Goal: Task Accomplishment & Management: Use online tool/utility

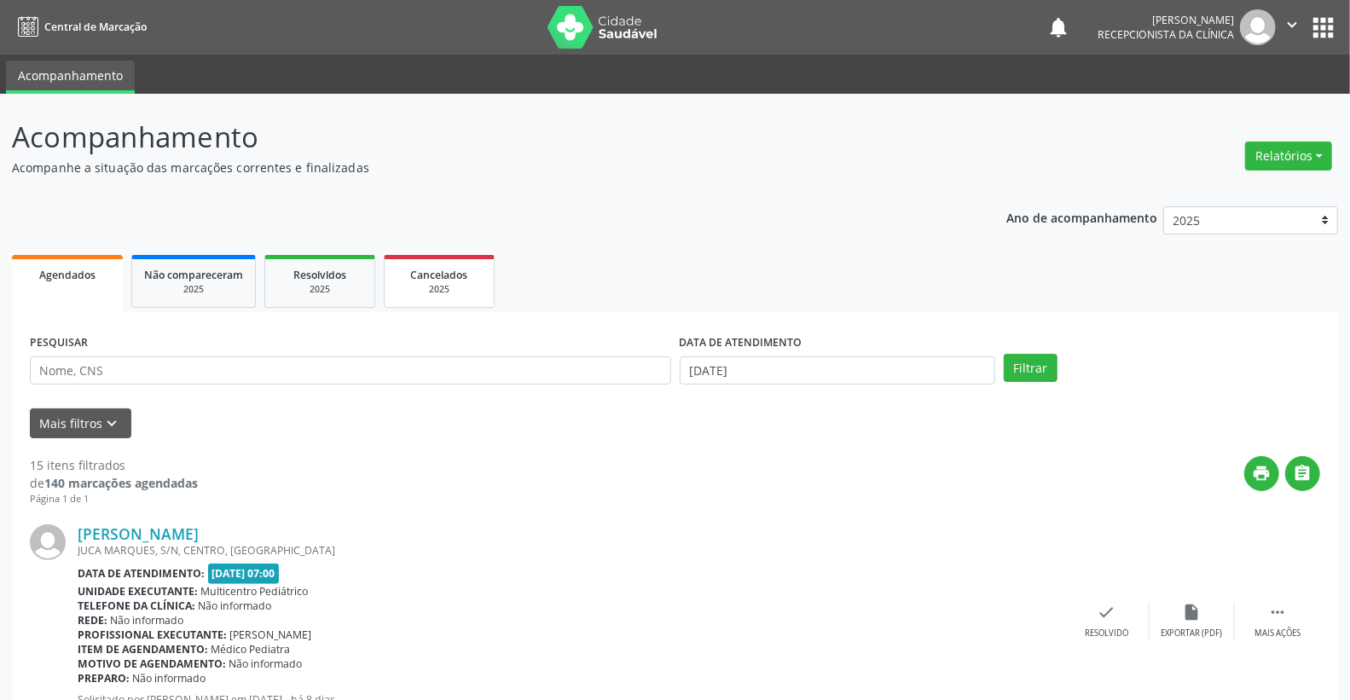
scroll to position [95, 0]
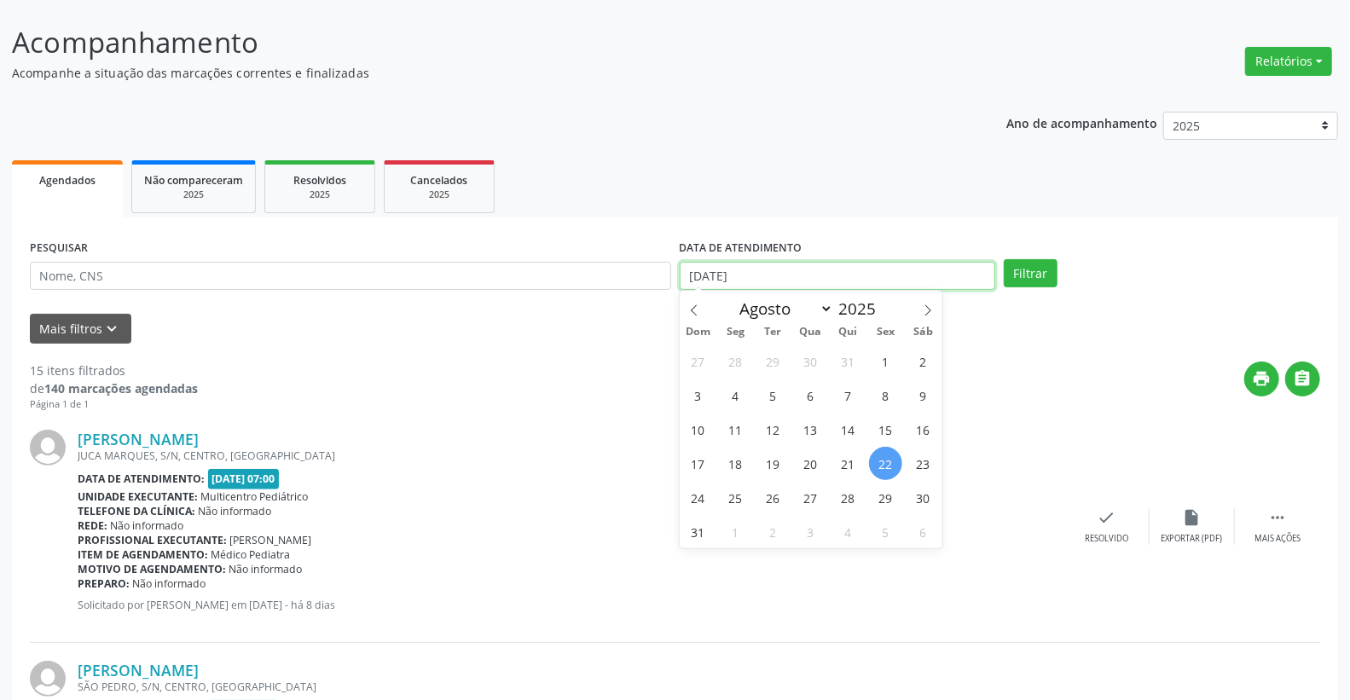
click at [747, 283] on input "[DATE]" at bounding box center [838, 276] width 316 height 29
click at [480, 314] on div "Mais filtros keyboard_arrow_down" at bounding box center [675, 329] width 1299 height 30
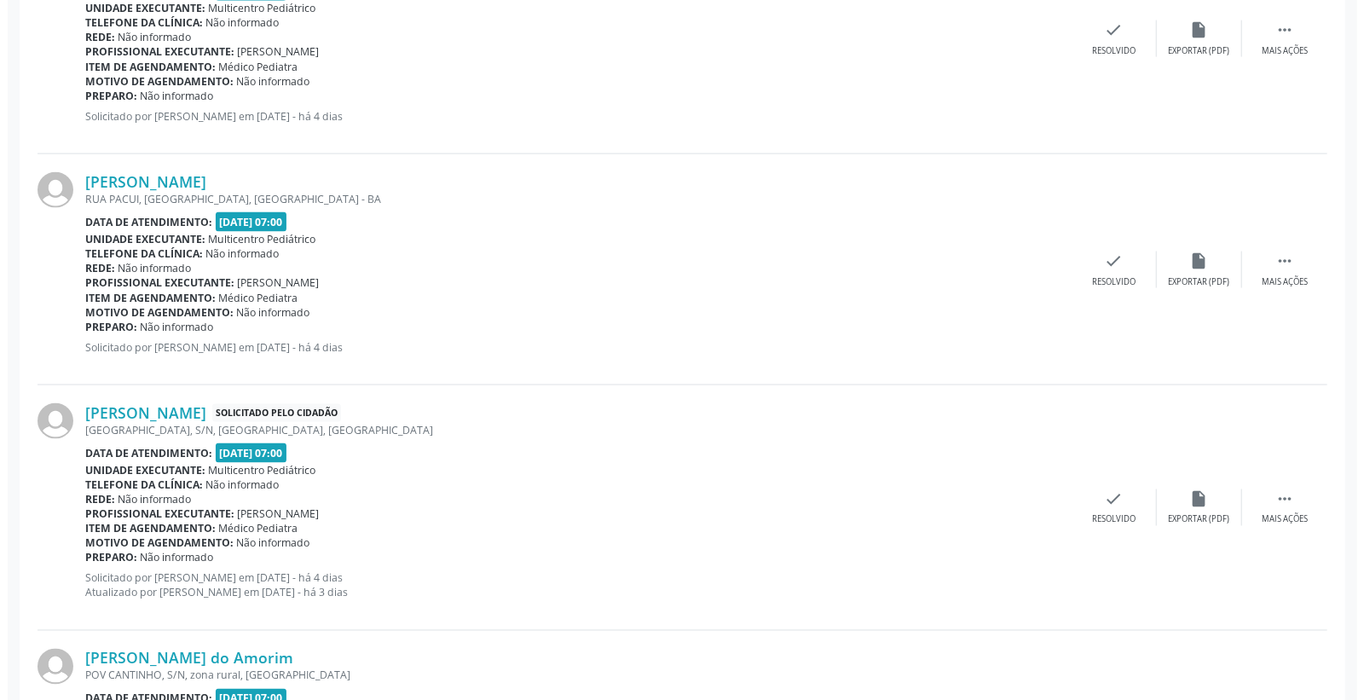
scroll to position [1610, 0]
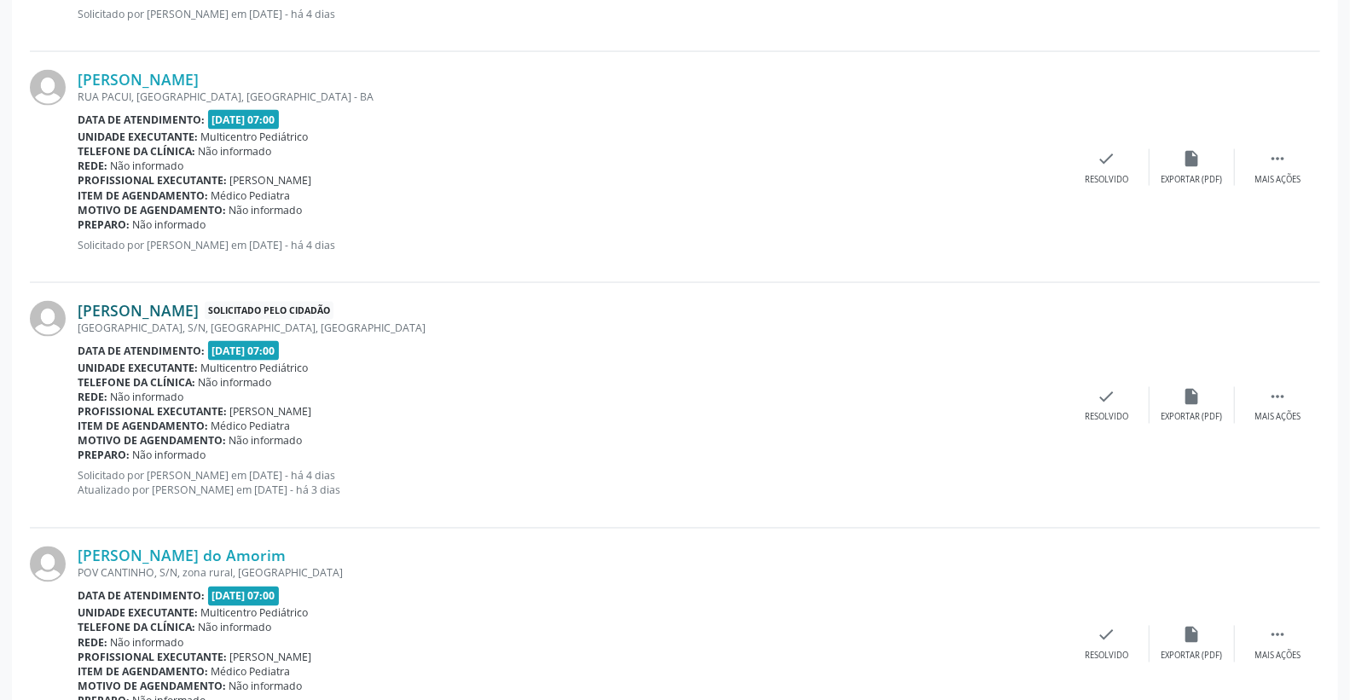
click at [166, 308] on link "[PERSON_NAME]" at bounding box center [138, 310] width 121 height 19
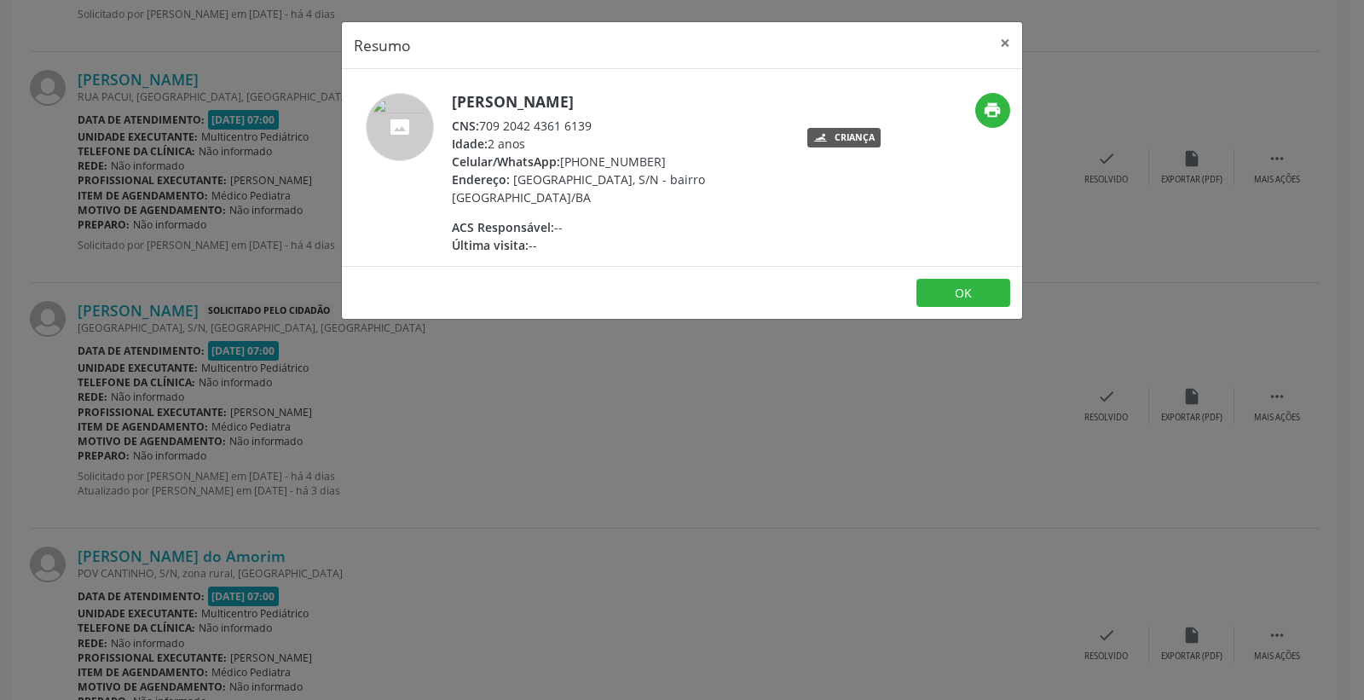
drag, startPoint x: 490, startPoint y: 124, endPoint x: 611, endPoint y: 123, distance: 120.2
click at [611, 123] on div "CNS: 709 2042 4361 6139" at bounding box center [618, 126] width 332 height 18
drag, startPoint x: 595, startPoint y: 113, endPoint x: 500, endPoint y: 121, distance: 95.9
click at [520, 121] on div "CNS: 709 2042 4361 6139" at bounding box center [618, 126] width 332 height 18
drag, startPoint x: 478, startPoint y: 118, endPoint x: 603, endPoint y: 125, distance: 124.7
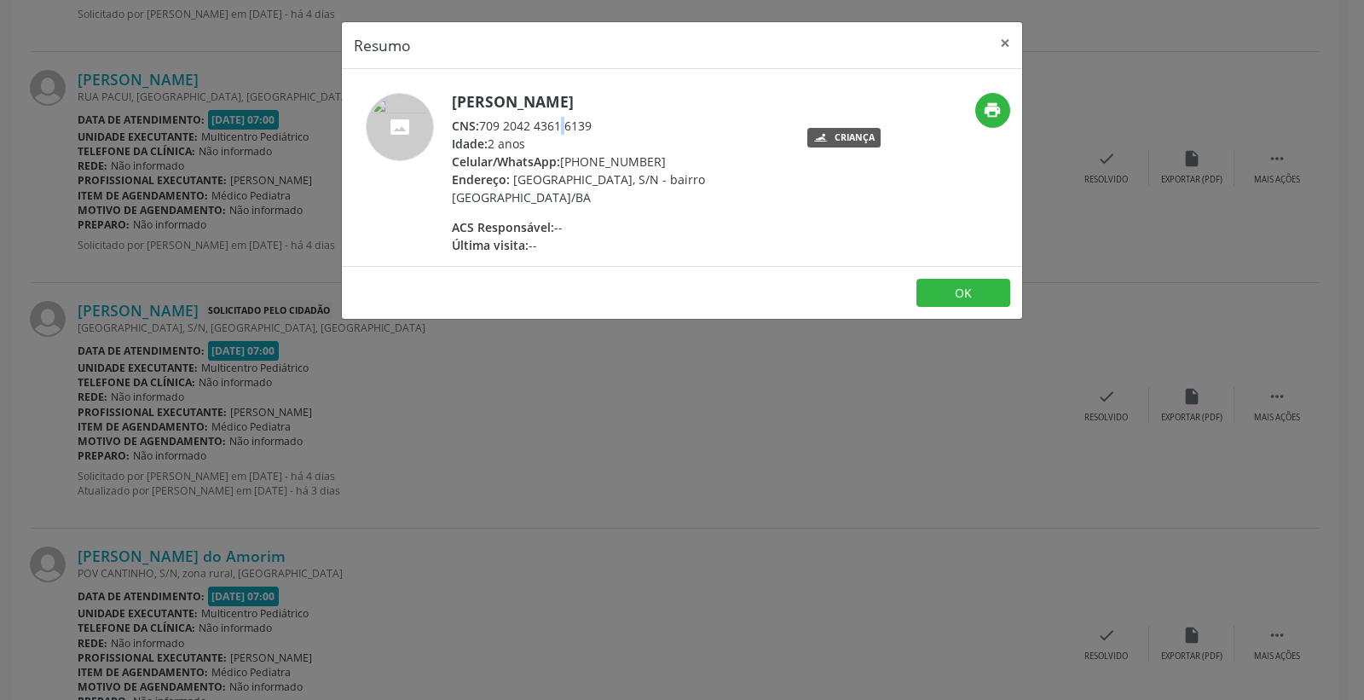
click at [605, 125] on div "CNS: 709 2042 4361 6139" at bounding box center [618, 126] width 332 height 18
copy div "709 2042 4361 6139"
click at [1004, 43] on button "×" at bounding box center [1005, 43] width 34 height 42
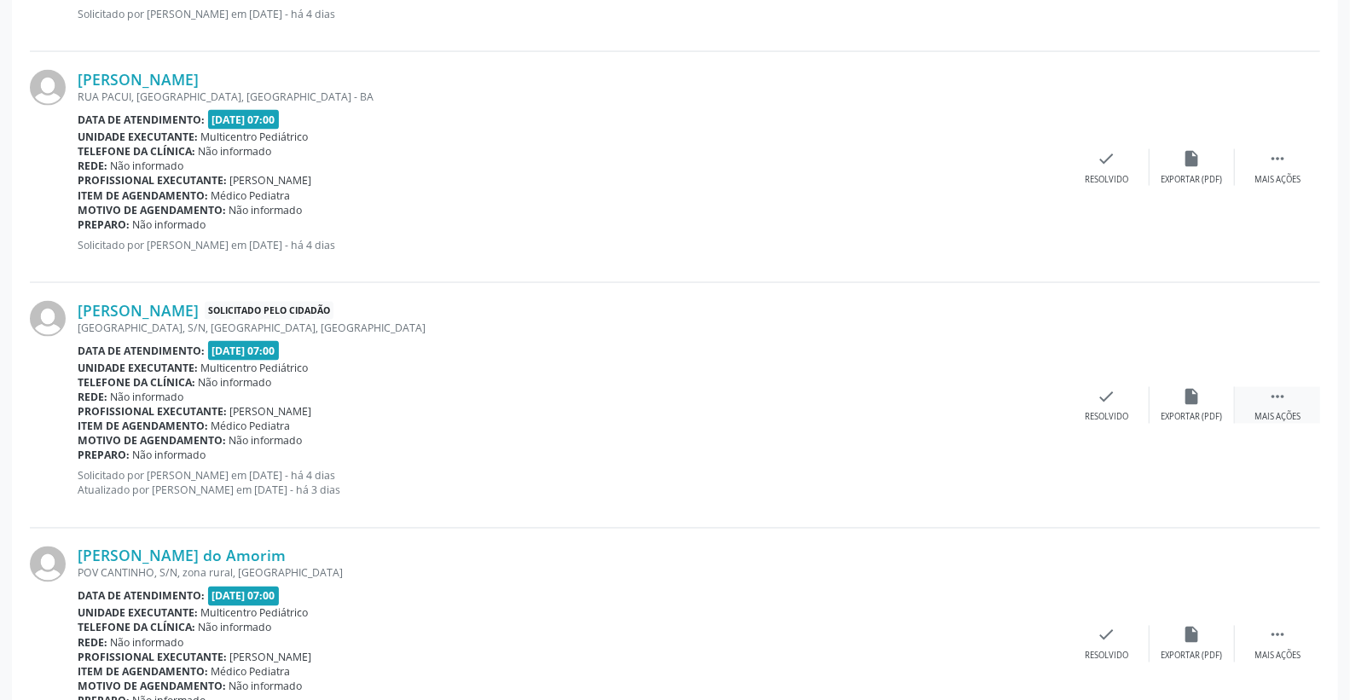
click at [1300, 402] on div " Mais ações" at bounding box center [1277, 405] width 85 height 37
click at [1033, 406] on div "print Imprimir" at bounding box center [1021, 405] width 85 height 37
click at [1017, 394] on icon "print" at bounding box center [1021, 396] width 19 height 19
click at [847, 397] on icon "check" at bounding box center [851, 396] width 19 height 19
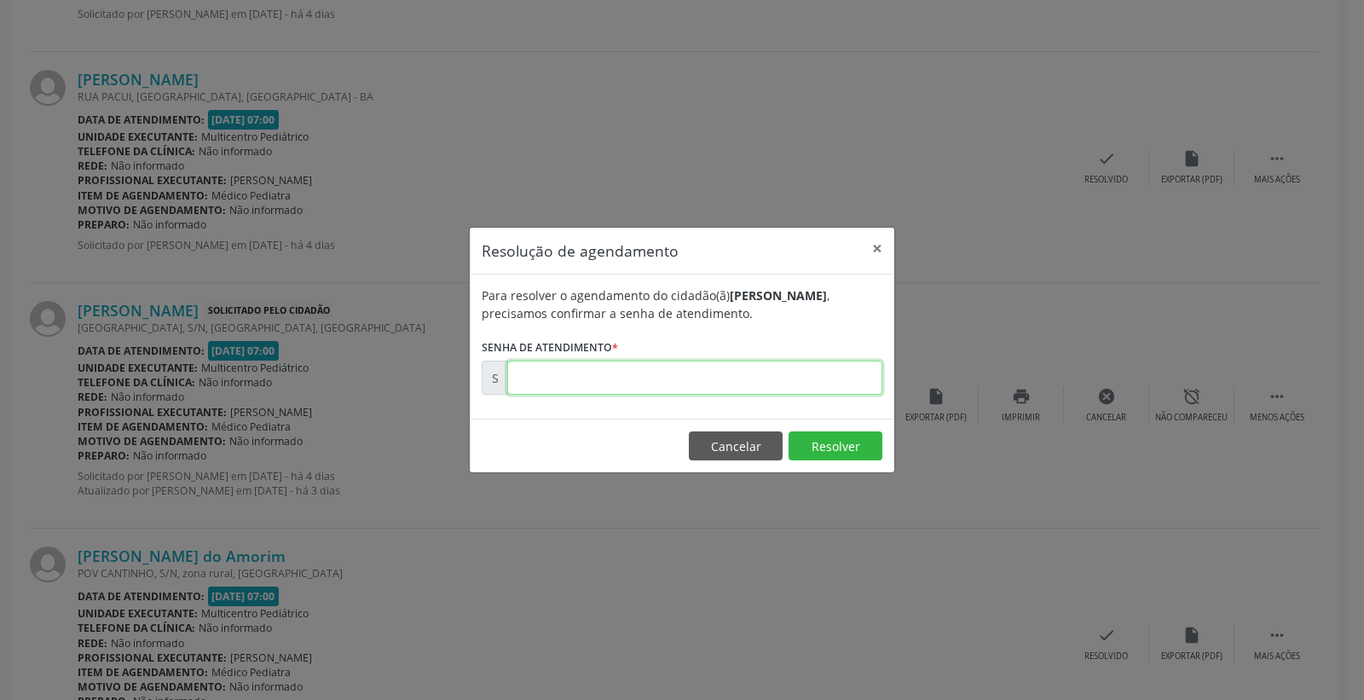
paste input "00172355"
type input "00172355"
click at [831, 447] on button "Resolver" at bounding box center [836, 446] width 94 height 29
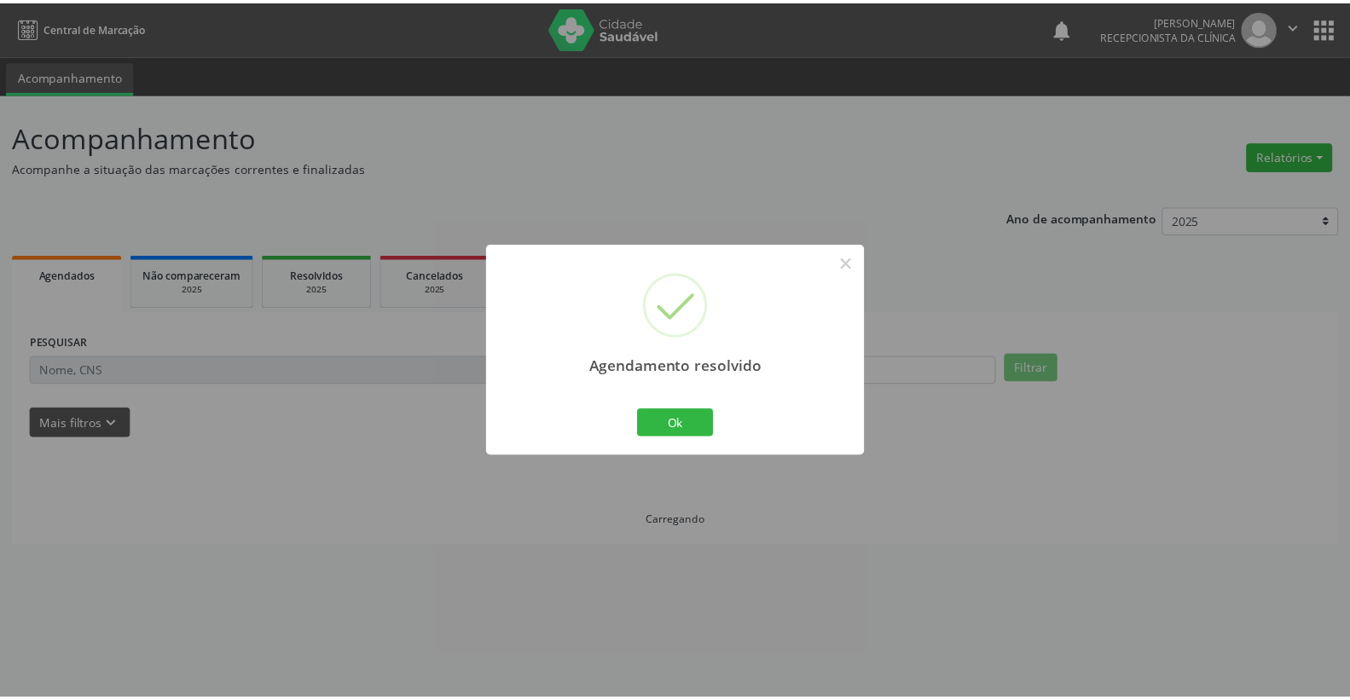
scroll to position [0, 0]
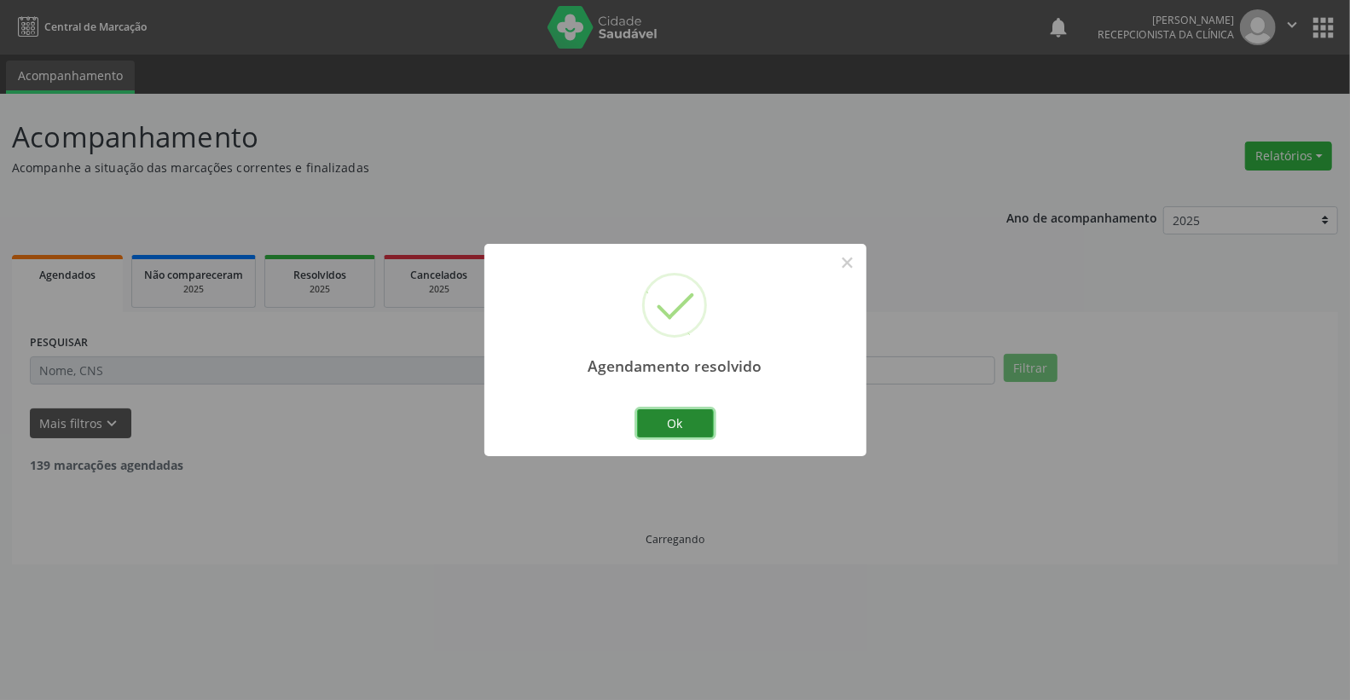
click at [704, 422] on button "Ok" at bounding box center [675, 423] width 77 height 29
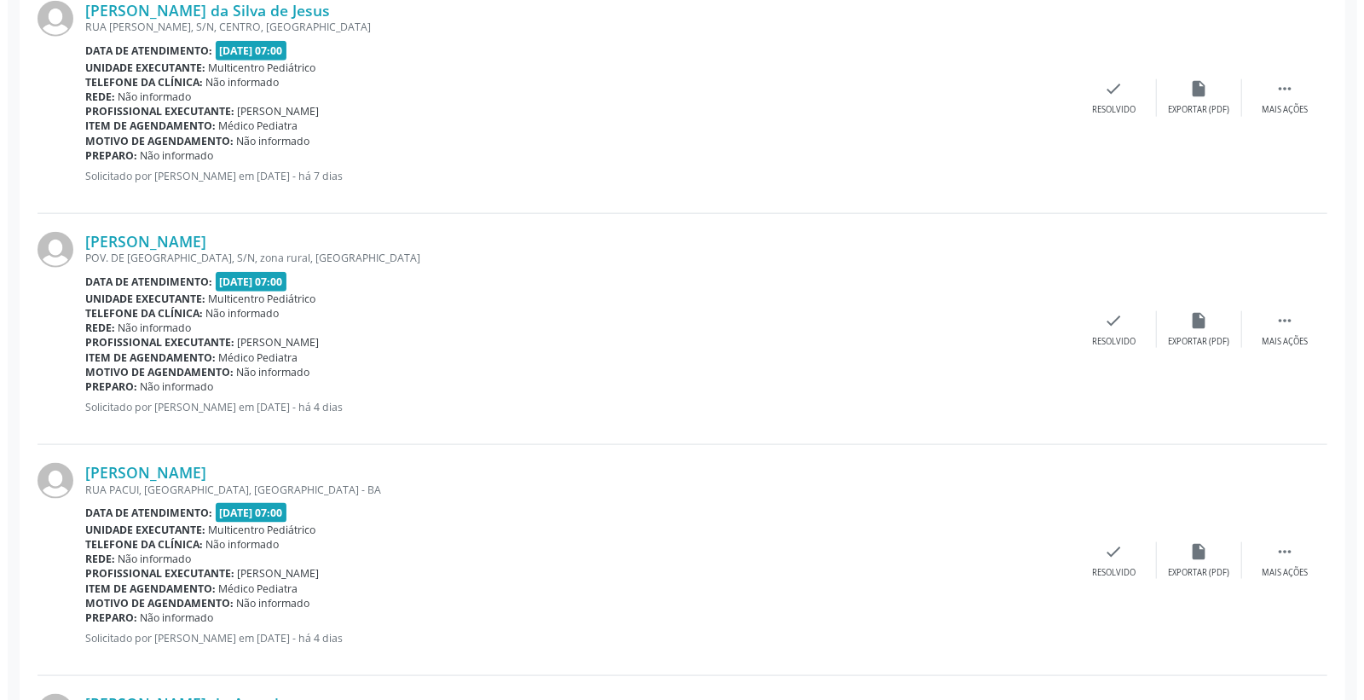
scroll to position [1326, 0]
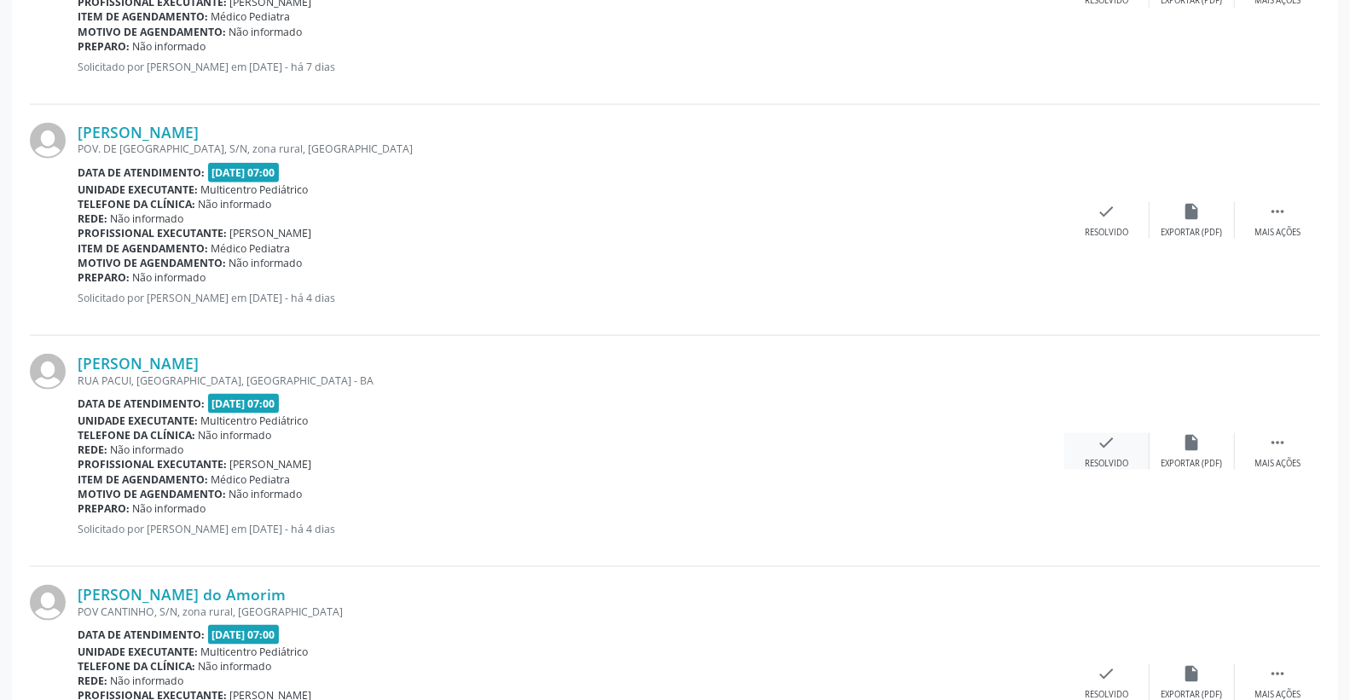
click at [1115, 454] on div "check Resolvido" at bounding box center [1106, 451] width 85 height 37
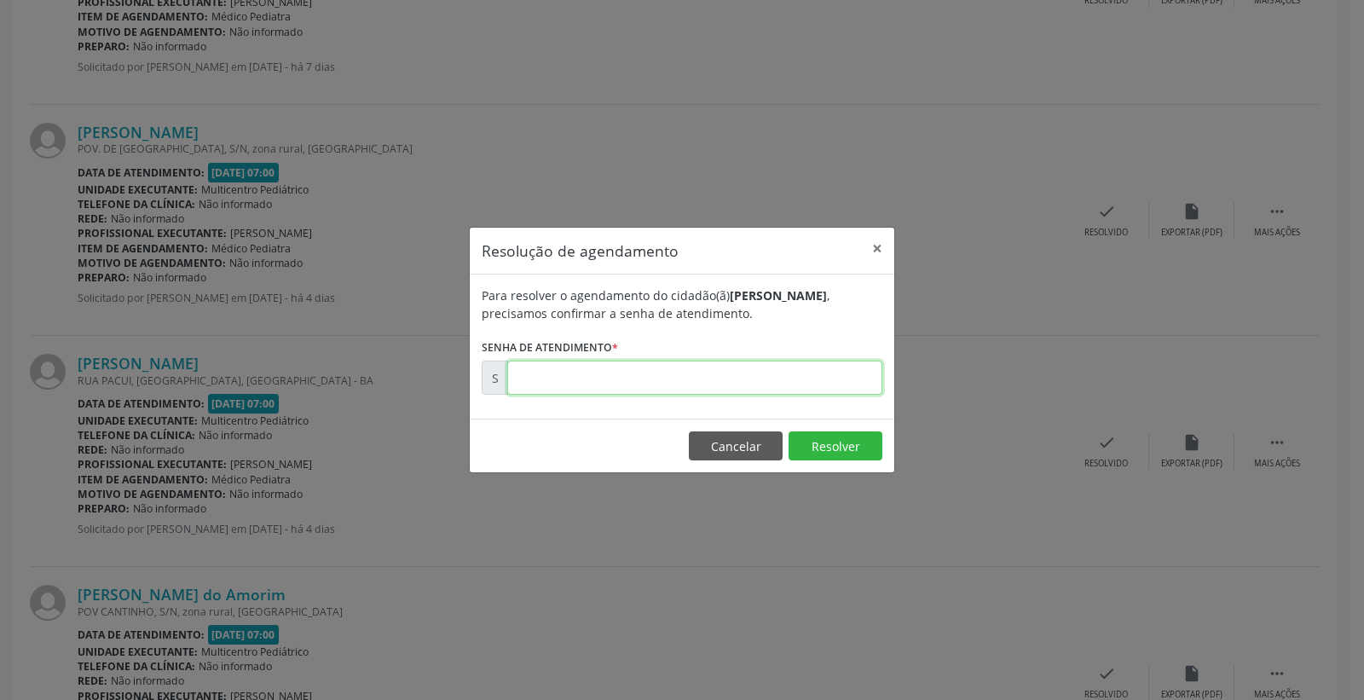
click at [845, 375] on input "text" at bounding box center [694, 378] width 375 height 34
type input "00172348"
click at [825, 455] on button "Resolver" at bounding box center [836, 446] width 94 height 29
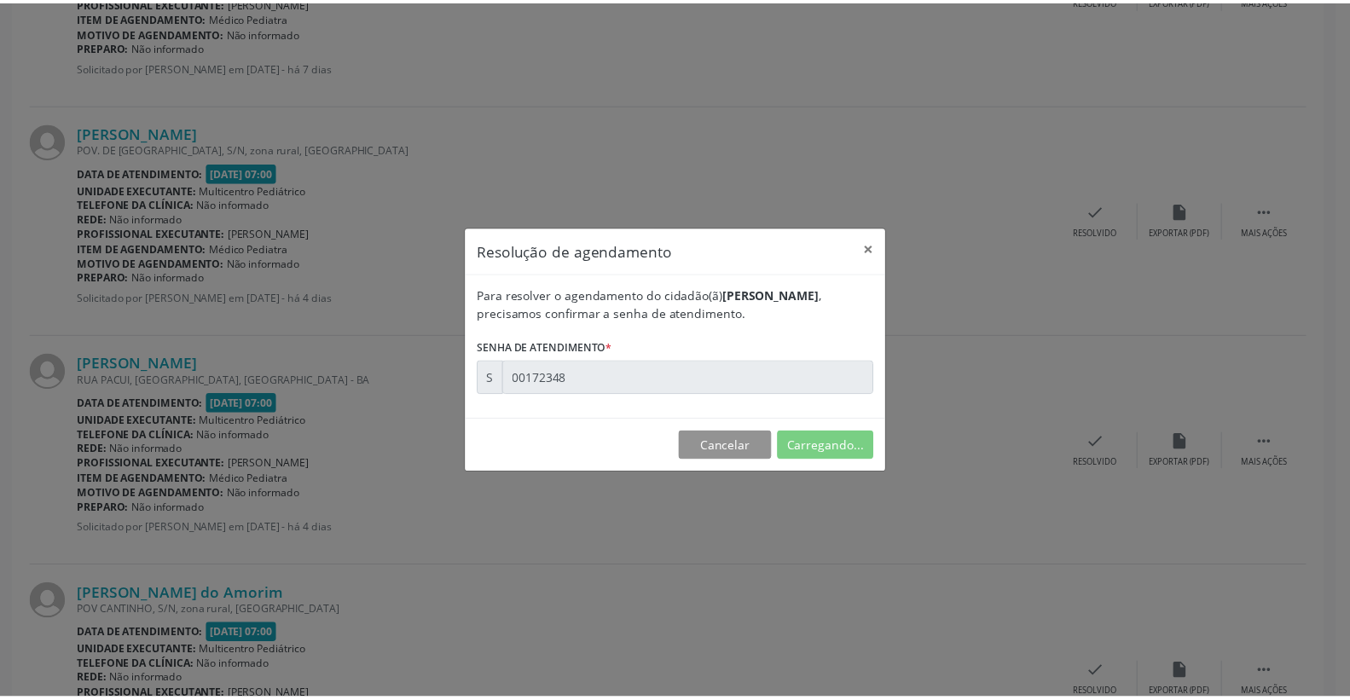
scroll to position [0, 0]
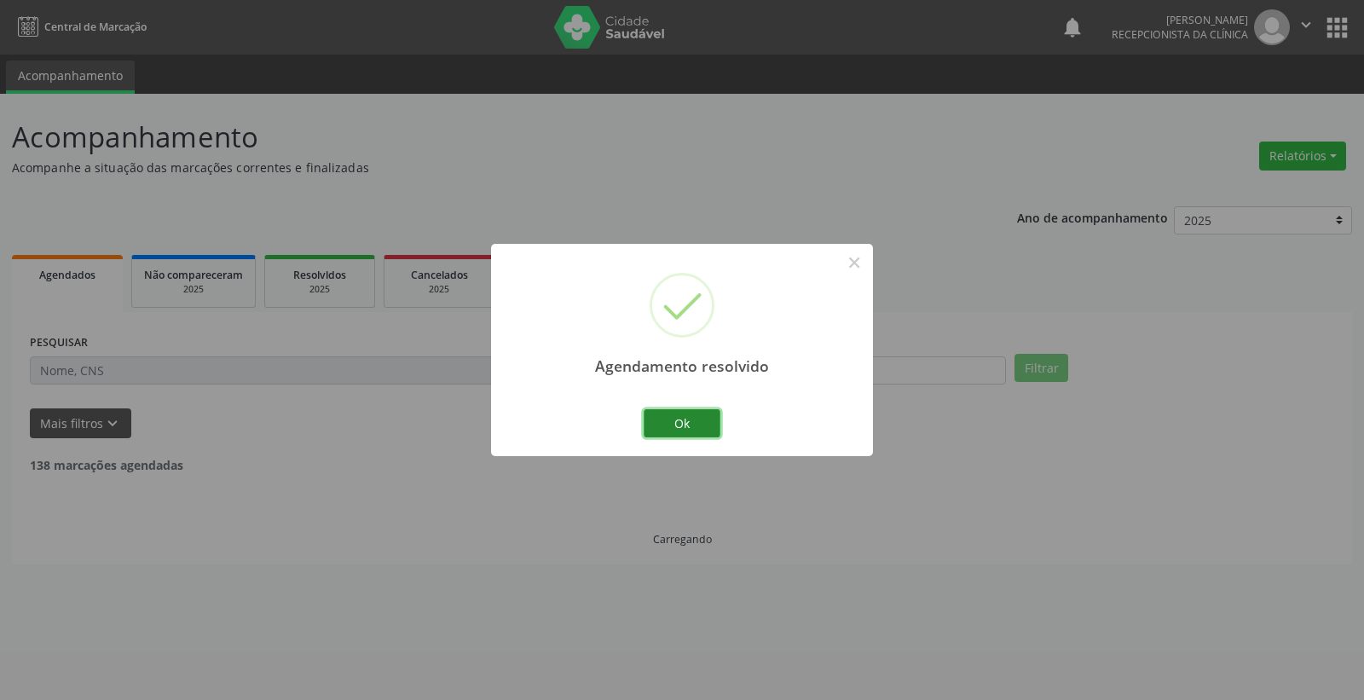
click at [686, 419] on button "Ok" at bounding box center [682, 423] width 77 height 29
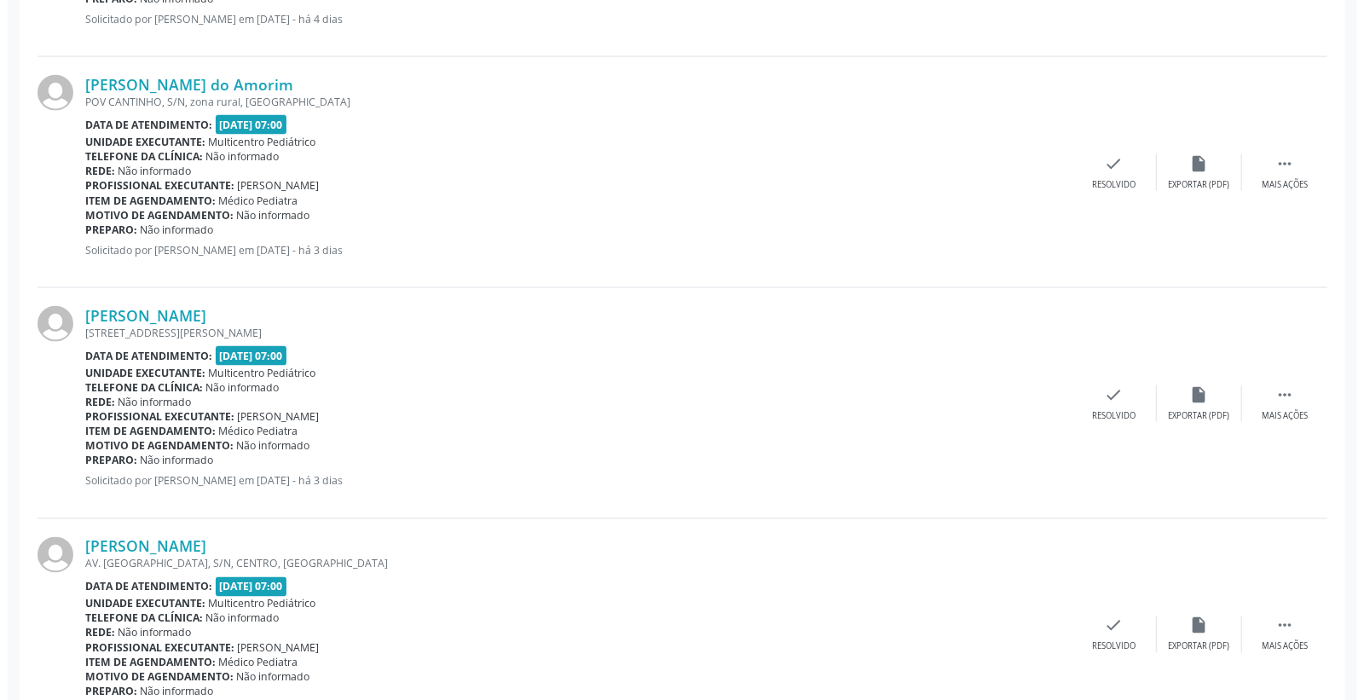
scroll to position [1610, 0]
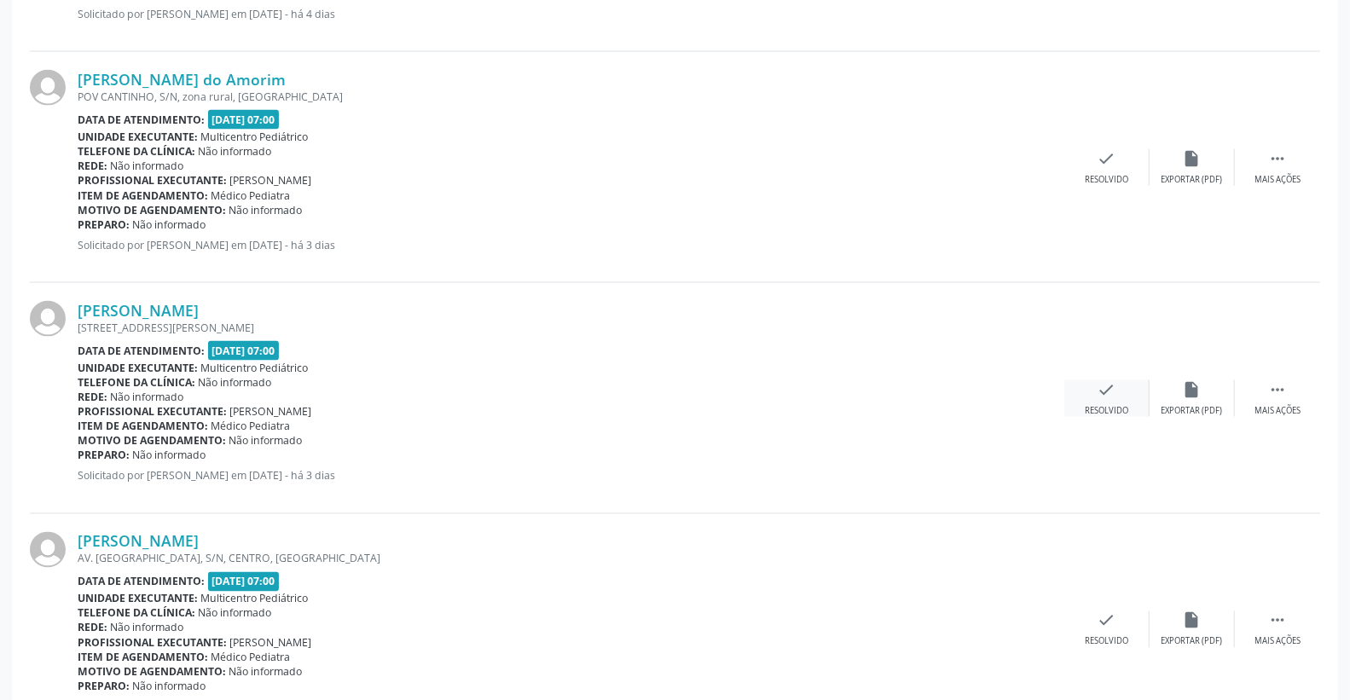
click at [1126, 388] on div "check Resolvido" at bounding box center [1106, 398] width 85 height 37
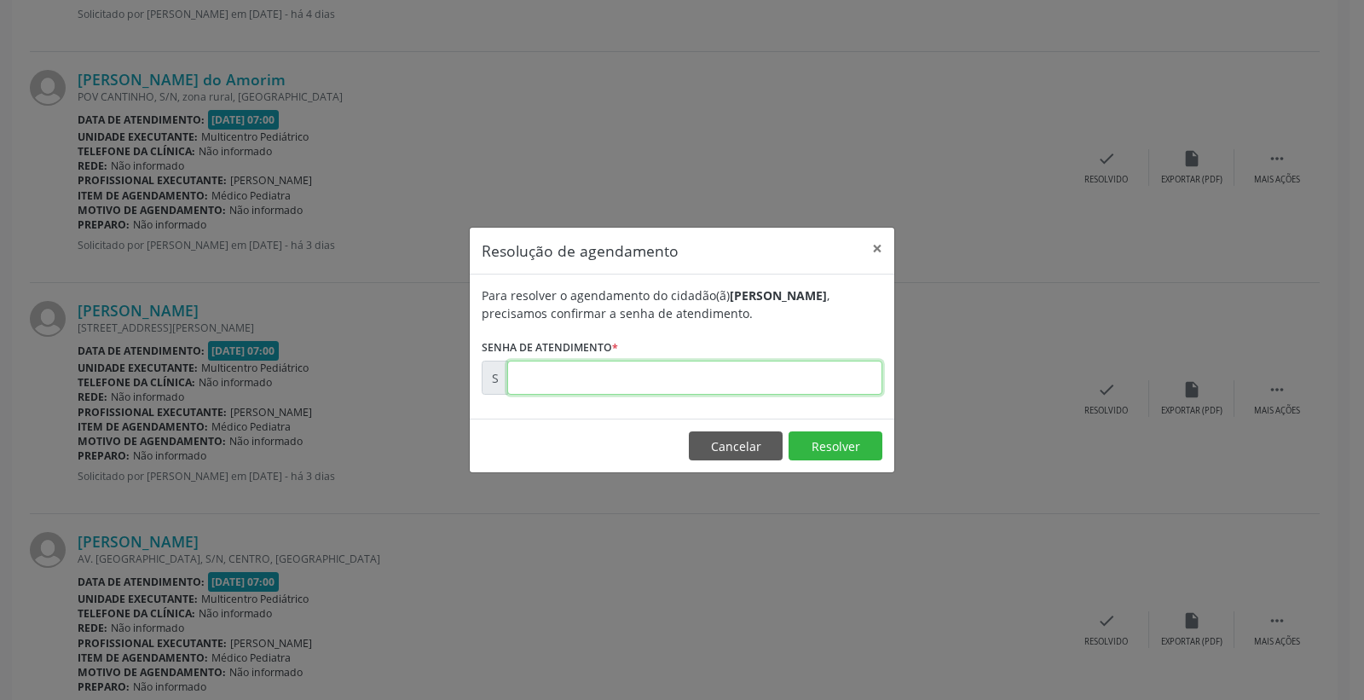
click at [833, 384] on input "text" at bounding box center [694, 378] width 375 height 34
type input "00172544"
click at [831, 448] on button "Resolver" at bounding box center [836, 446] width 94 height 29
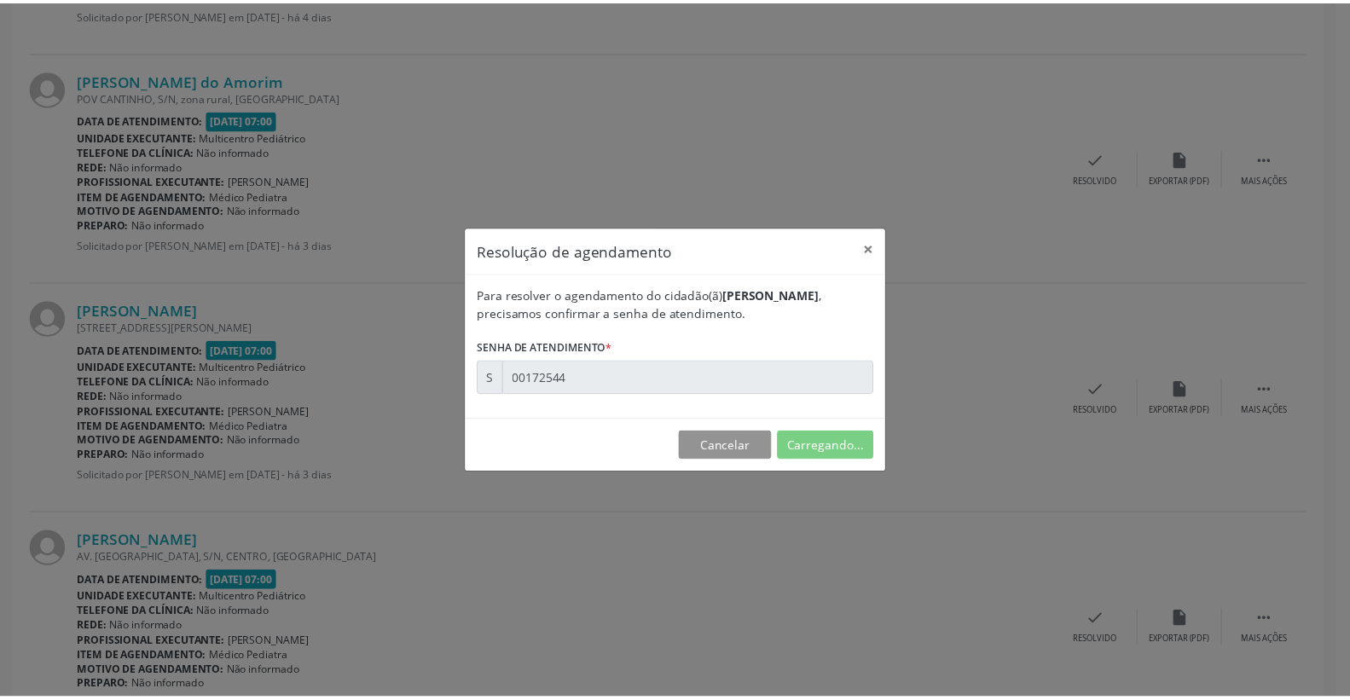
scroll to position [0, 0]
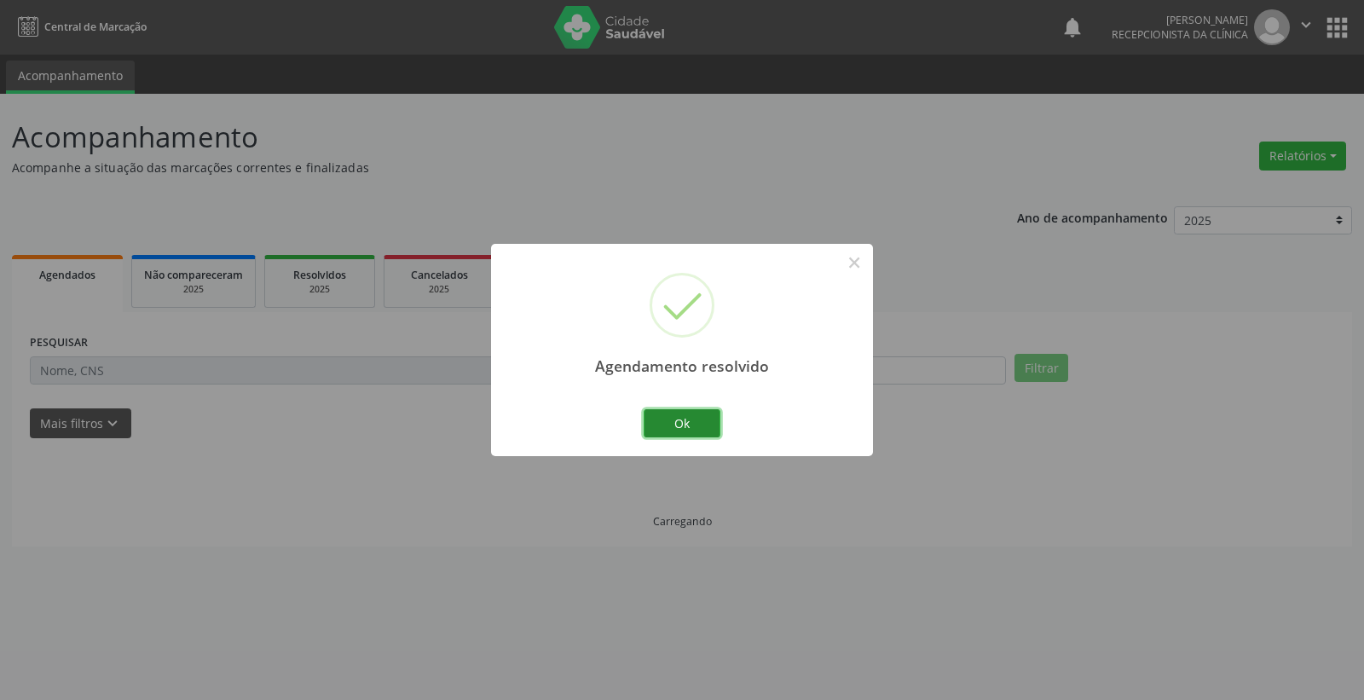
click at [694, 420] on button "Ok" at bounding box center [682, 423] width 77 height 29
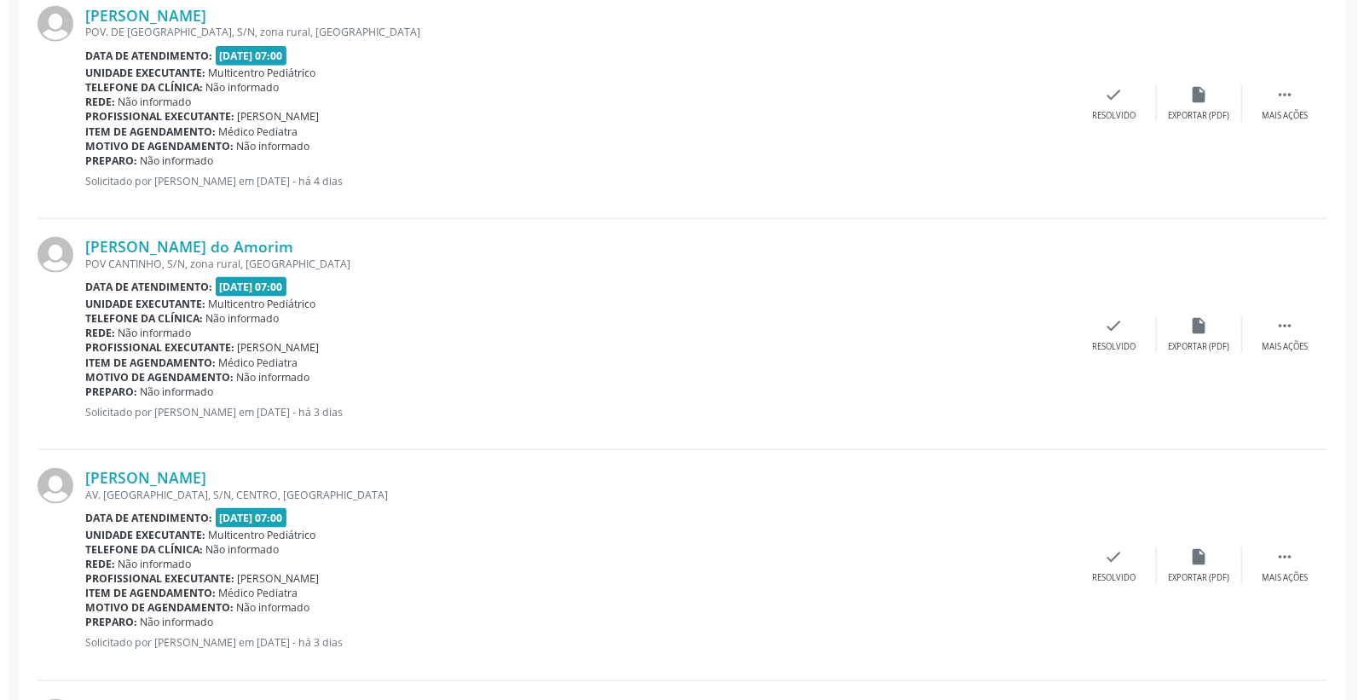
scroll to position [1706, 0]
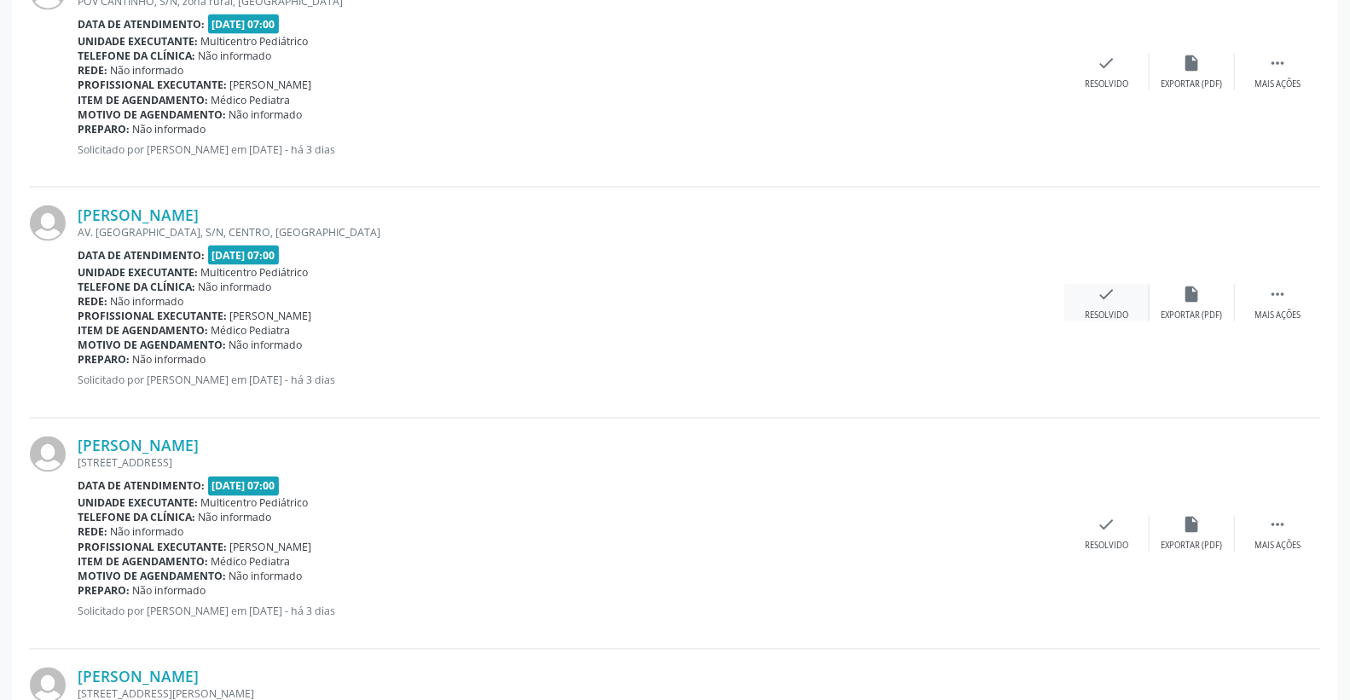
click at [1121, 294] on div "check Resolvido" at bounding box center [1106, 303] width 85 height 37
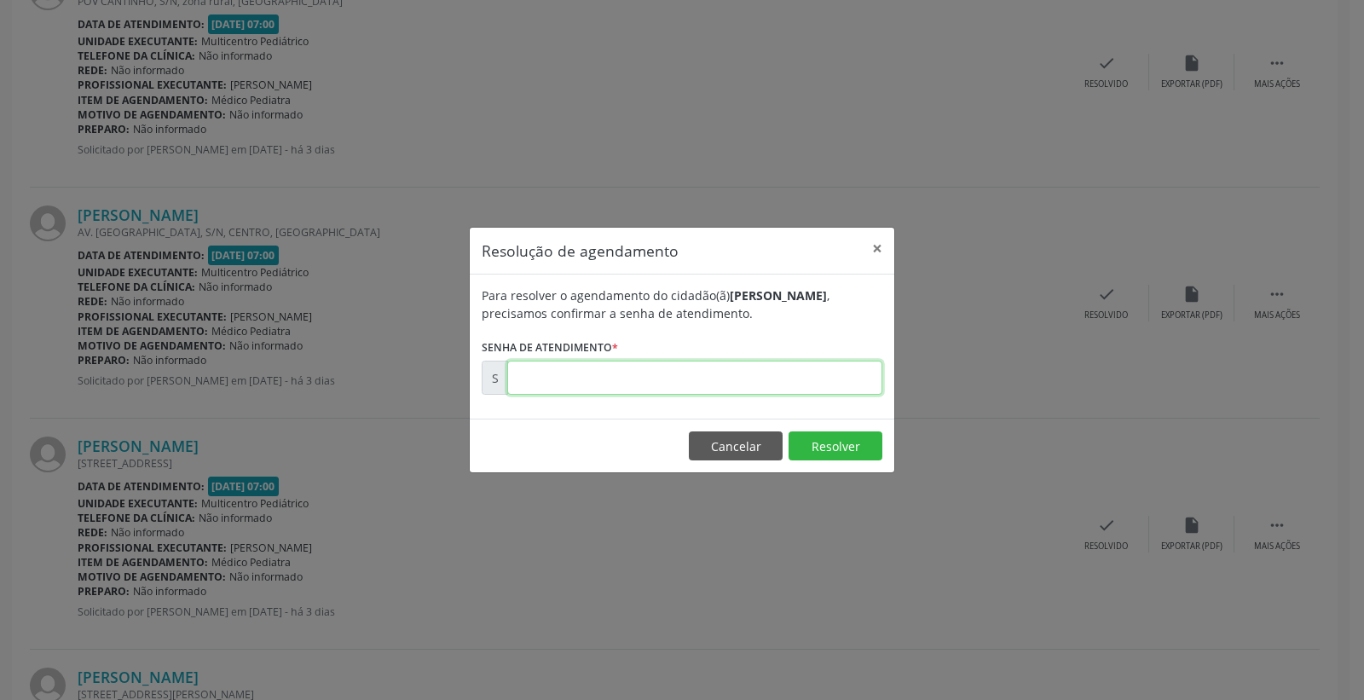
click at [773, 386] on input "text" at bounding box center [694, 378] width 375 height 34
type input "00172583"
click at [816, 437] on button "Resolver" at bounding box center [836, 446] width 94 height 29
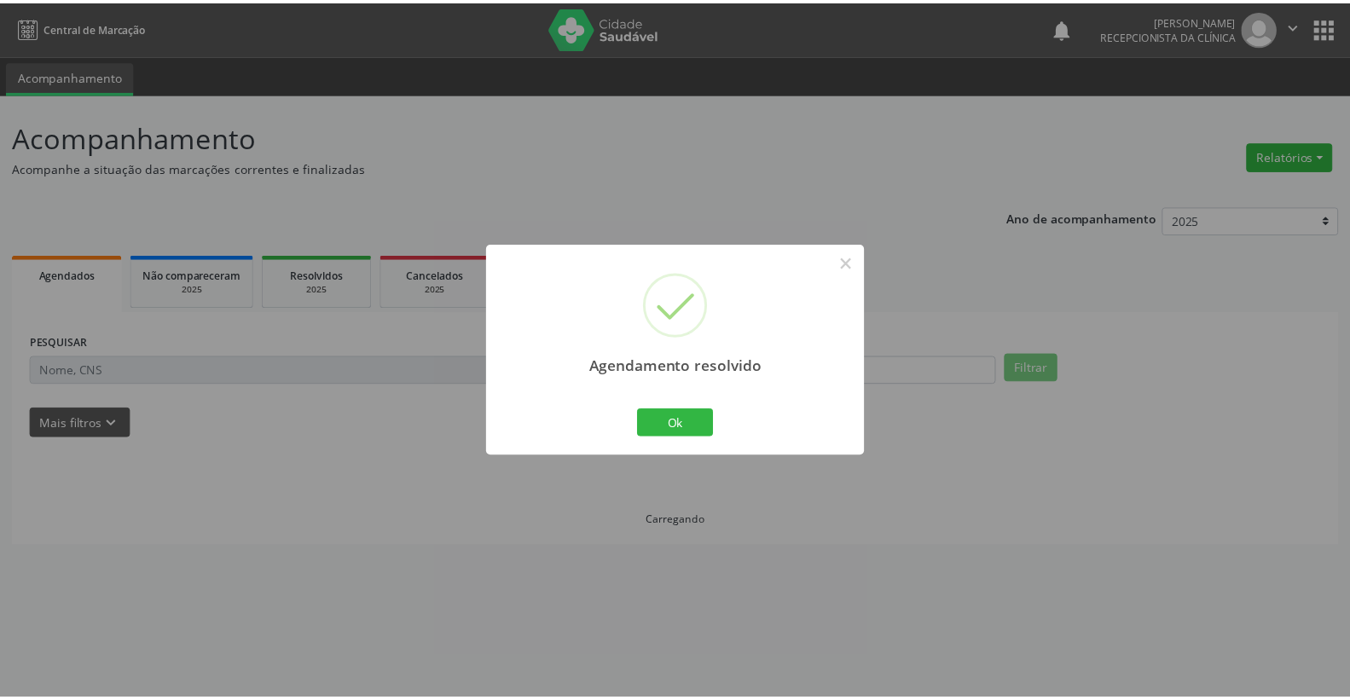
scroll to position [0, 0]
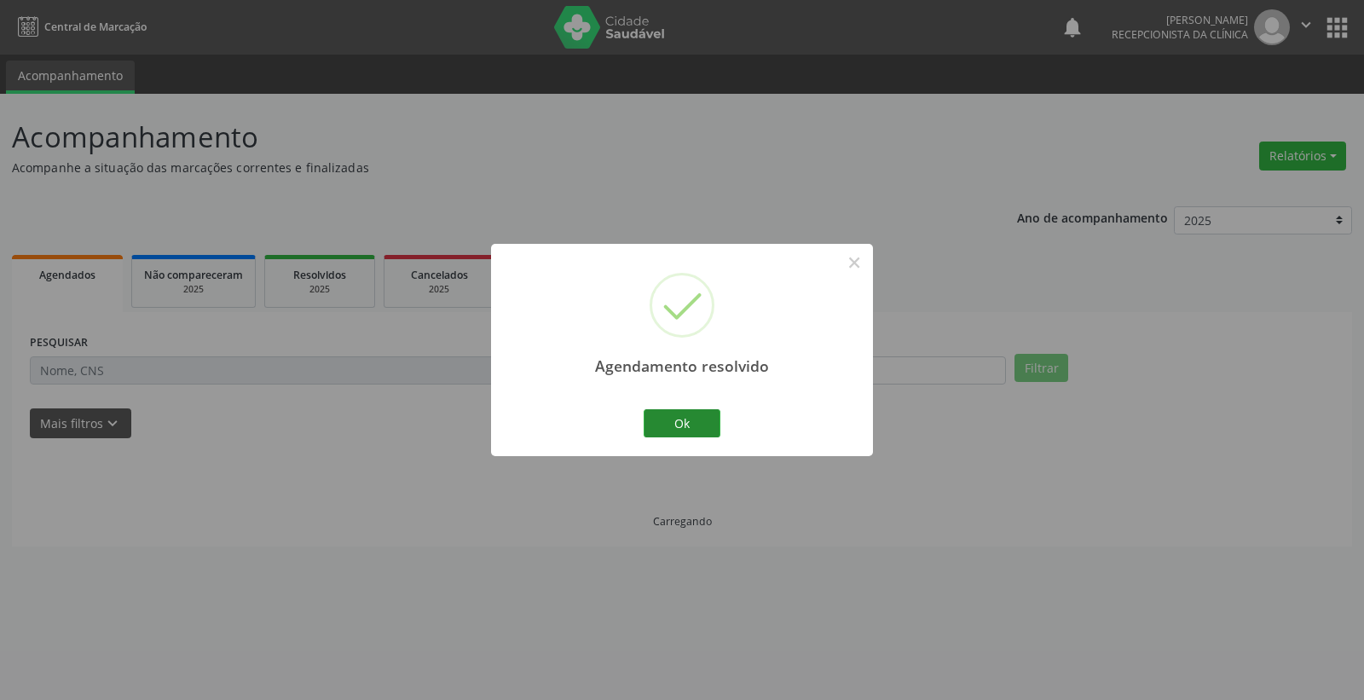
click at [702, 409] on div "Ok Cancel" at bounding box center [682, 423] width 84 height 36
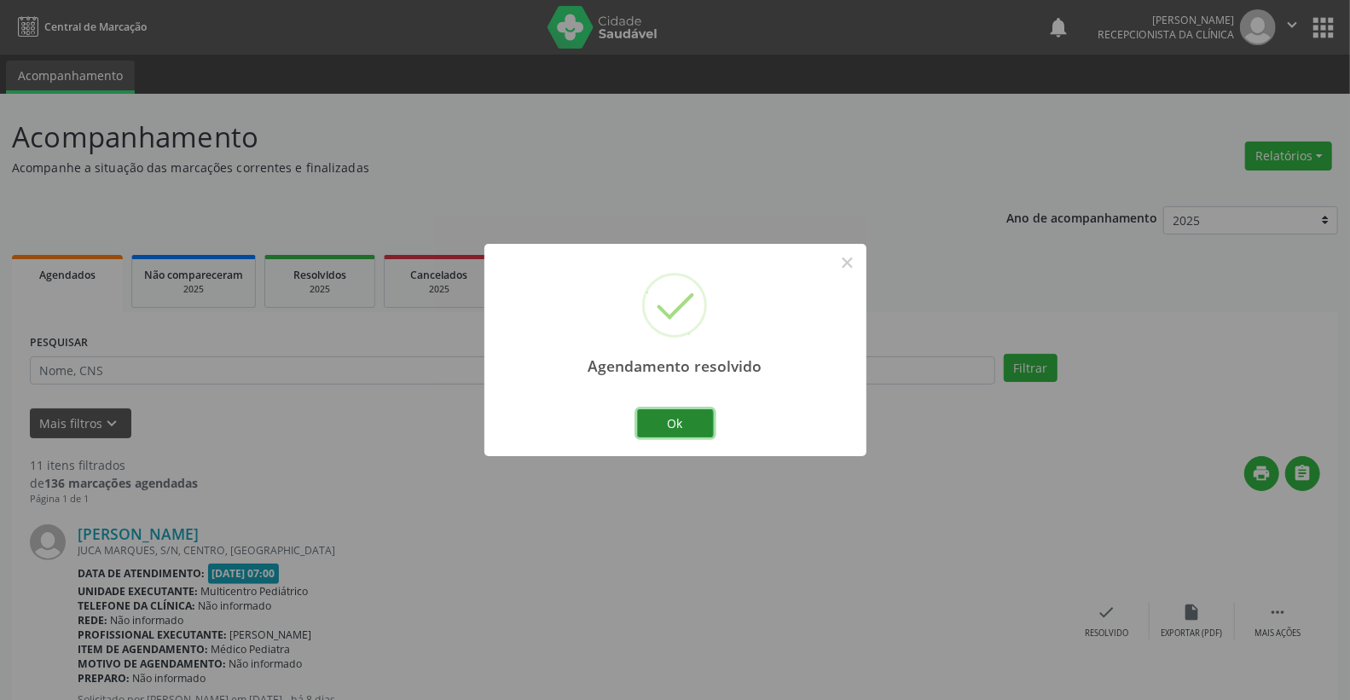
click at [702, 409] on button "Ok" at bounding box center [675, 423] width 77 height 29
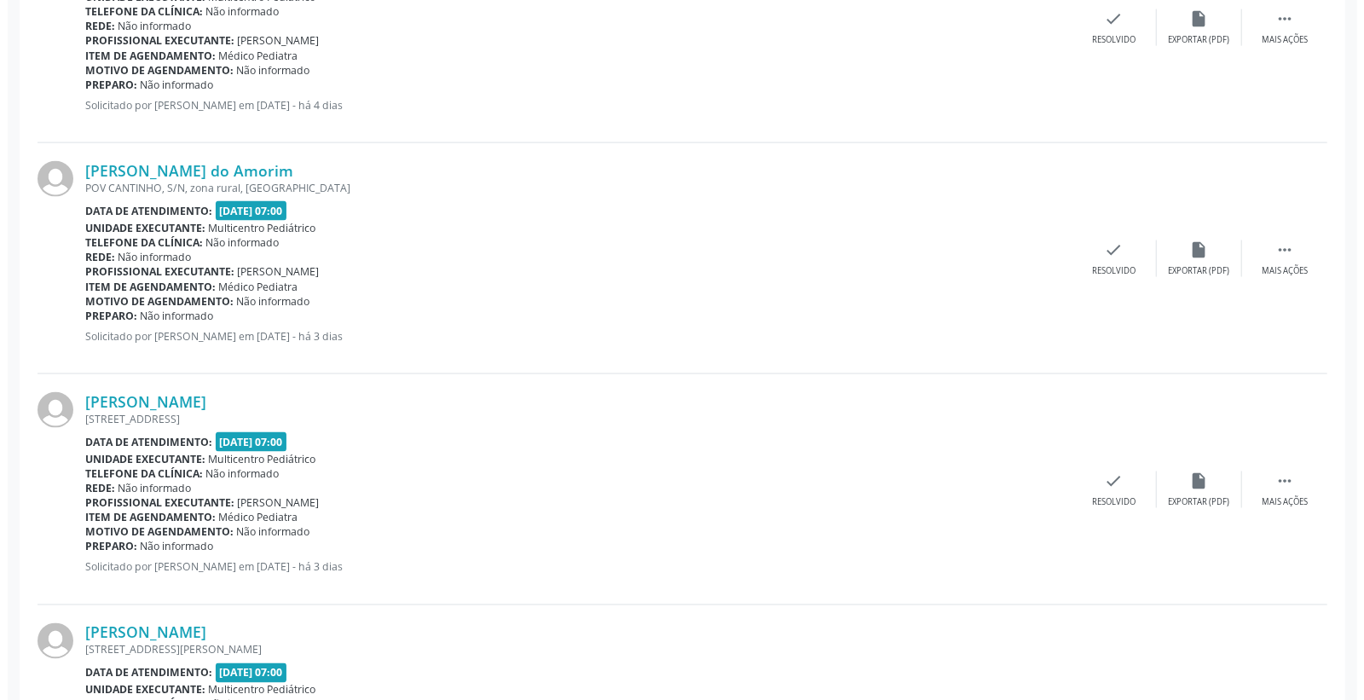
scroll to position [1610, 0]
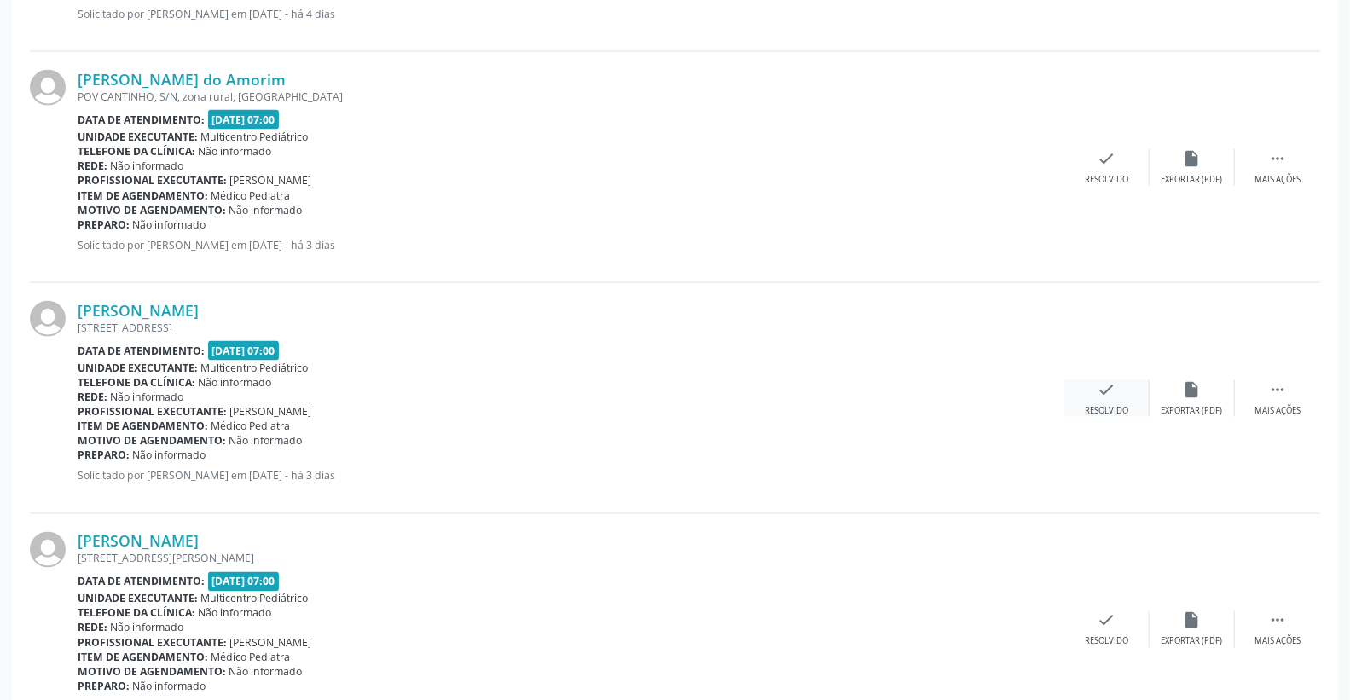
click at [1115, 387] on icon "check" at bounding box center [1107, 389] width 19 height 19
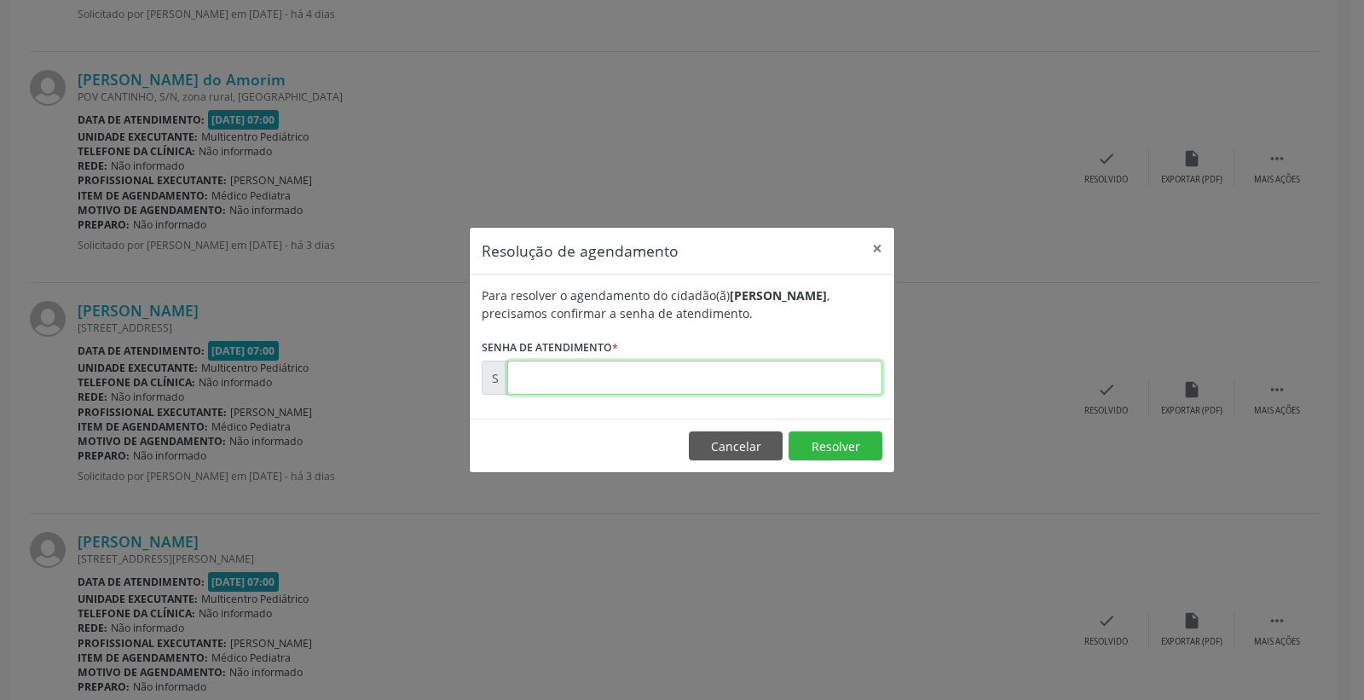
click at [823, 372] on input "text" at bounding box center [694, 378] width 375 height 34
type input "00172584"
click at [842, 447] on button "Resolver" at bounding box center [836, 446] width 94 height 29
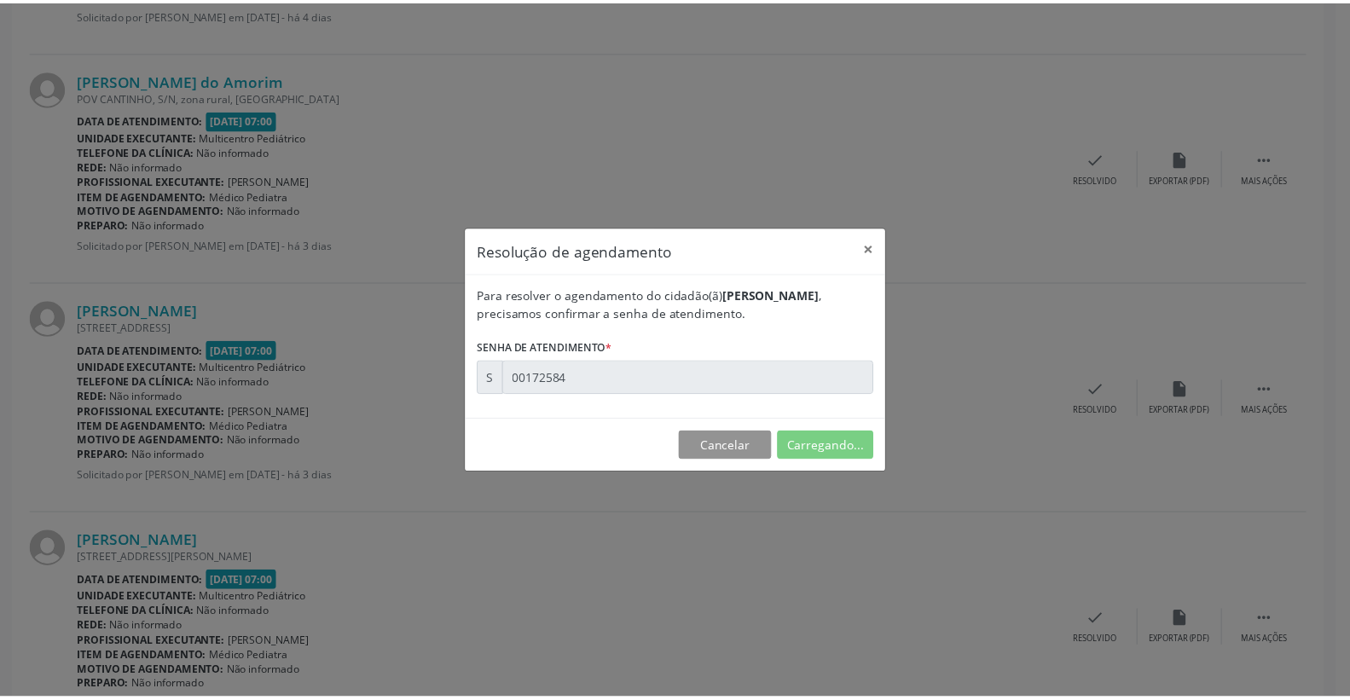
scroll to position [0, 0]
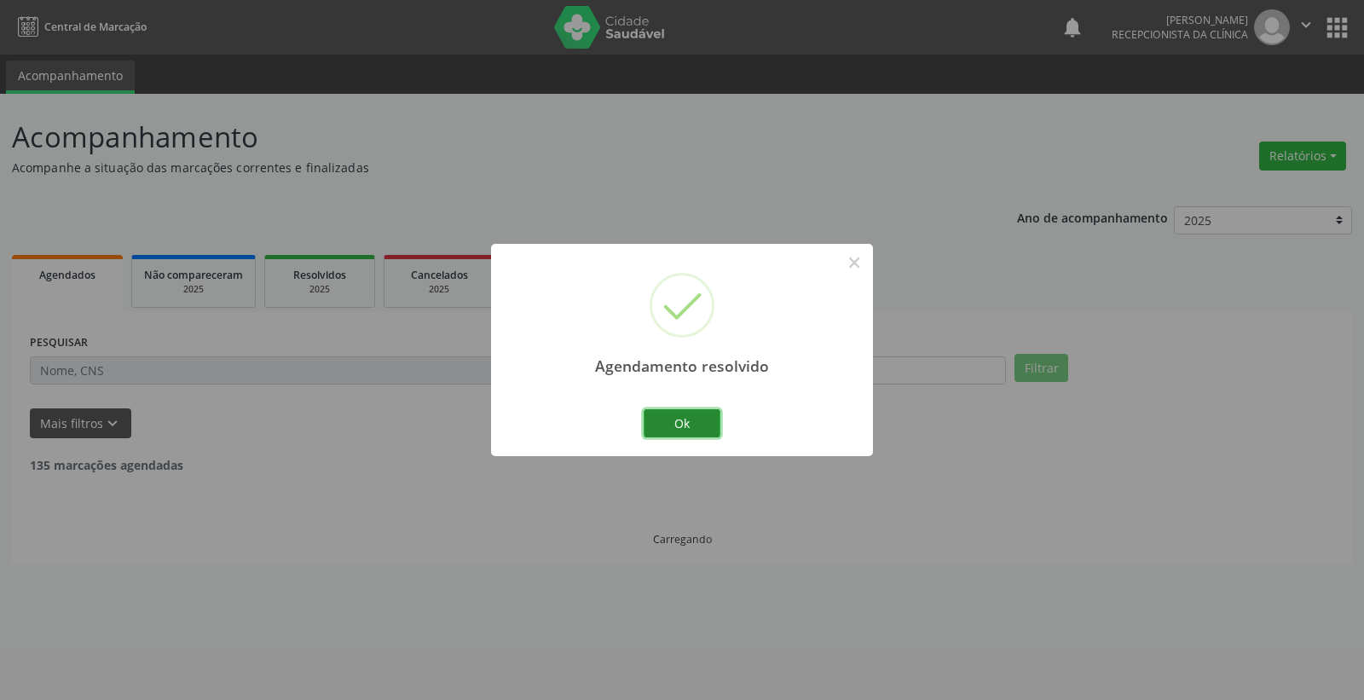
click at [677, 422] on button "Ok" at bounding box center [682, 423] width 77 height 29
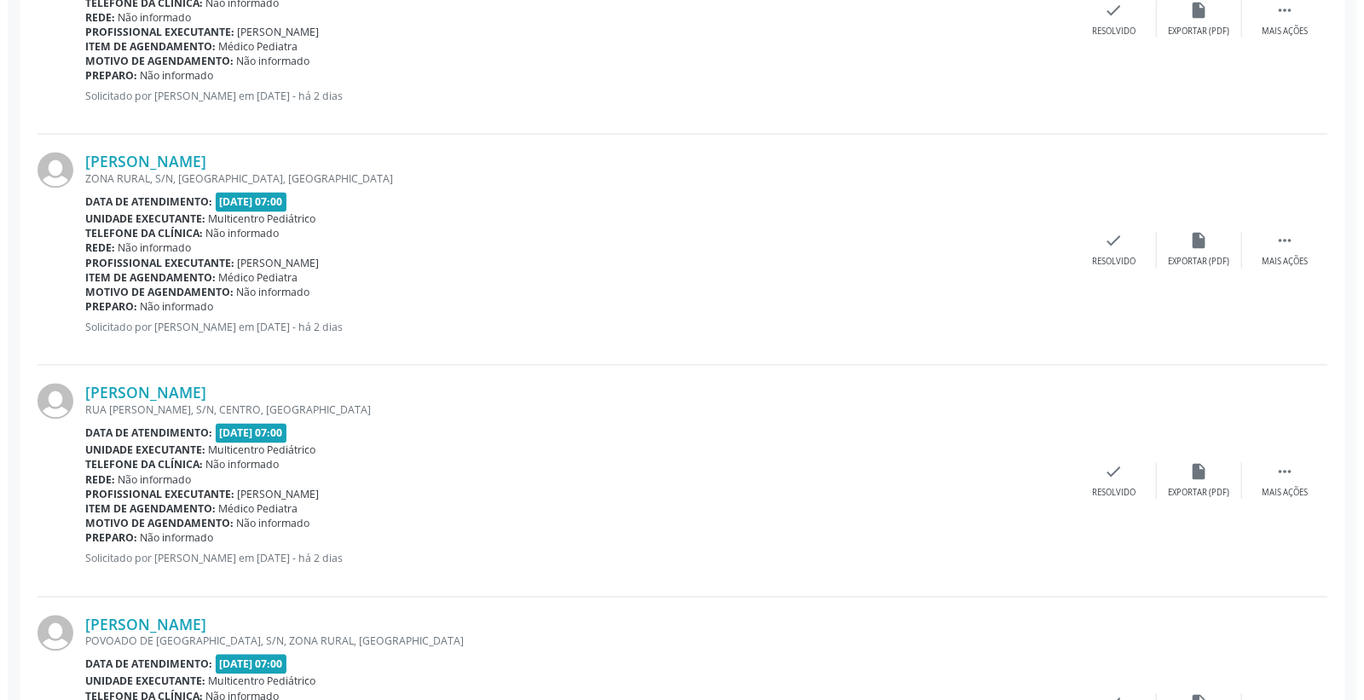
scroll to position [2146, 0]
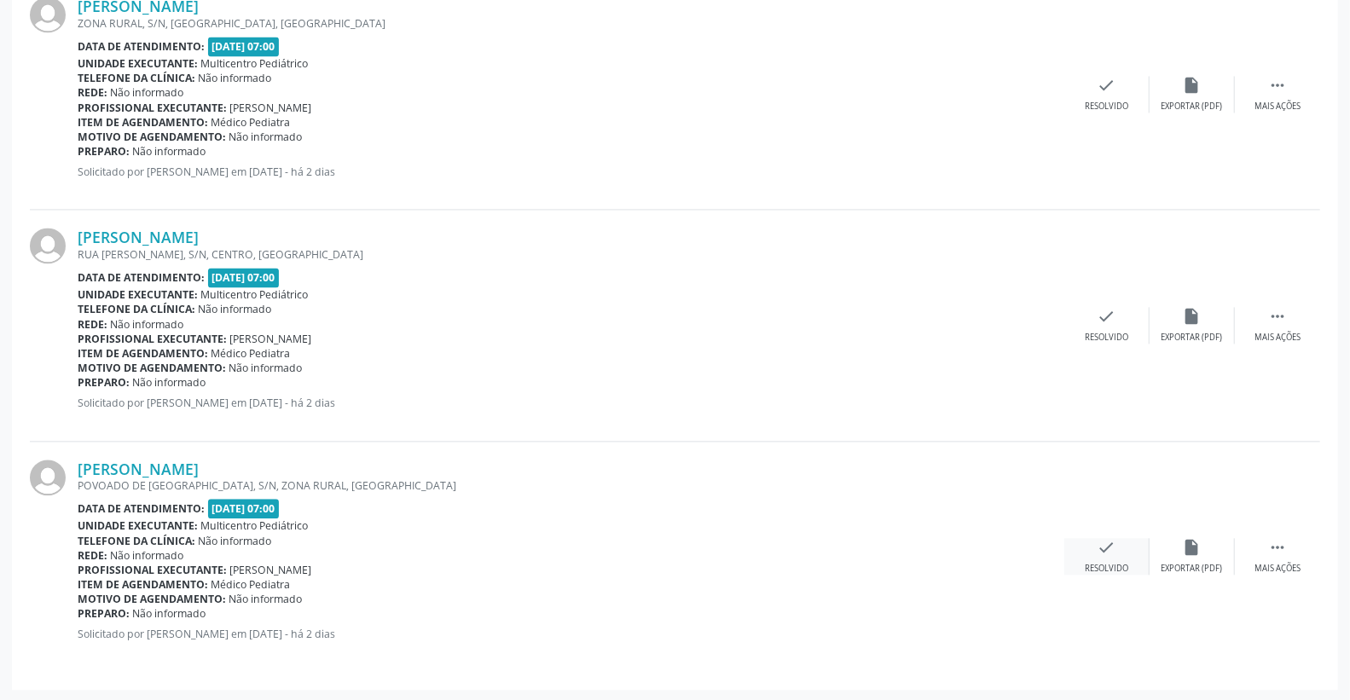
click at [1119, 554] on div "check Resolvido" at bounding box center [1106, 556] width 85 height 37
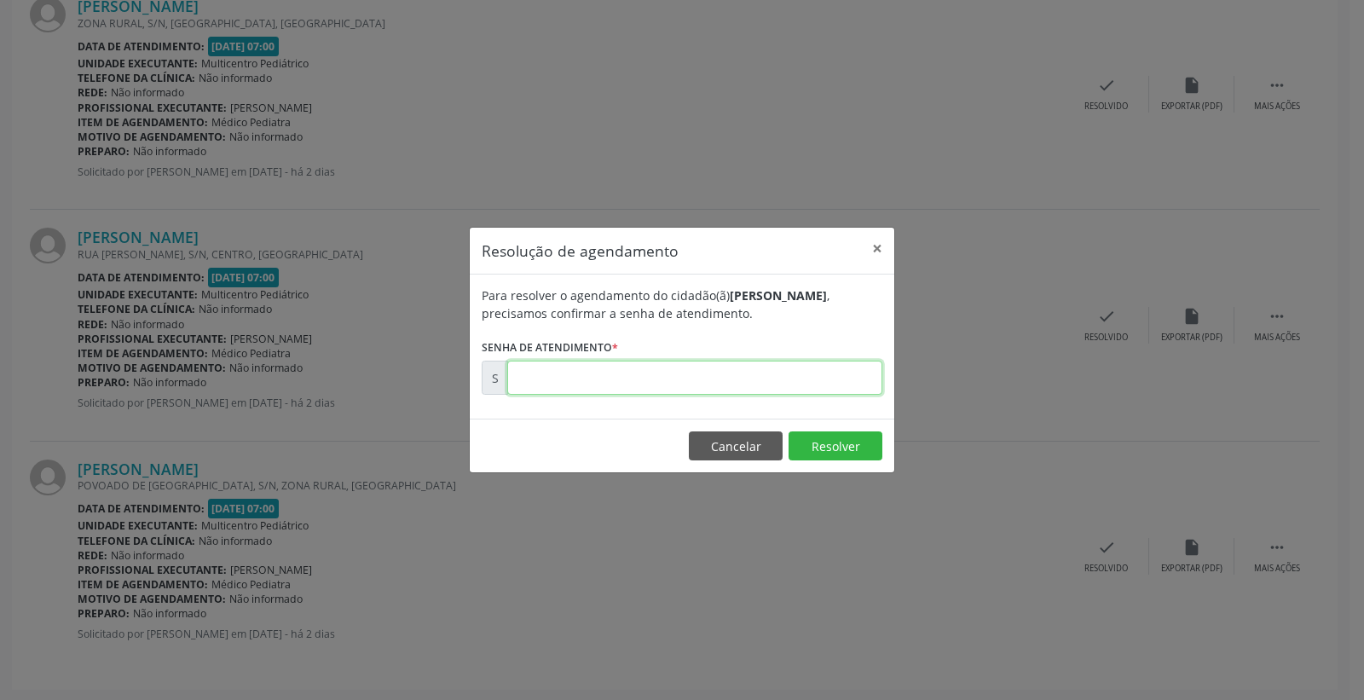
click at [820, 376] on input "text" at bounding box center [694, 378] width 375 height 34
type input "00172746"
click at [840, 456] on button "Resolver" at bounding box center [836, 446] width 94 height 29
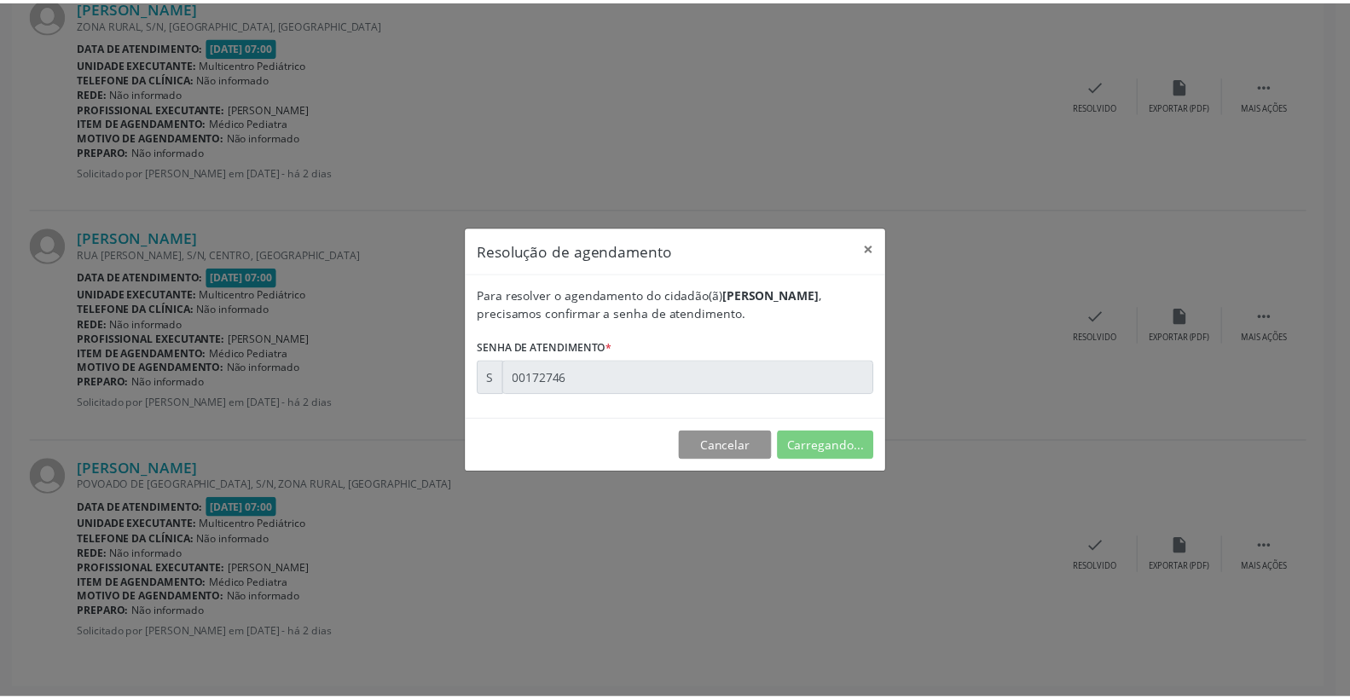
scroll to position [0, 0]
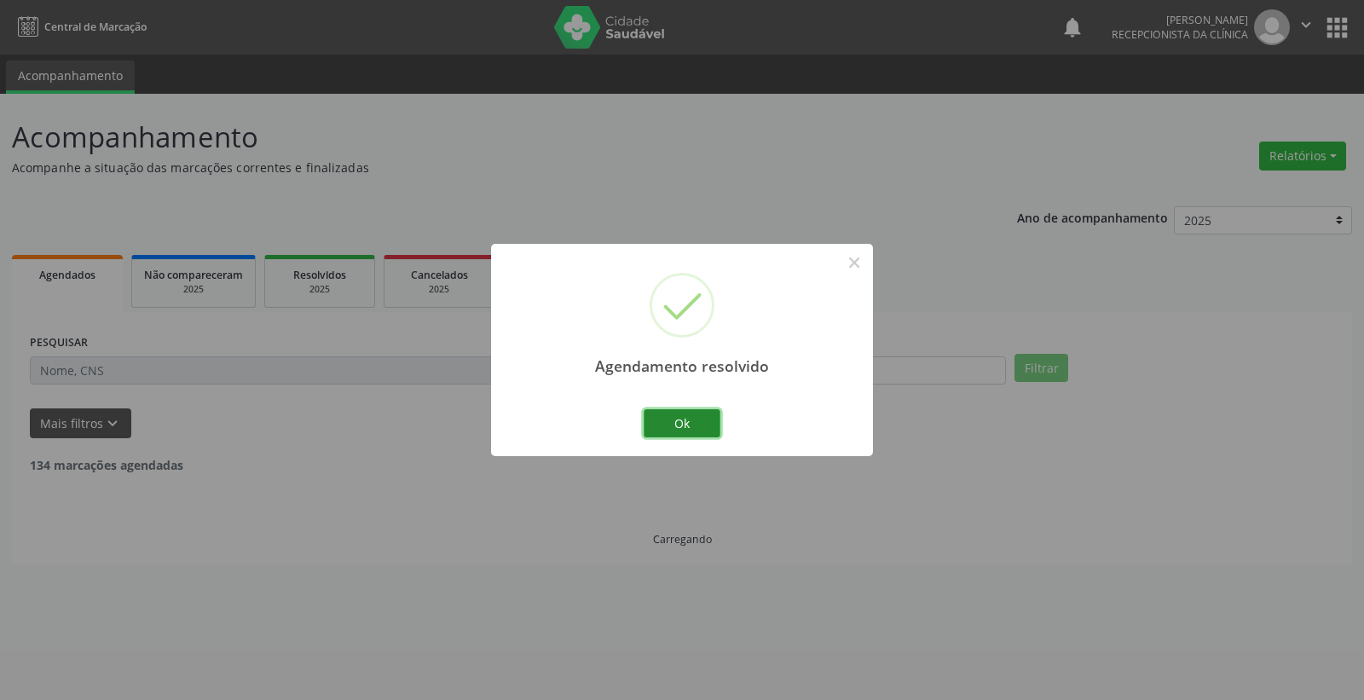
click at [716, 424] on button "Ok" at bounding box center [682, 423] width 77 height 29
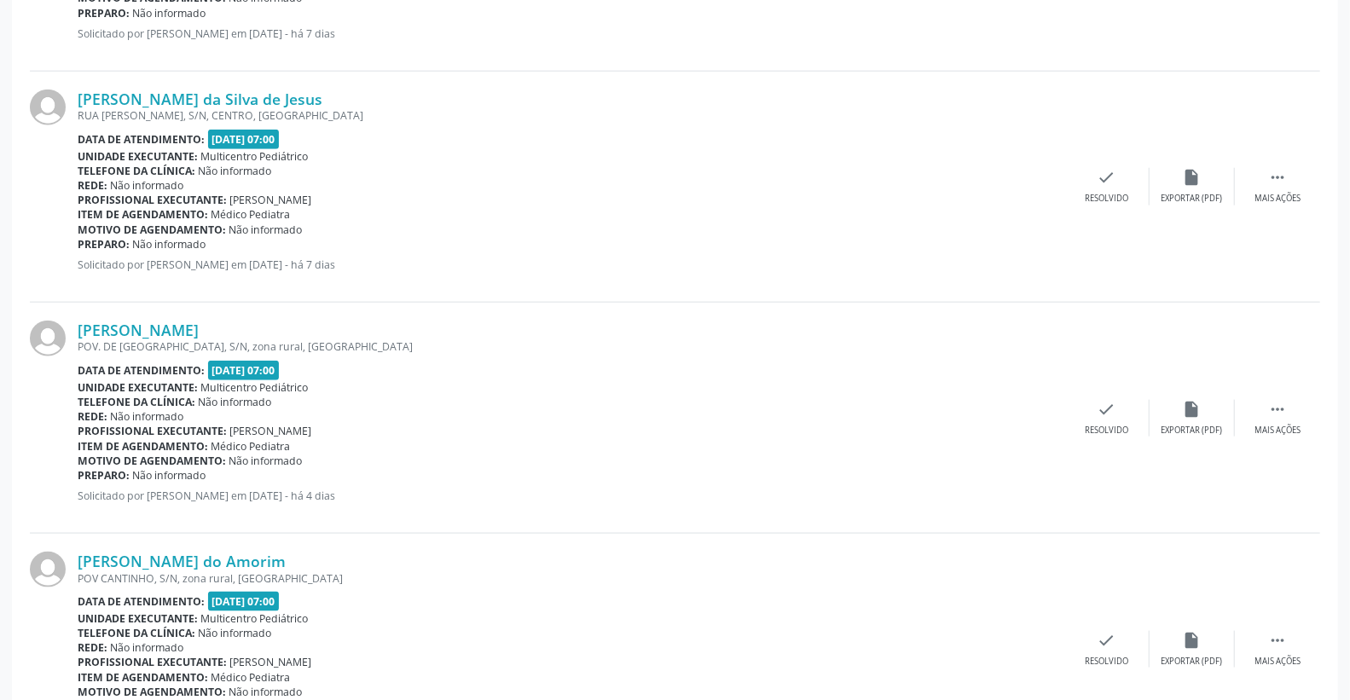
scroll to position [1137, 0]
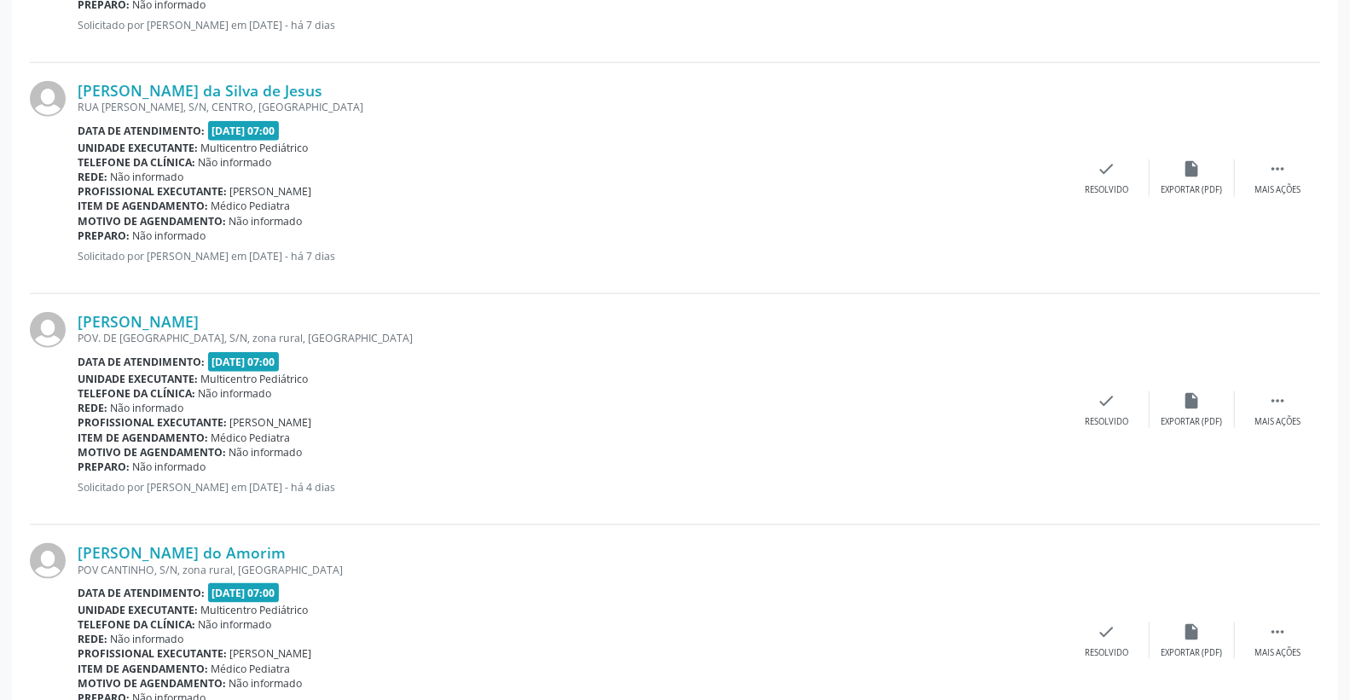
drag, startPoint x: 115, startPoint y: 337, endPoint x: 499, endPoint y: 348, distance: 383.9
click at [496, 350] on div "[PERSON_NAME] POV. DE [GEOGRAPHIC_DATA], S/N, zona rural, [GEOGRAPHIC_DATA] Dat…" at bounding box center [571, 409] width 987 height 194
click at [499, 348] on div "[PERSON_NAME] POV. DE [GEOGRAPHIC_DATA], S/N, zona rural, [GEOGRAPHIC_DATA] Dat…" at bounding box center [571, 409] width 987 height 194
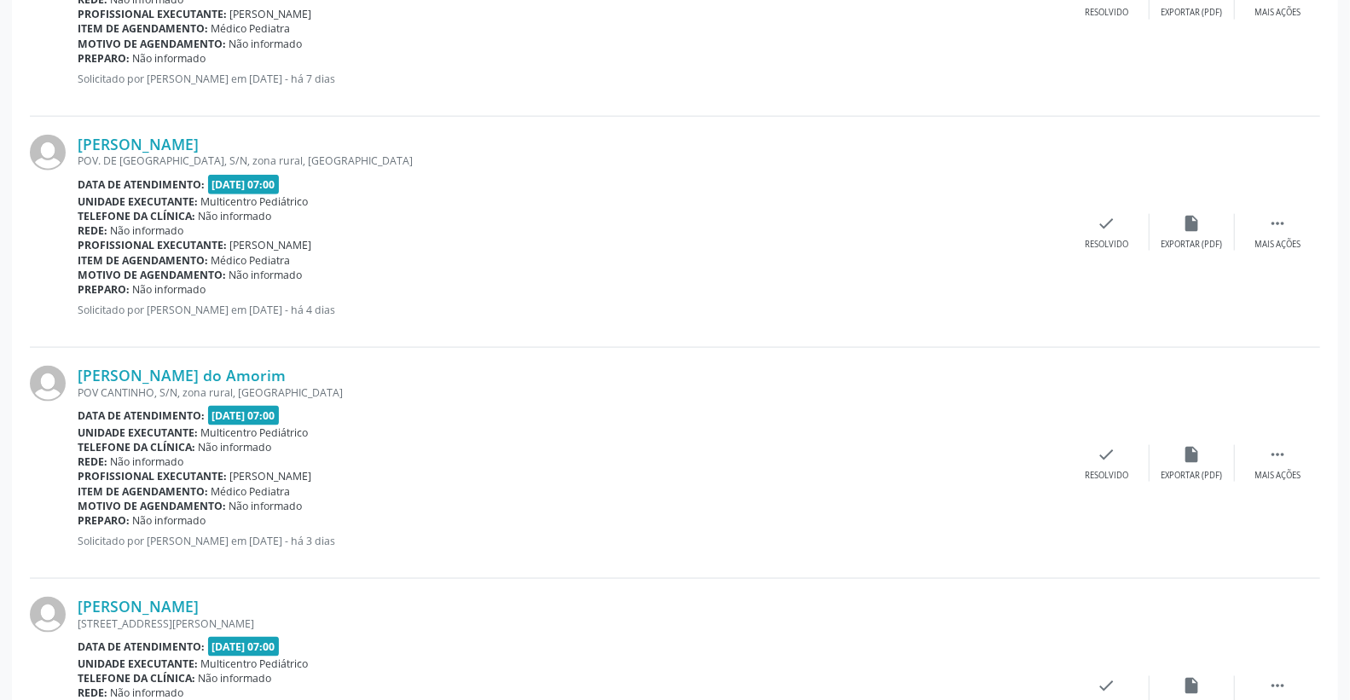
scroll to position [1421, 0]
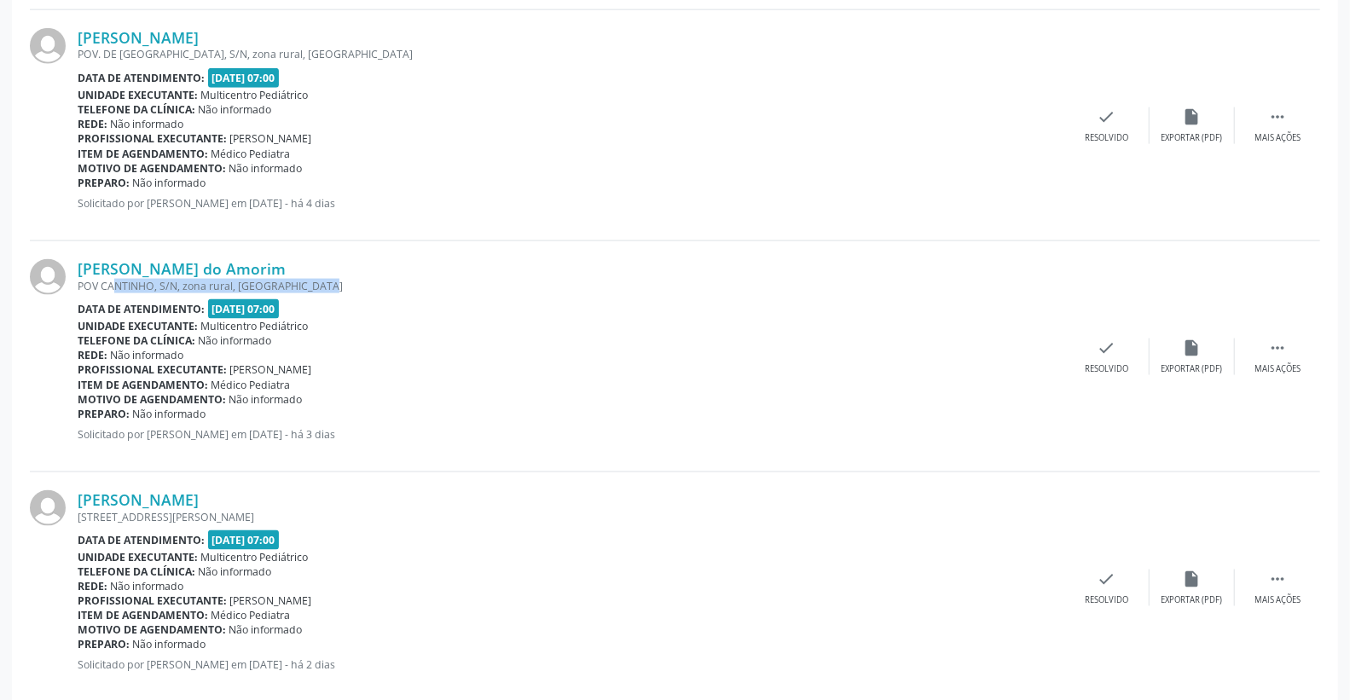
drag, startPoint x: 94, startPoint y: 281, endPoint x: 316, endPoint y: 287, distance: 222.7
click at [314, 287] on div "POV CANTINHO, S/N, zona rural, [GEOGRAPHIC_DATA]" at bounding box center [571, 286] width 987 height 14
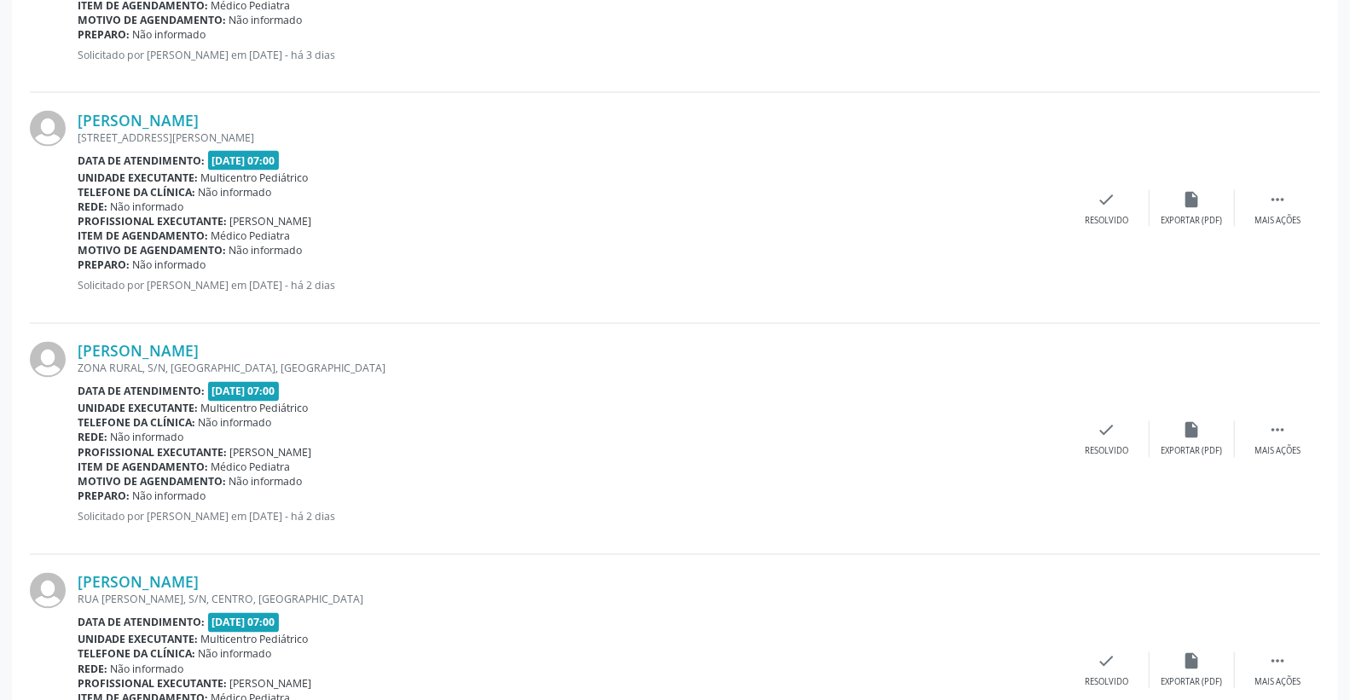
scroll to position [1895, 0]
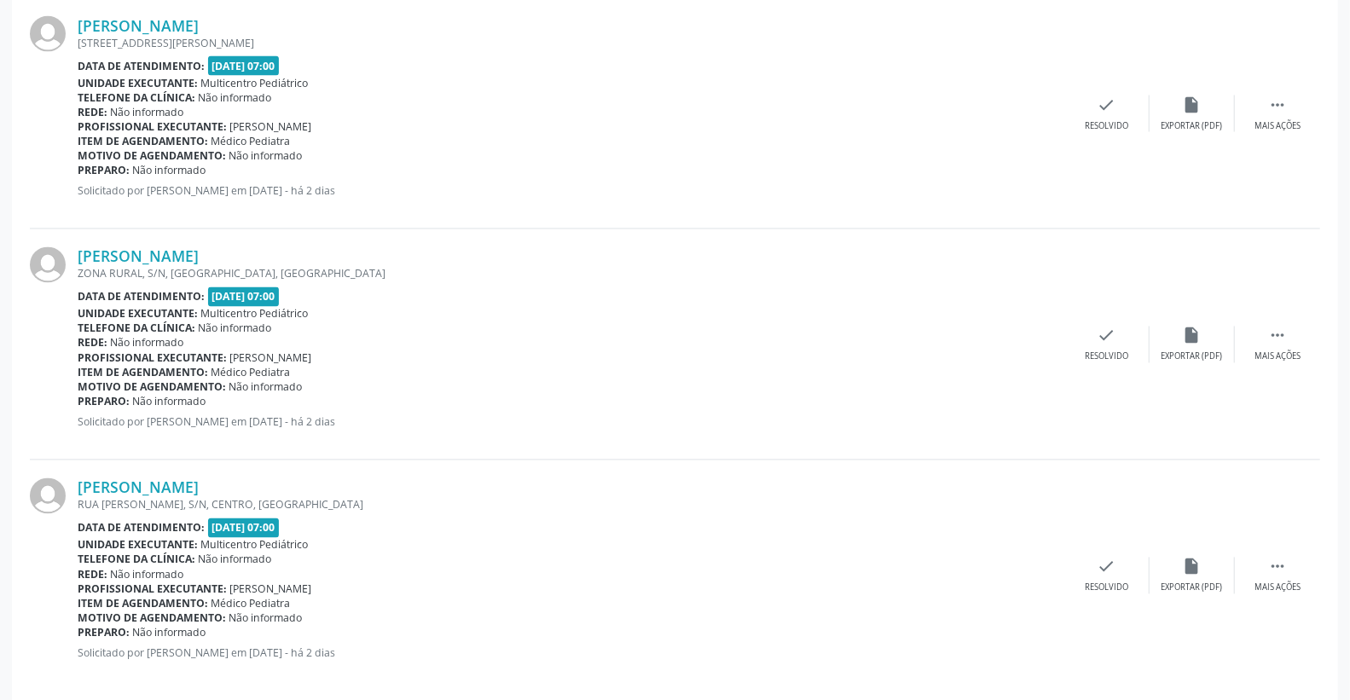
drag, startPoint x: 125, startPoint y: 275, endPoint x: 377, endPoint y: 290, distance: 252.0
click at [377, 290] on div "[PERSON_NAME] ZONA RURAL, S/N, [GEOGRAPHIC_DATA], [GEOGRAPHIC_DATA] Data de ate…" at bounding box center [571, 344] width 987 height 194
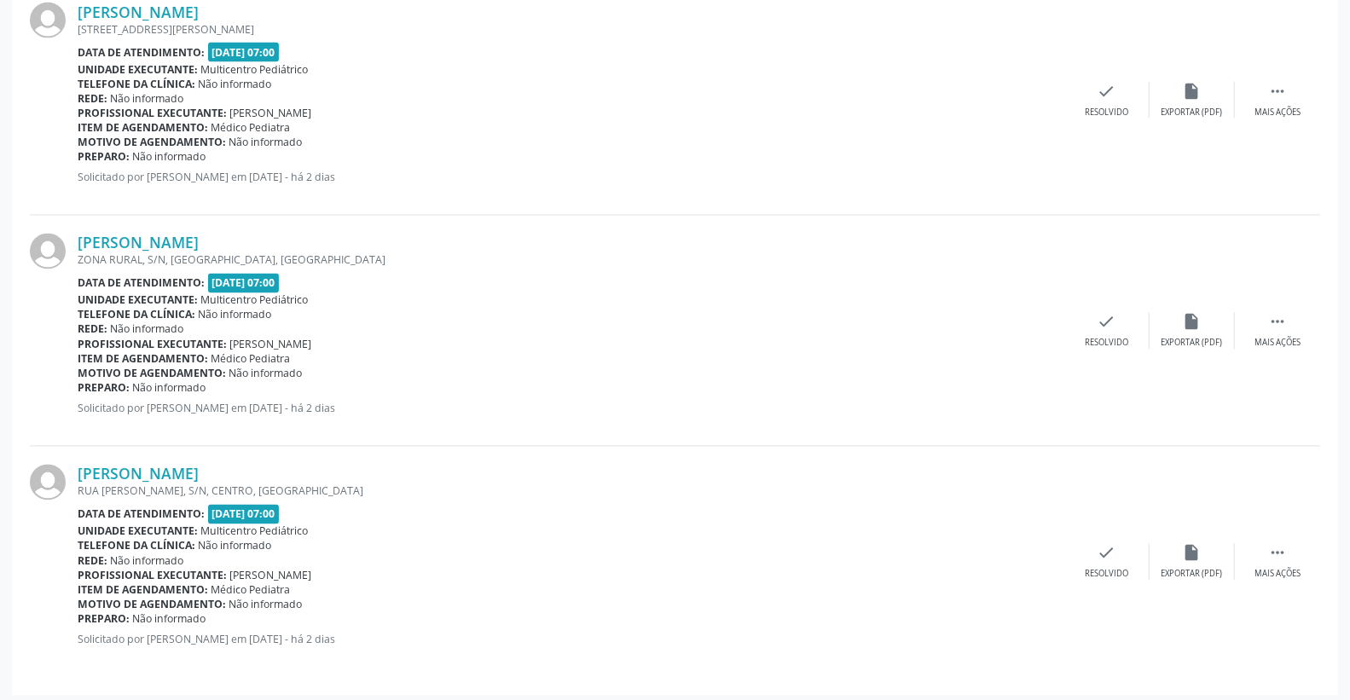
scroll to position [1914, 0]
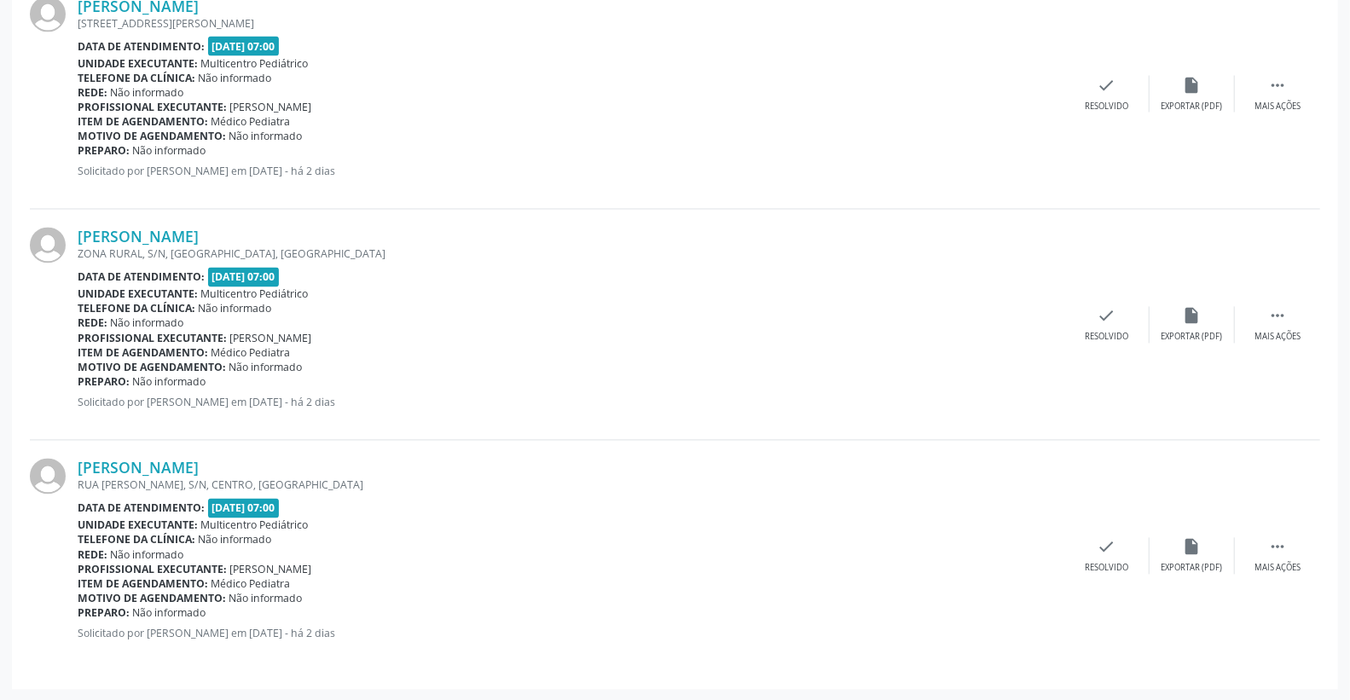
click at [516, 426] on div "[PERSON_NAME] ZONA RURAL, S/N, [GEOGRAPHIC_DATA], [GEOGRAPHIC_DATA] Data de ate…" at bounding box center [675, 325] width 1290 height 231
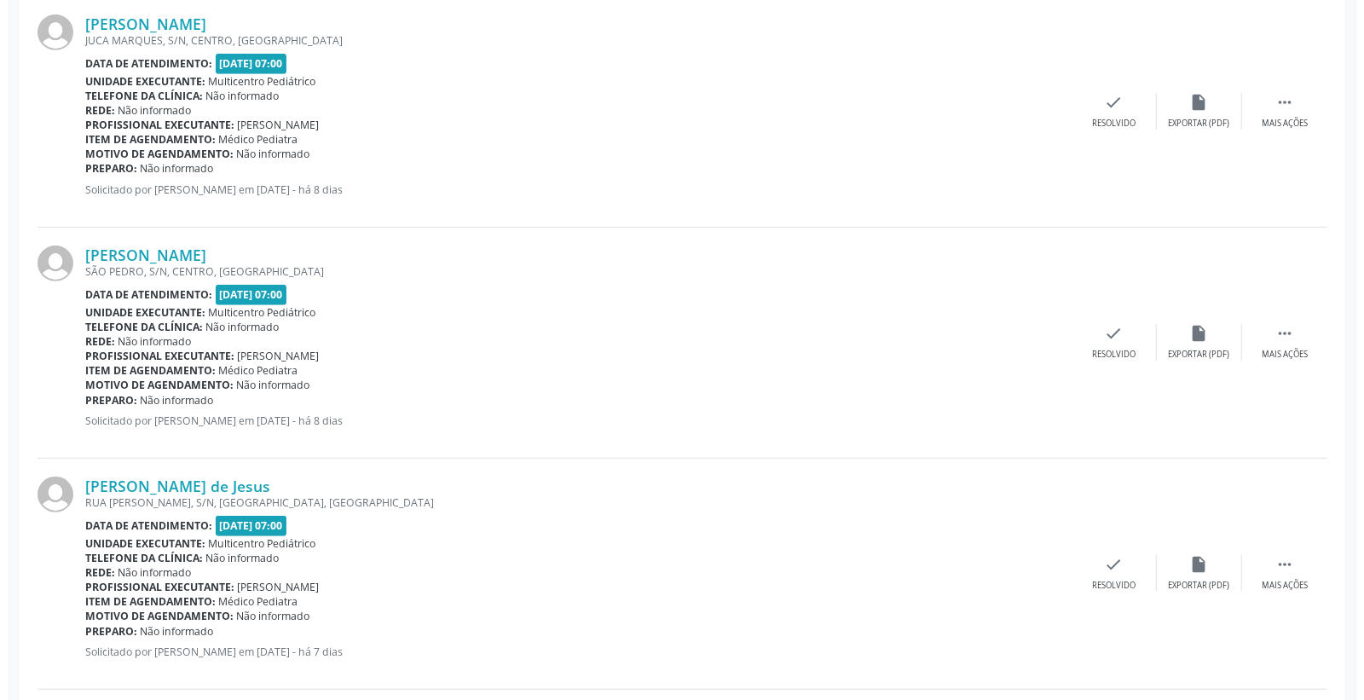
scroll to position [683, 0]
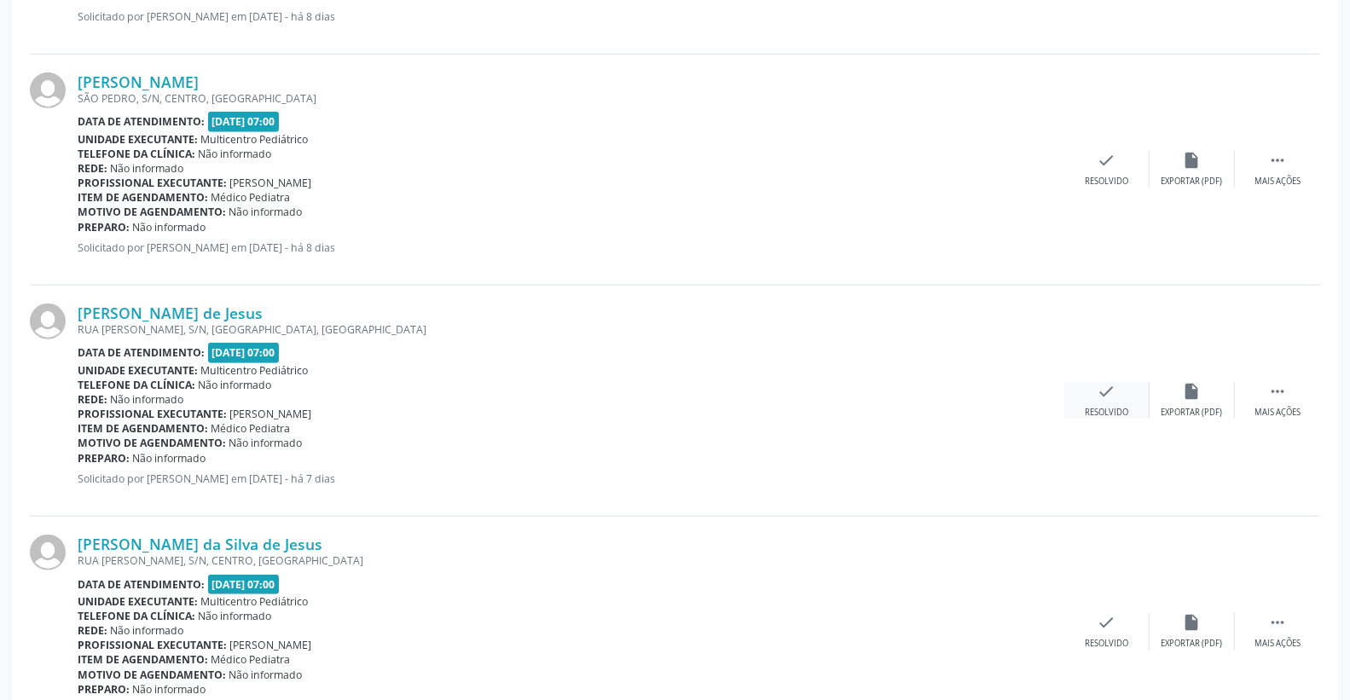
click at [1130, 403] on div "check Resolvido" at bounding box center [1106, 400] width 85 height 37
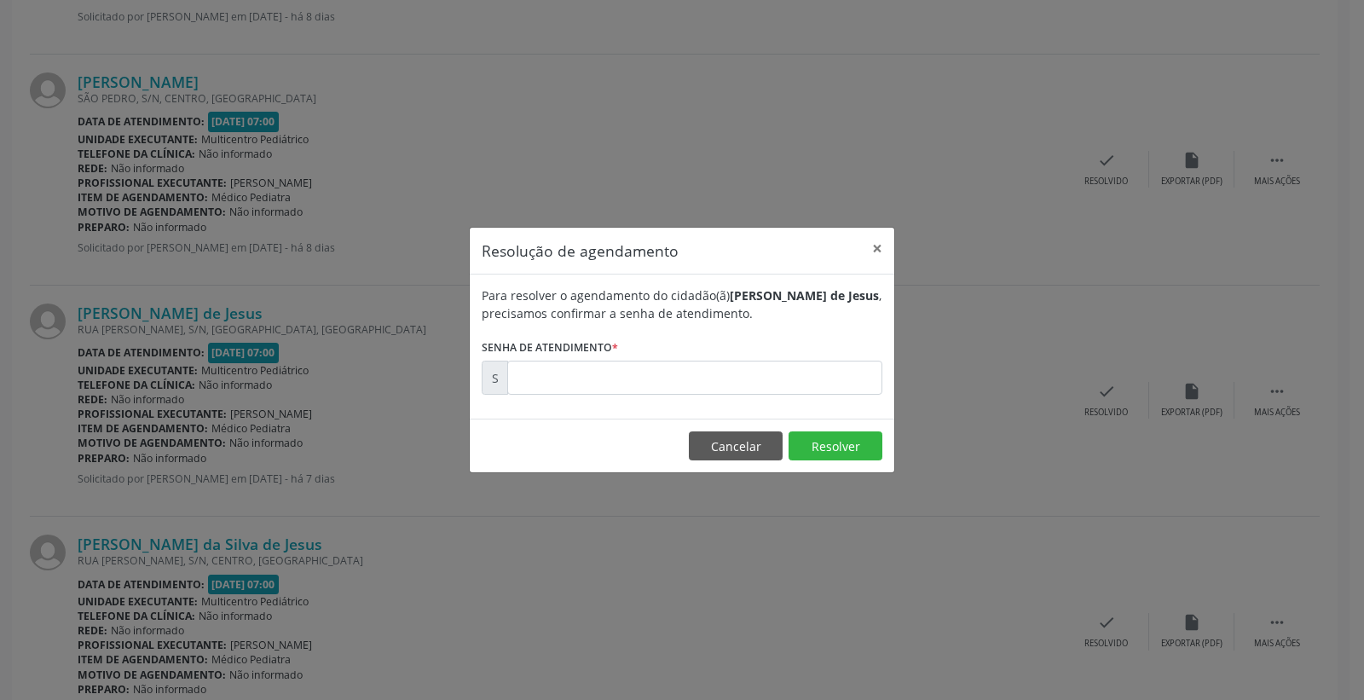
click at [851, 396] on div "Para resolver o agendamento do cidadão(ã) [PERSON_NAME] , precisamos confirmar …" at bounding box center [682, 347] width 425 height 144
drag, startPoint x: 851, startPoint y: 395, endPoint x: 851, endPoint y: 380, distance: 14.5
click at [851, 382] on div "Para resolver o agendamento do cidadão(ã) [PERSON_NAME] , precisamos confirmar …" at bounding box center [682, 347] width 425 height 144
click at [851, 375] on input "text" at bounding box center [694, 378] width 375 height 34
type input "00172147"
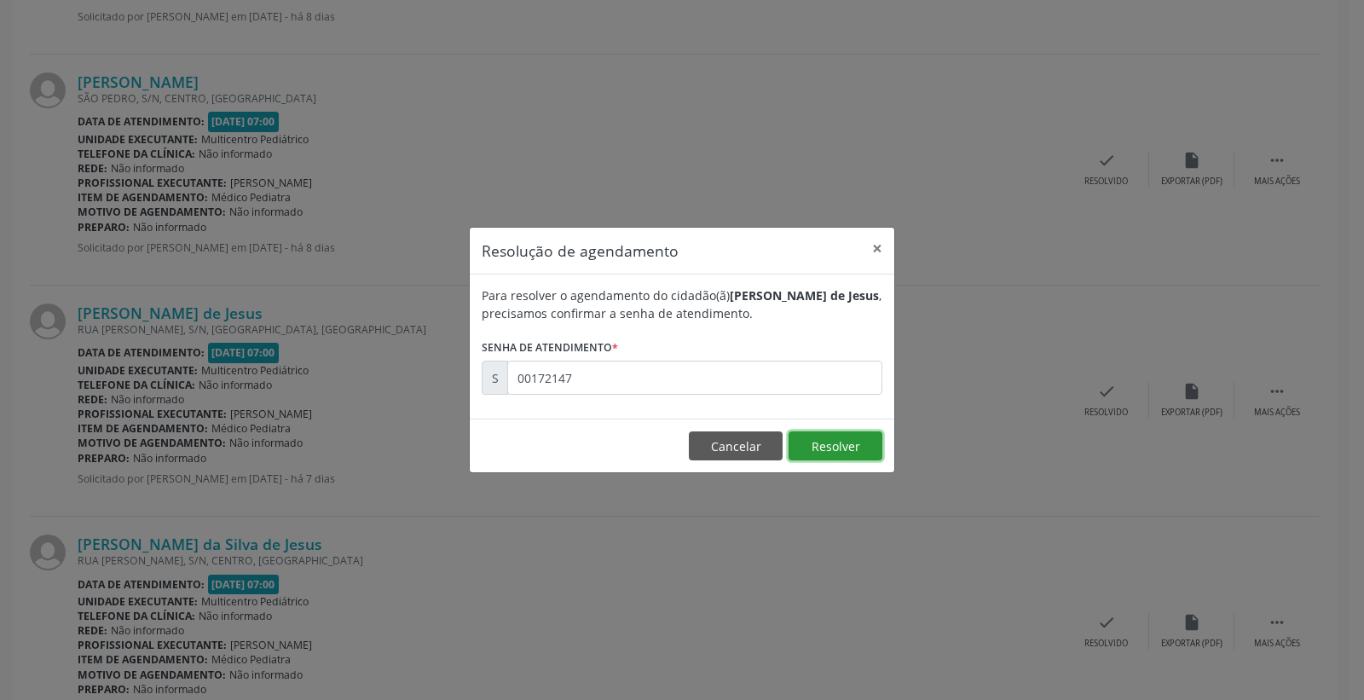
click at [841, 441] on button "Resolver" at bounding box center [836, 446] width 94 height 29
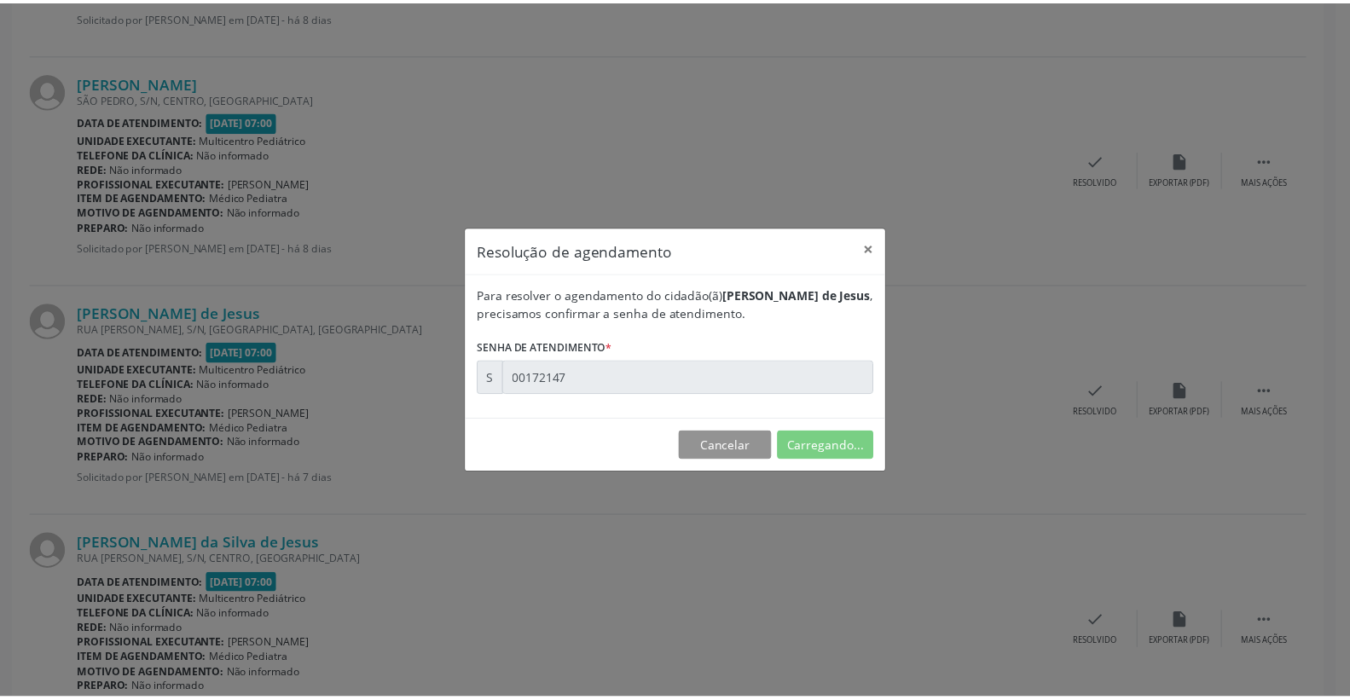
scroll to position [0, 0]
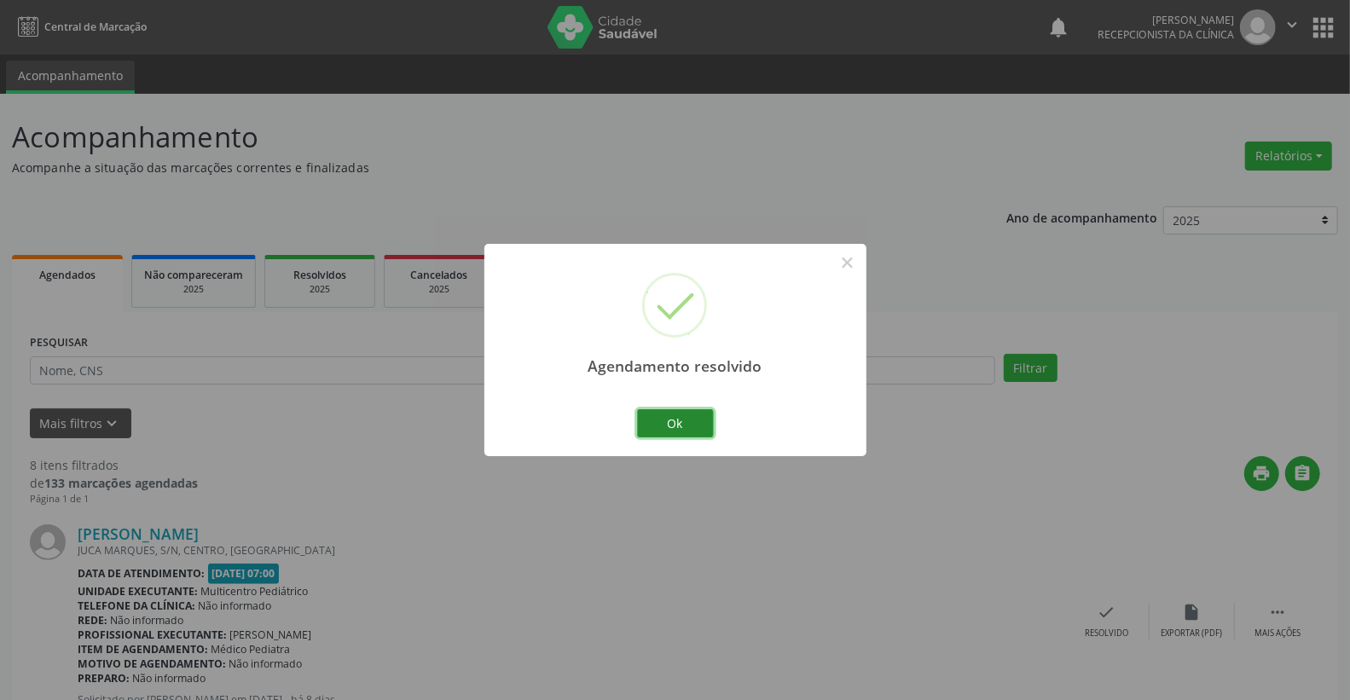
click at [701, 422] on button "Ok" at bounding box center [675, 423] width 77 height 29
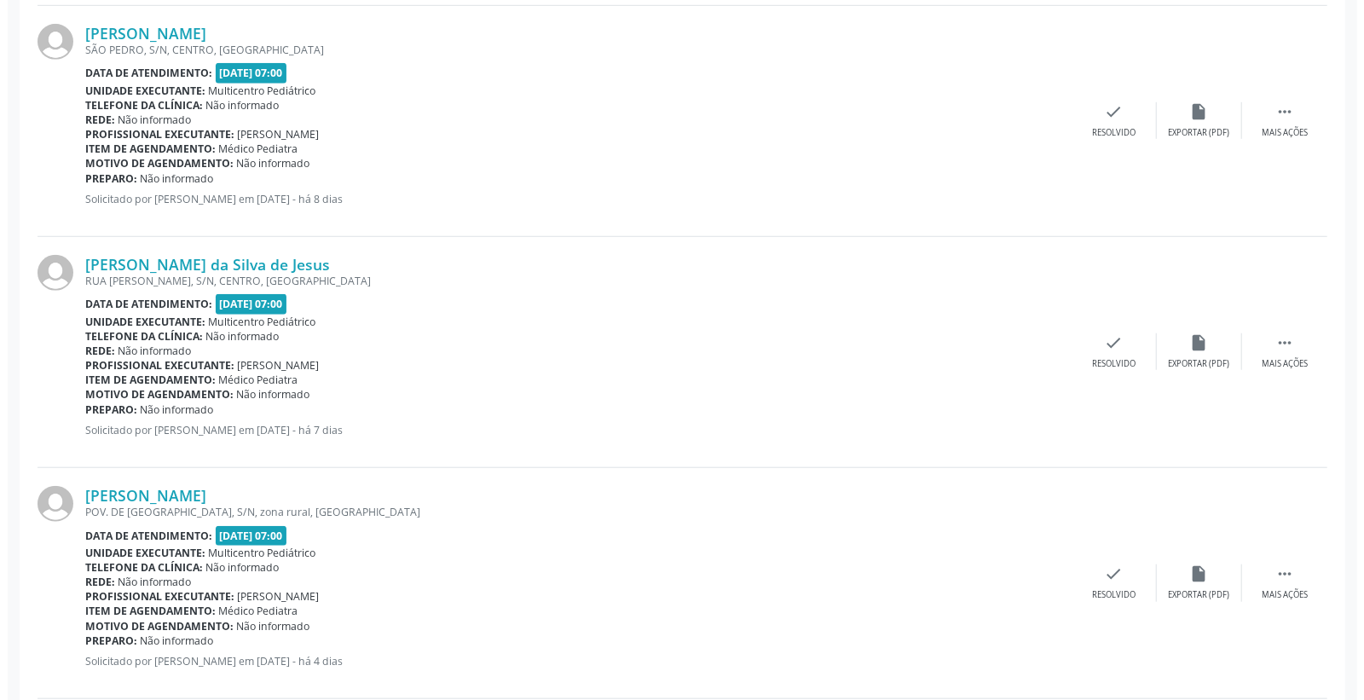
scroll to position [757, 0]
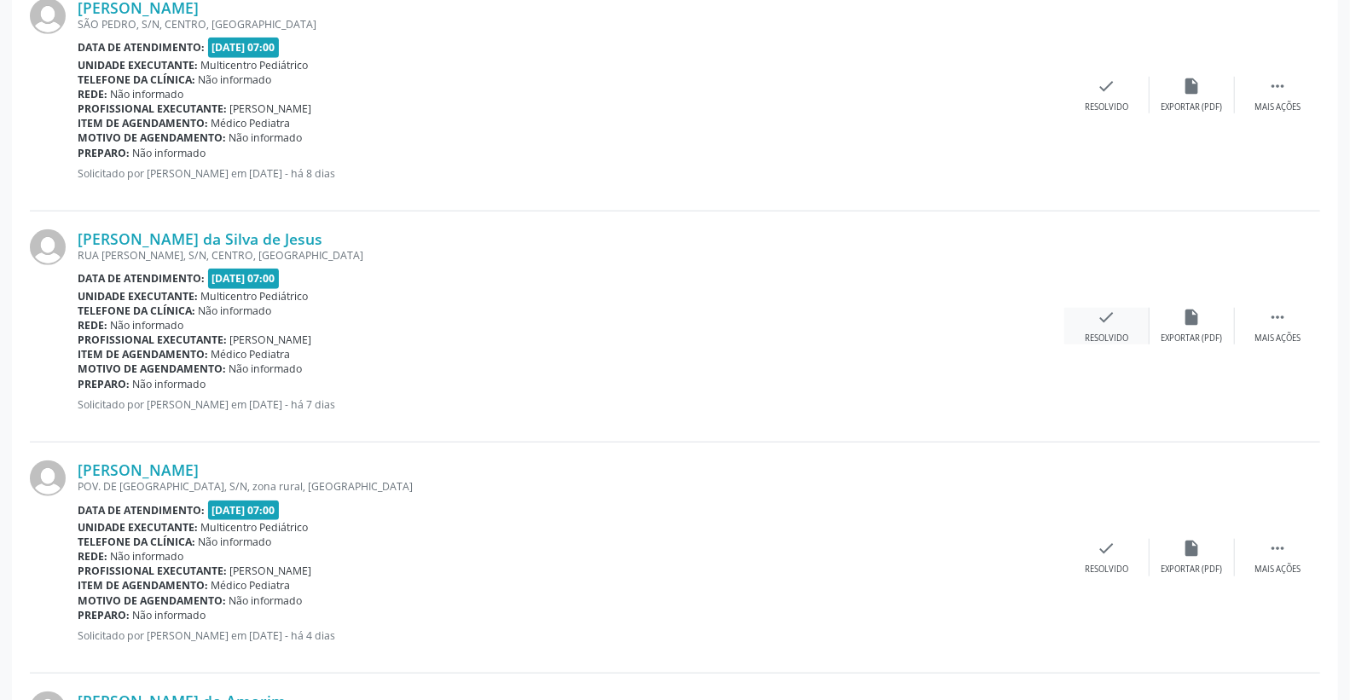
click at [1110, 308] on icon "check" at bounding box center [1107, 317] width 19 height 19
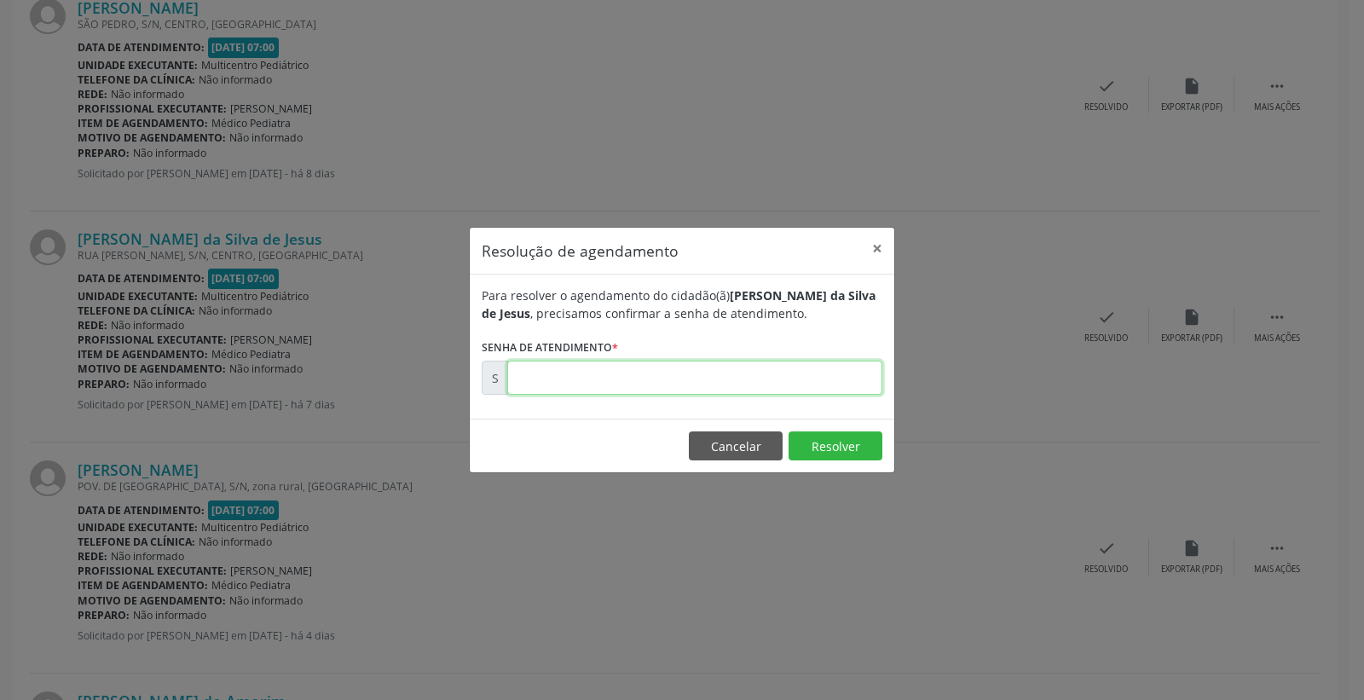
click at [791, 376] on input "text" at bounding box center [694, 378] width 375 height 34
type input "00172149"
click at [845, 450] on button "Resolver" at bounding box center [836, 446] width 94 height 29
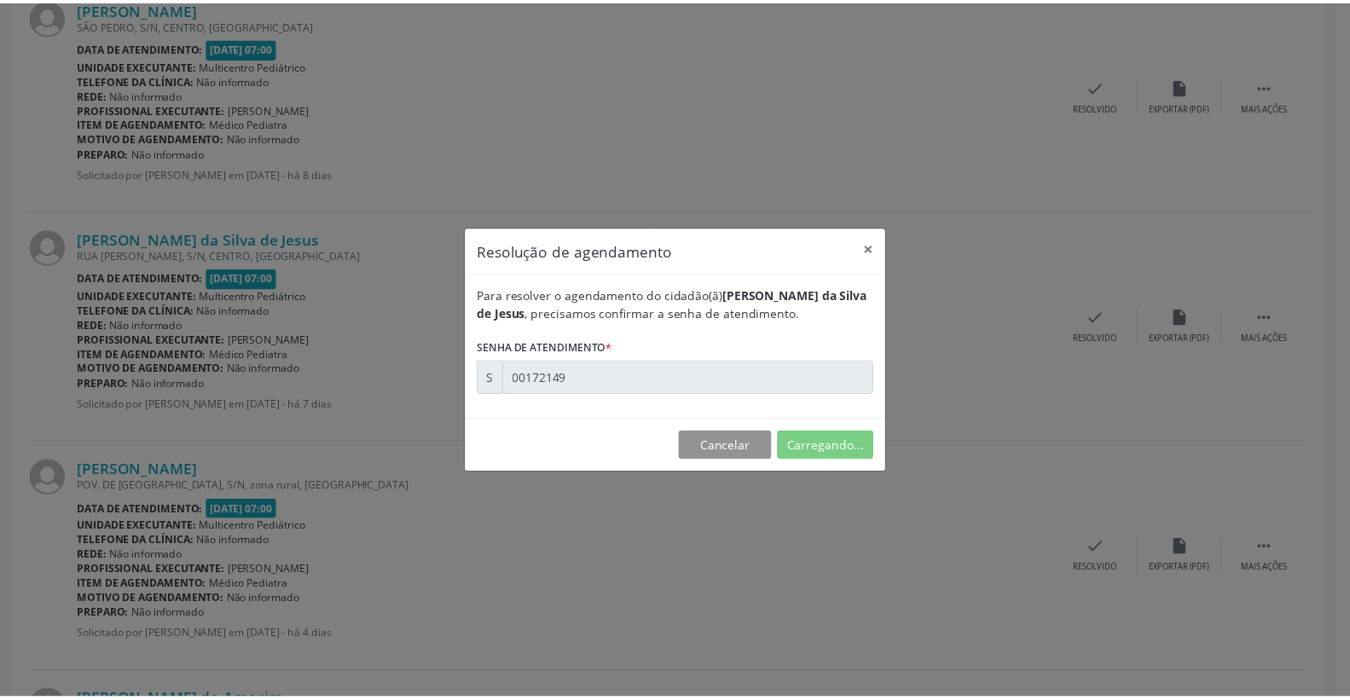
scroll to position [0, 0]
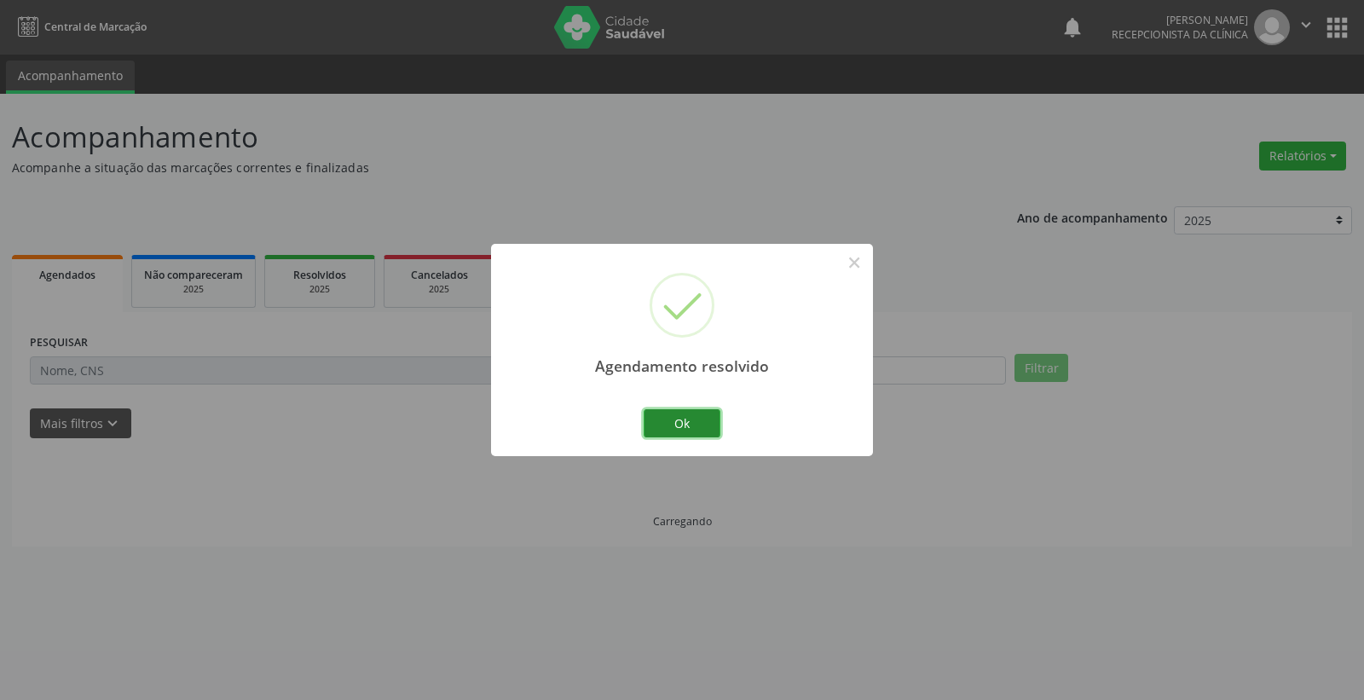
click at [696, 421] on button "Ok" at bounding box center [682, 423] width 77 height 29
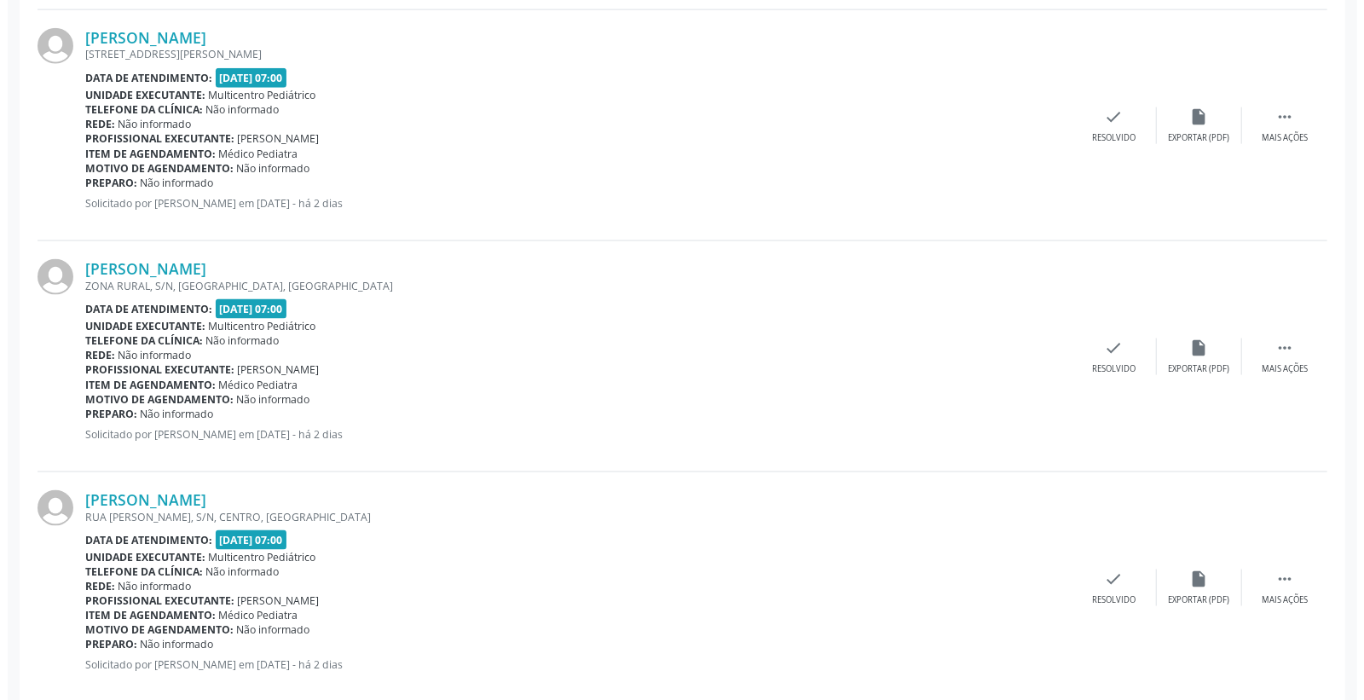
scroll to position [1452, 0]
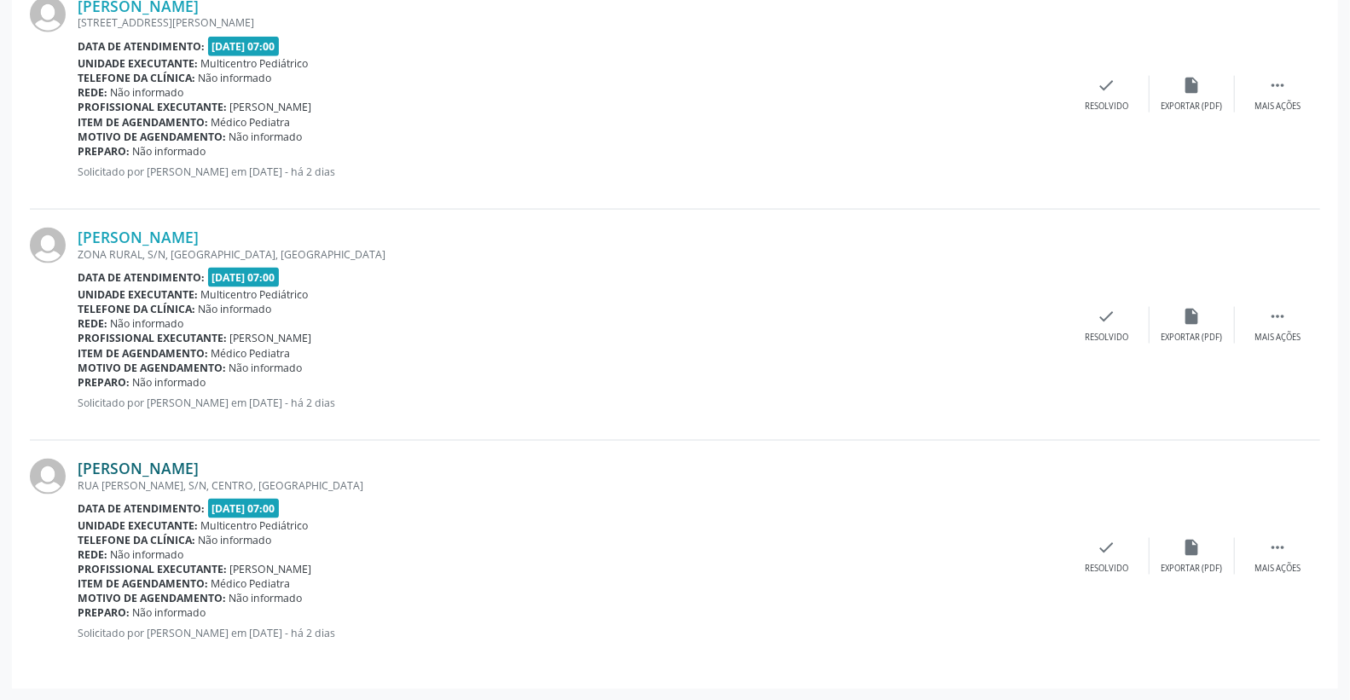
click at [192, 466] on link "[PERSON_NAME]" at bounding box center [138, 468] width 121 height 19
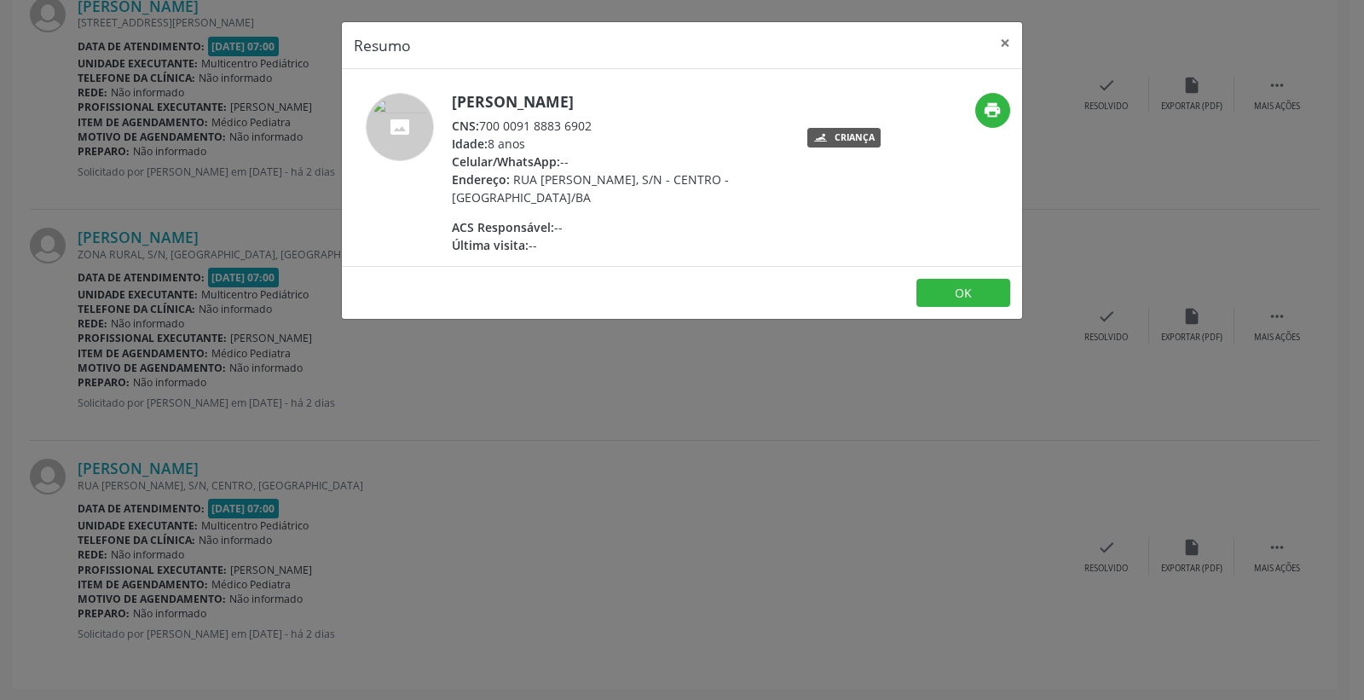
drag, startPoint x: 478, startPoint y: 120, endPoint x: 617, endPoint y: 115, distance: 139.1
click at [614, 120] on div "CNS: 700 0091 8883 6902" at bounding box center [618, 126] width 332 height 18
copy div "700 0091 8883 6902"
click at [1006, 44] on button "×" at bounding box center [1005, 43] width 34 height 42
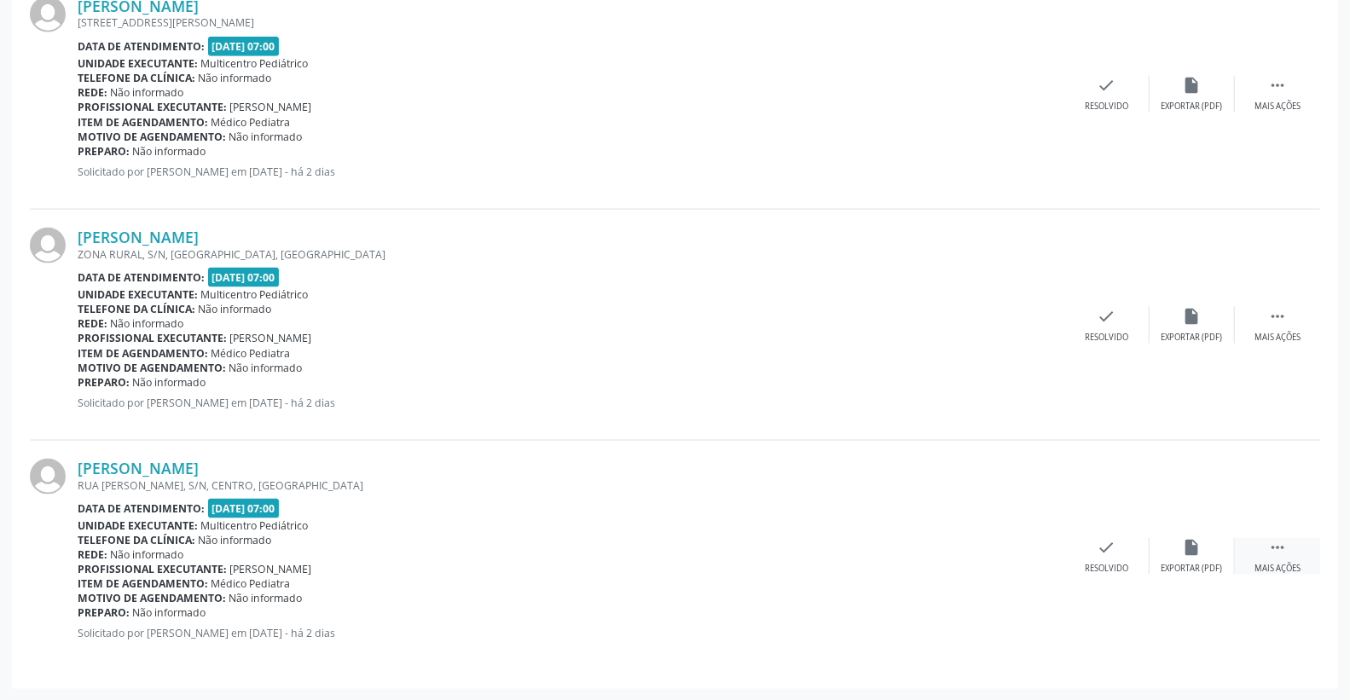
click at [1277, 553] on icon "" at bounding box center [1277, 547] width 19 height 19
click at [1030, 547] on div "print Imprimir" at bounding box center [1021, 556] width 85 height 37
click at [861, 542] on div "check Resolvido" at bounding box center [850, 556] width 85 height 37
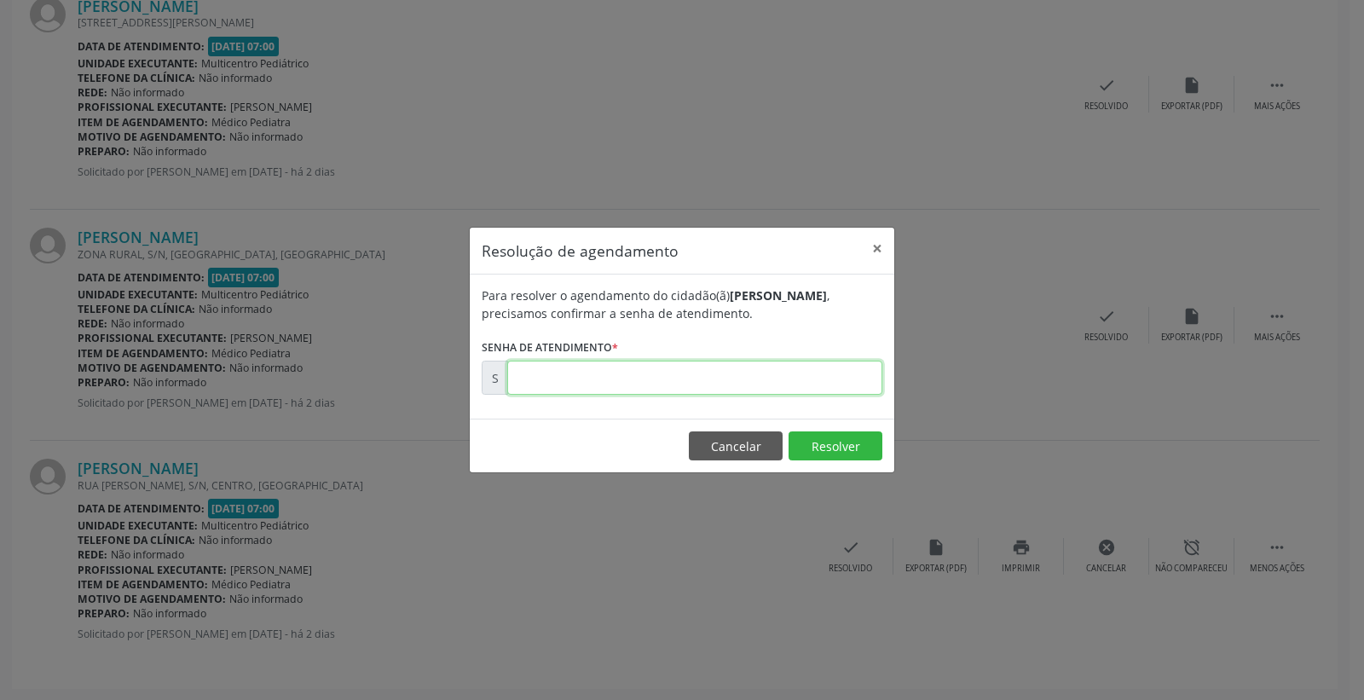
paste input "00172745"
type input "00172745"
click at [846, 447] on button "Resolver" at bounding box center [836, 446] width 94 height 29
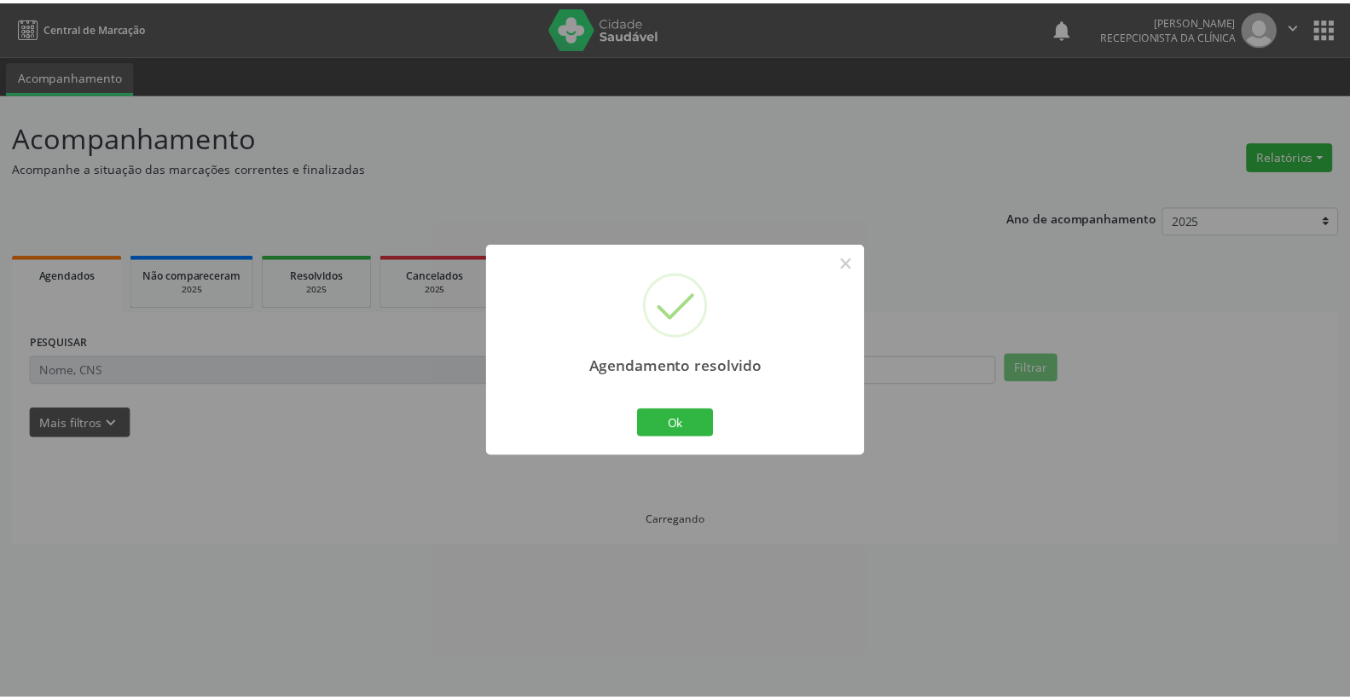
scroll to position [0, 0]
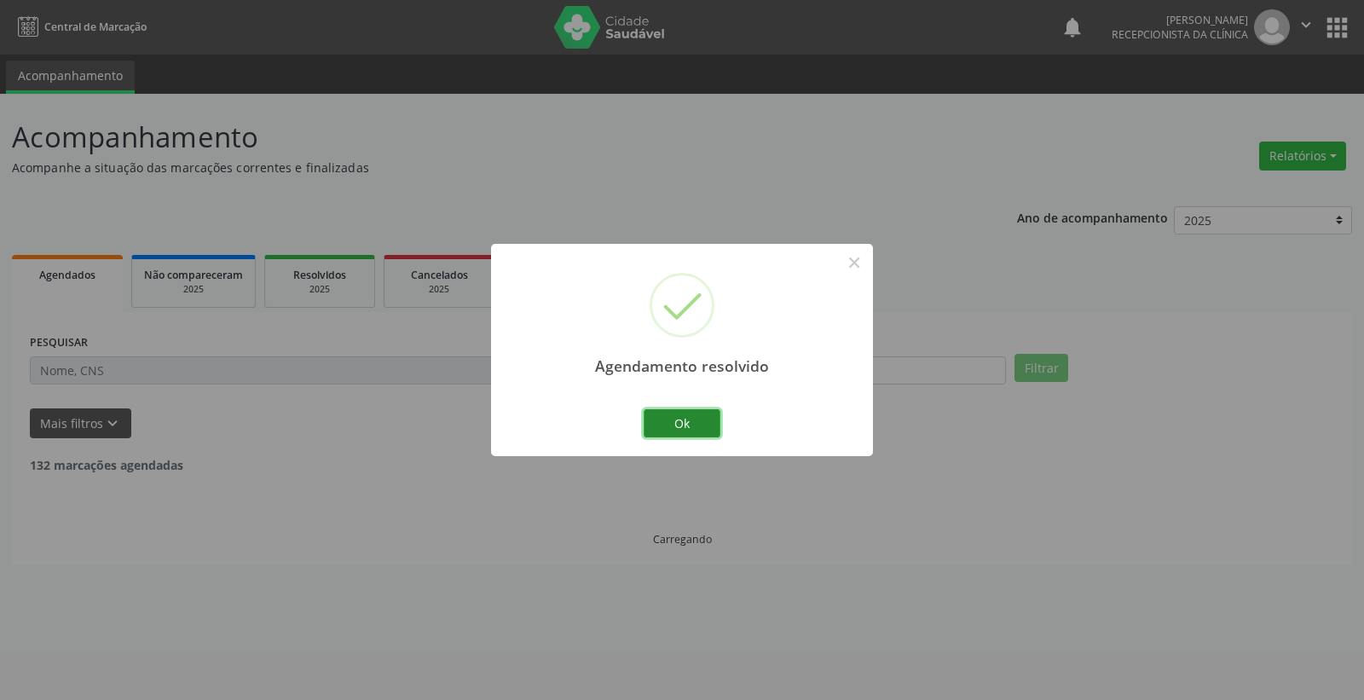
click at [689, 421] on button "Ok" at bounding box center [682, 423] width 77 height 29
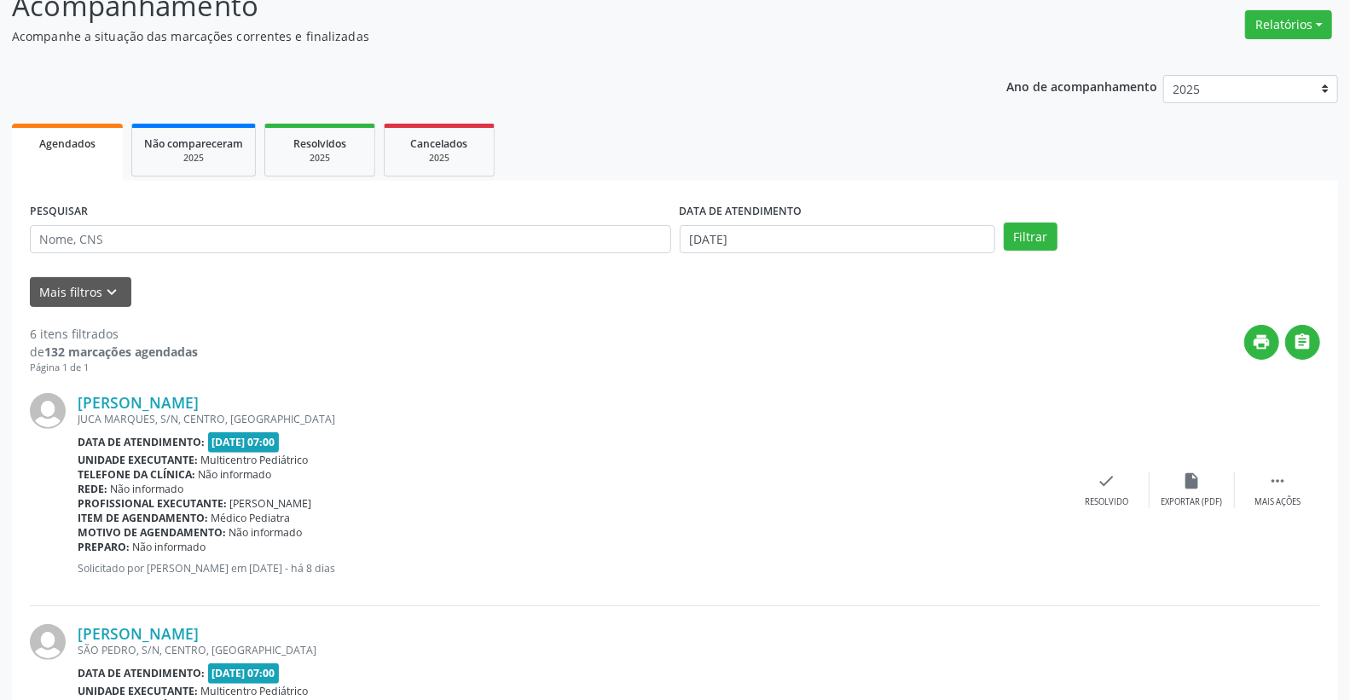
scroll to position [189, 0]
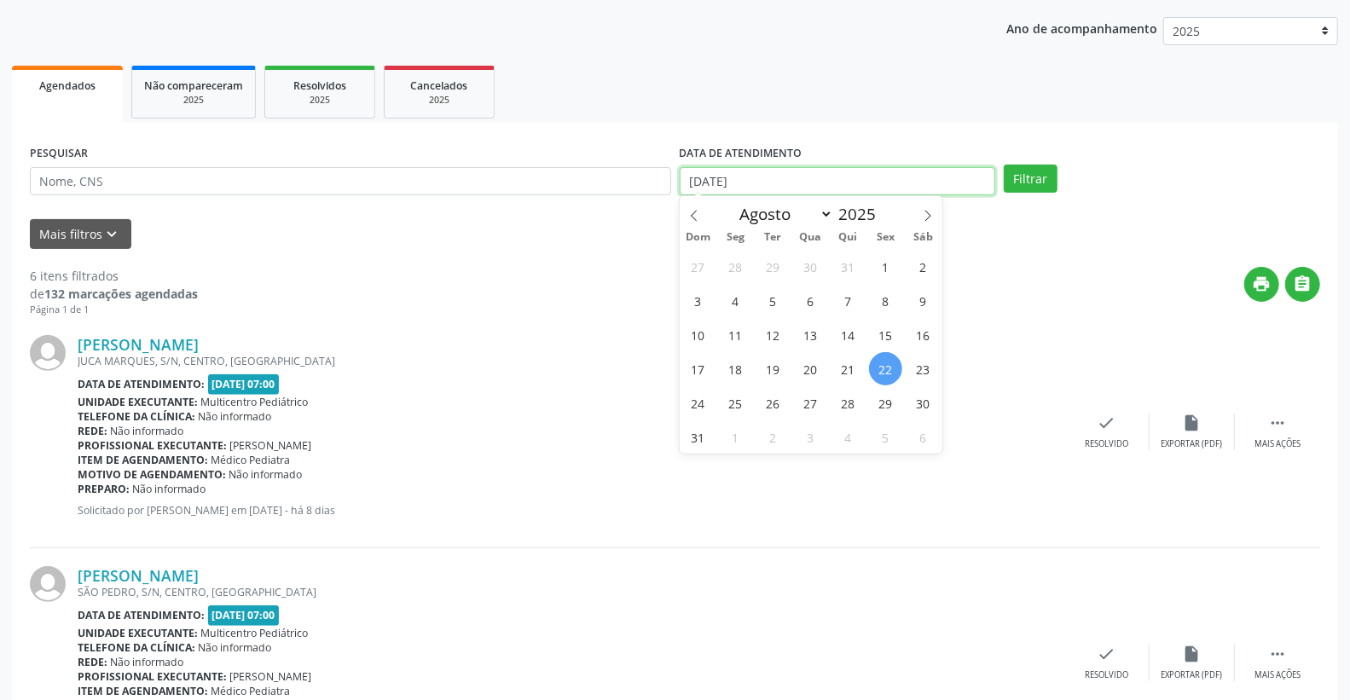
click at [796, 185] on input "[DATE]" at bounding box center [838, 181] width 316 height 29
click at [808, 404] on span "27" at bounding box center [810, 402] width 33 height 33
type input "[DATE]"
click at [808, 404] on span "27" at bounding box center [810, 402] width 33 height 33
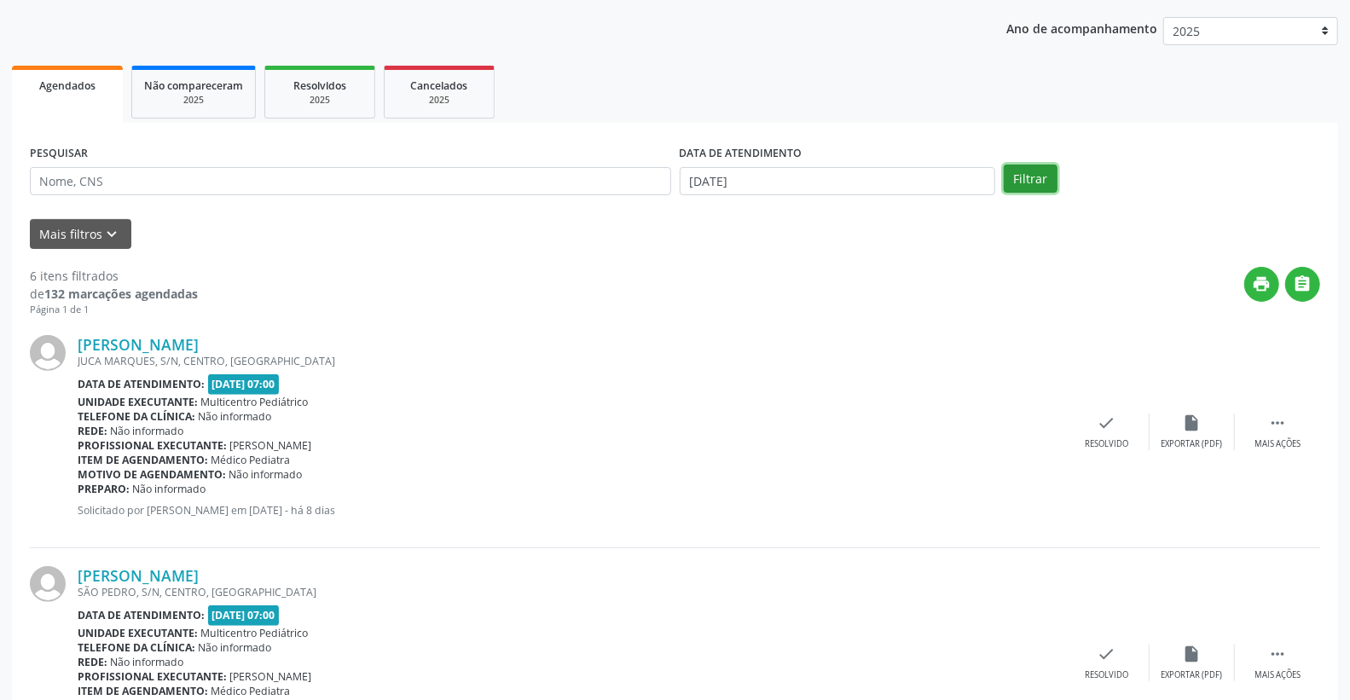
click at [1042, 182] on button "Filtrar" at bounding box center [1031, 179] width 54 height 29
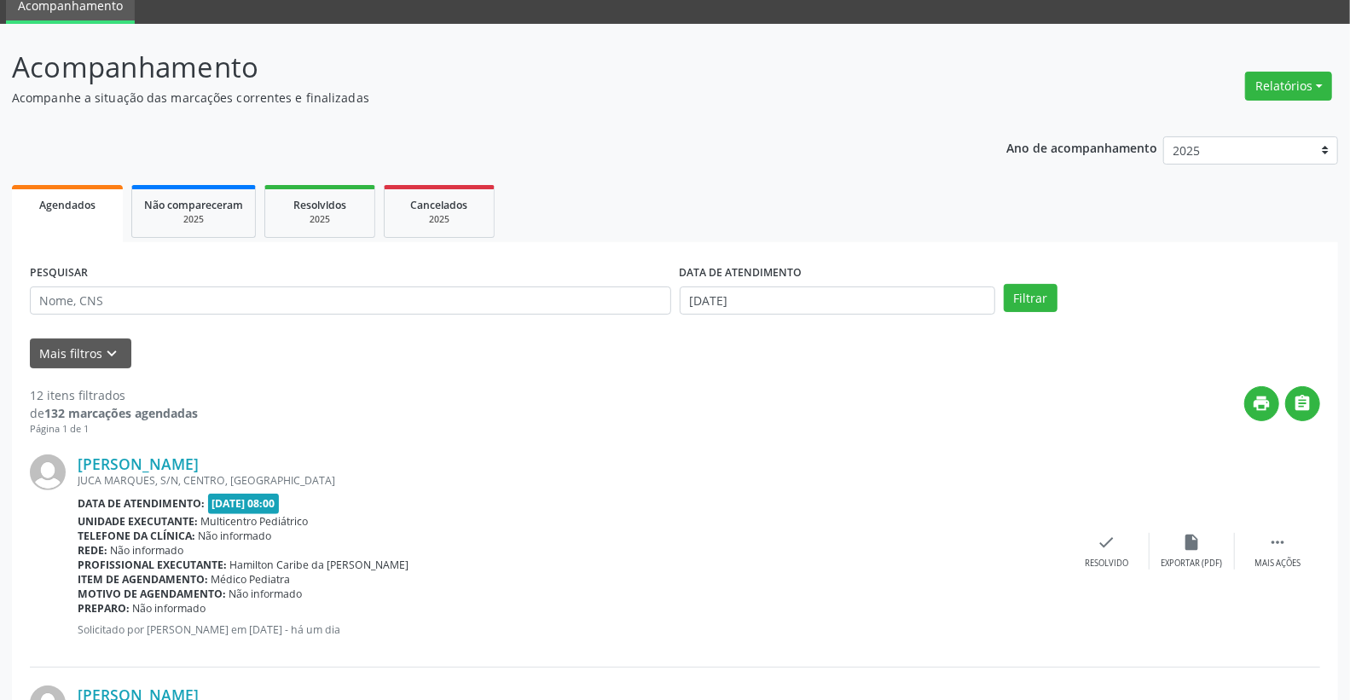
scroll to position [0, 0]
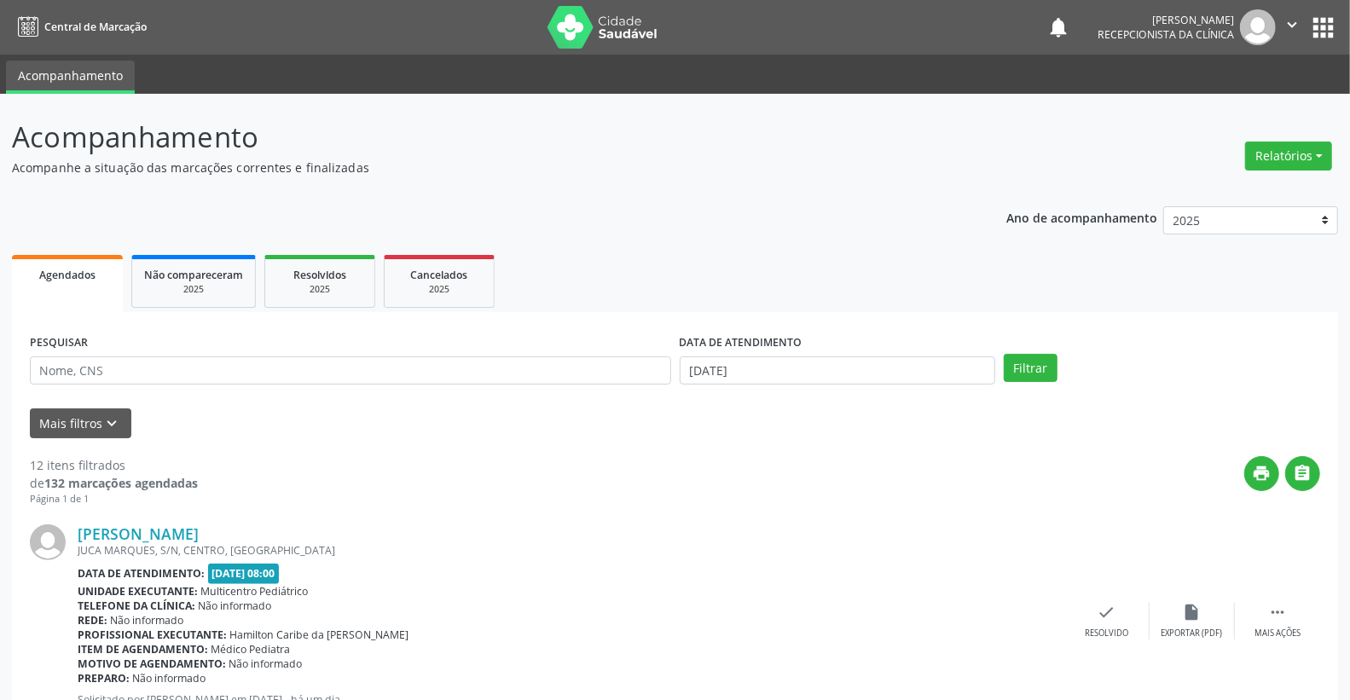
click at [850, 350] on div "DATA DE ATENDIMENTO" at bounding box center [838, 343] width 316 height 26
click at [856, 364] on input "[DATE]" at bounding box center [838, 370] width 316 height 29
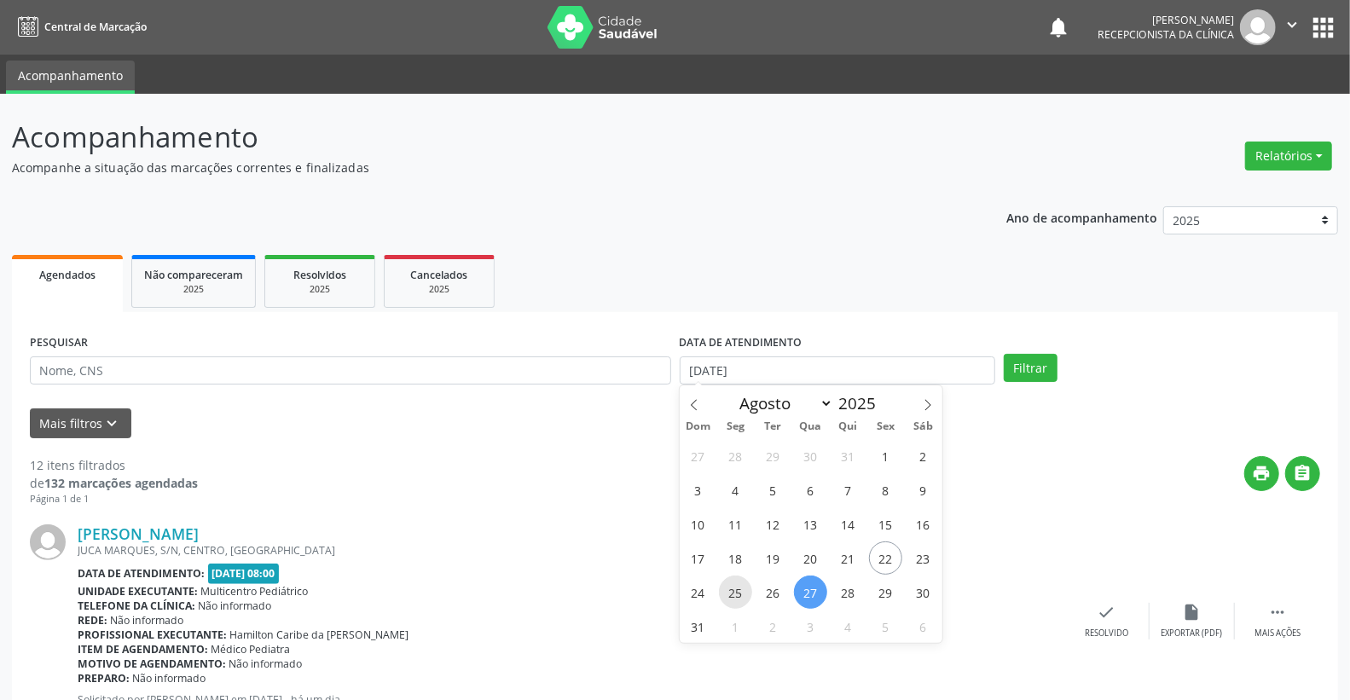
click at [737, 585] on span "25" at bounding box center [735, 592] width 33 height 33
type input "[DATE]"
click at [737, 585] on span "25" at bounding box center [735, 592] width 33 height 33
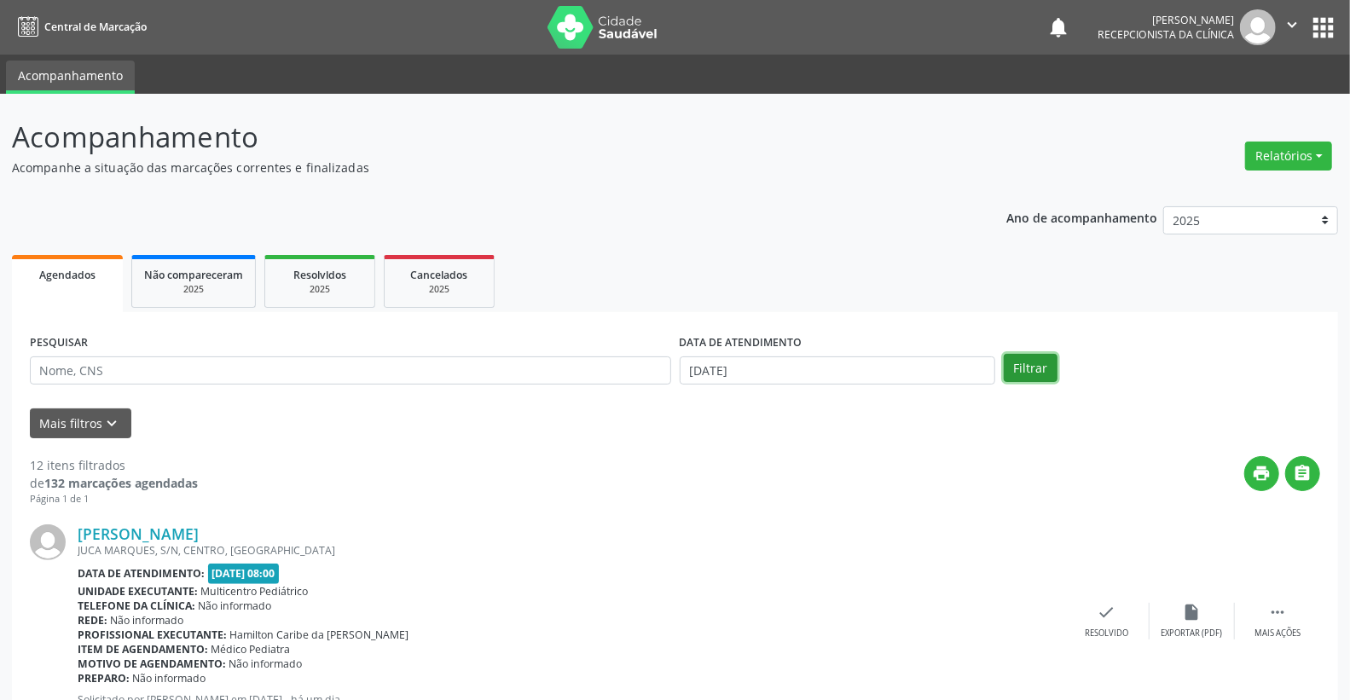
click at [1025, 368] on button "Filtrar" at bounding box center [1031, 368] width 54 height 29
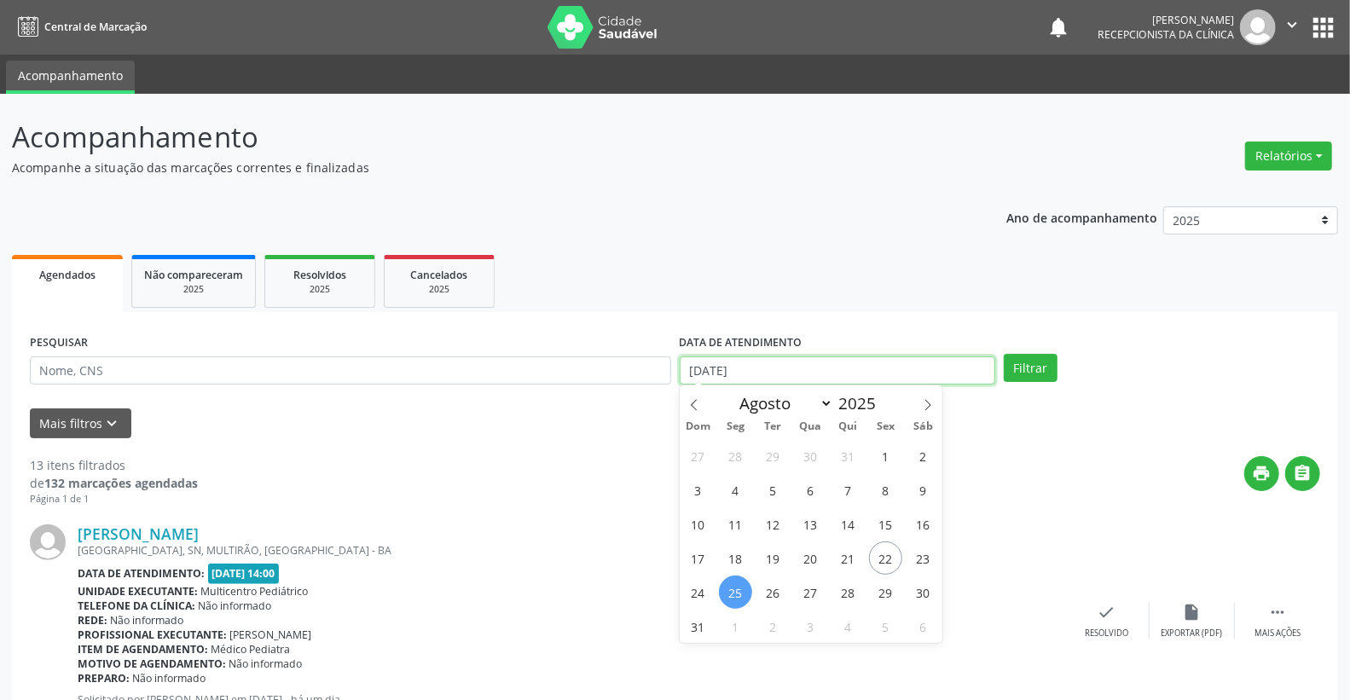
click at [770, 365] on input "[DATE]" at bounding box center [838, 370] width 316 height 29
click at [765, 594] on span "26" at bounding box center [772, 592] width 33 height 33
type input "[DATE]"
click at [765, 594] on span "26" at bounding box center [772, 592] width 33 height 33
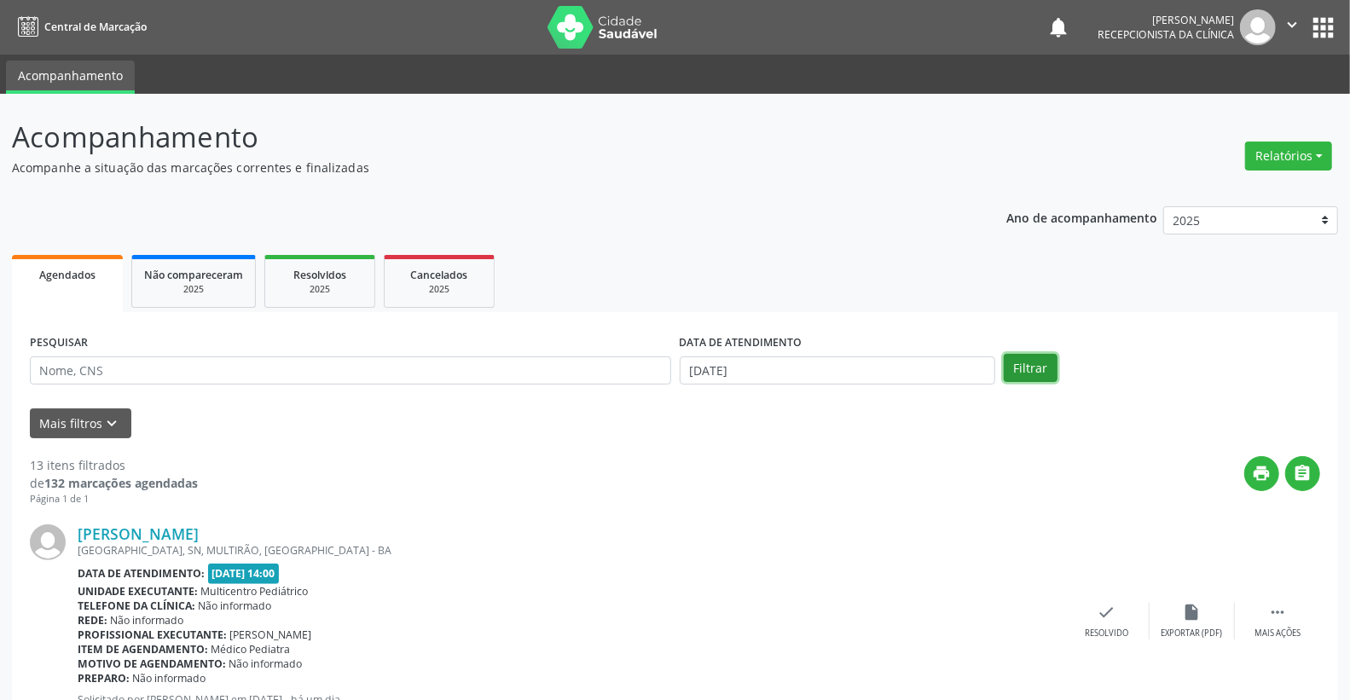
click at [1047, 362] on button "Filtrar" at bounding box center [1031, 368] width 54 height 29
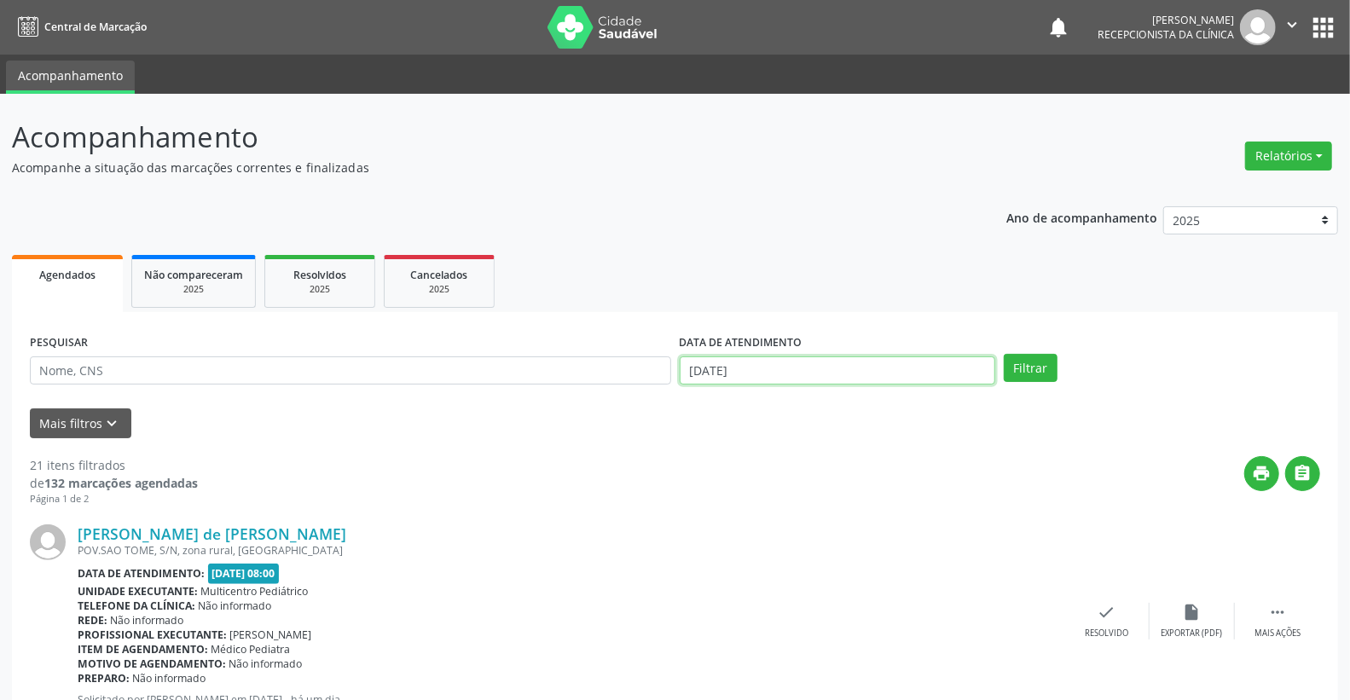
click at [806, 381] on body "Central de Marcação notifications [PERSON_NAME] Recepcionista da clínica  Conf…" at bounding box center [675, 350] width 1350 height 700
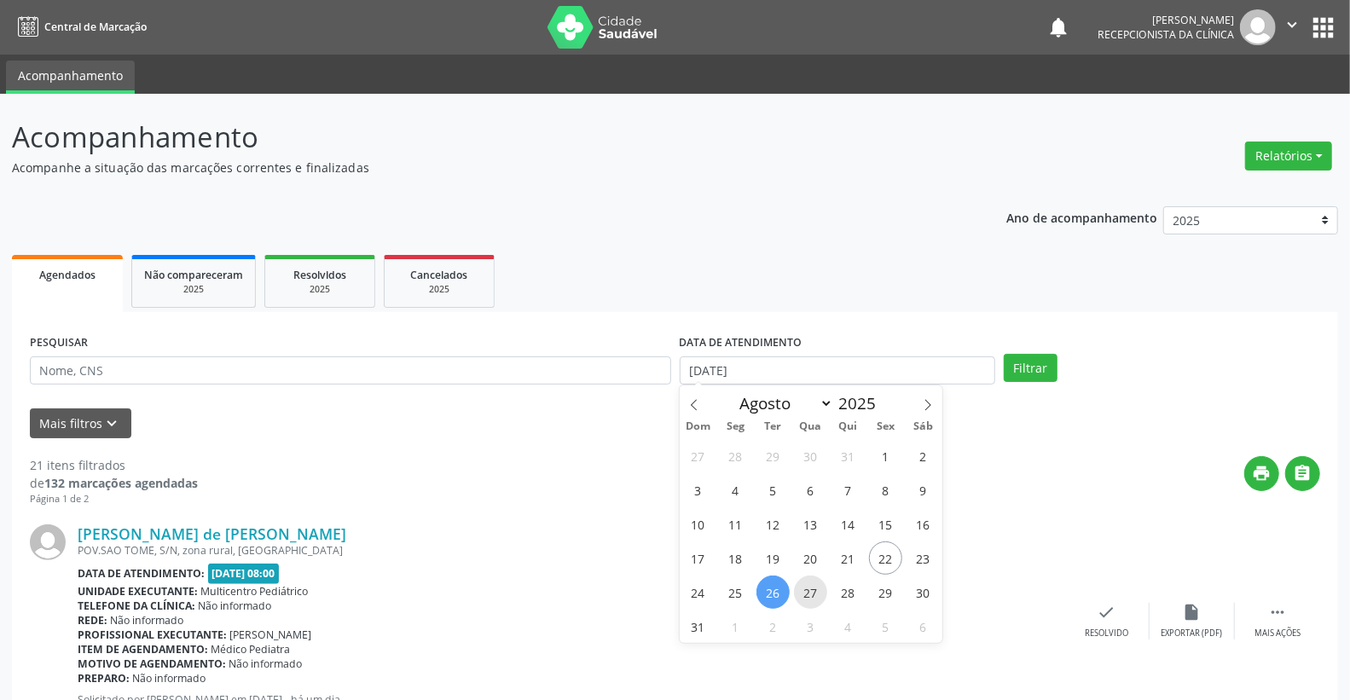
click at [812, 585] on span "27" at bounding box center [810, 592] width 33 height 33
type input "[DATE]"
click at [812, 585] on span "27" at bounding box center [810, 592] width 33 height 33
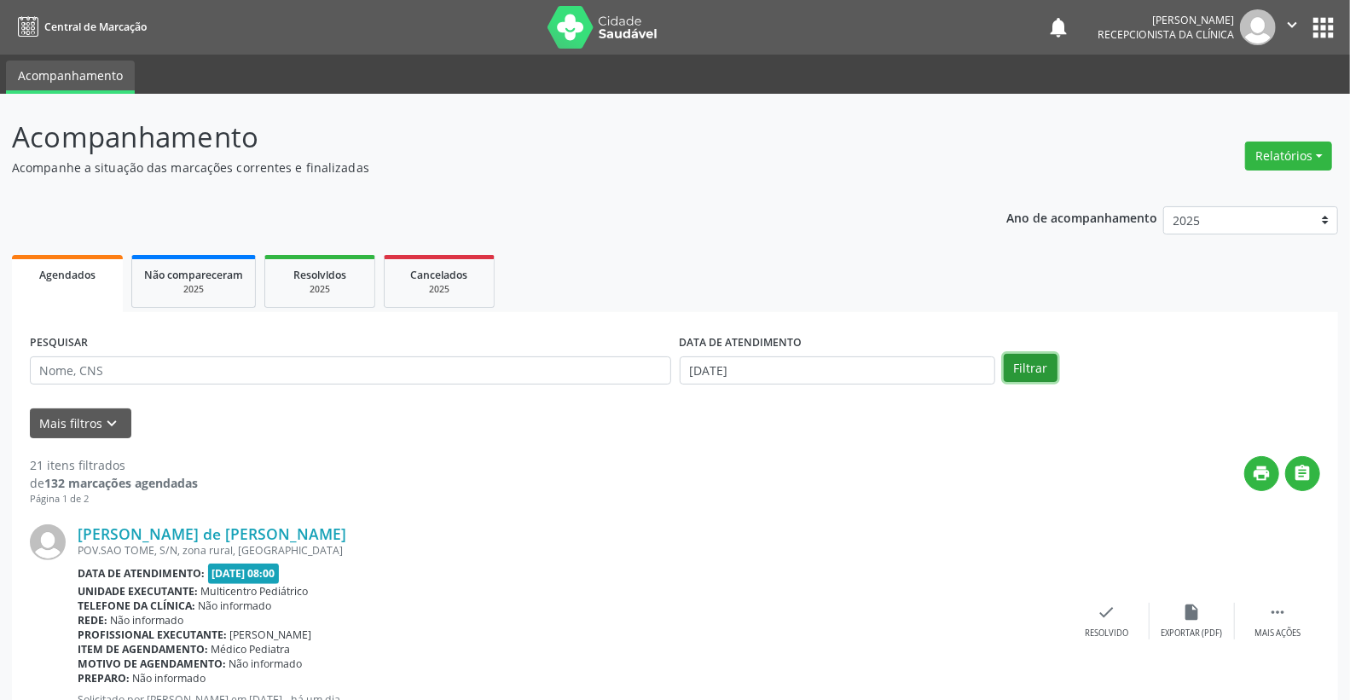
click at [1023, 373] on button "Filtrar" at bounding box center [1031, 368] width 54 height 29
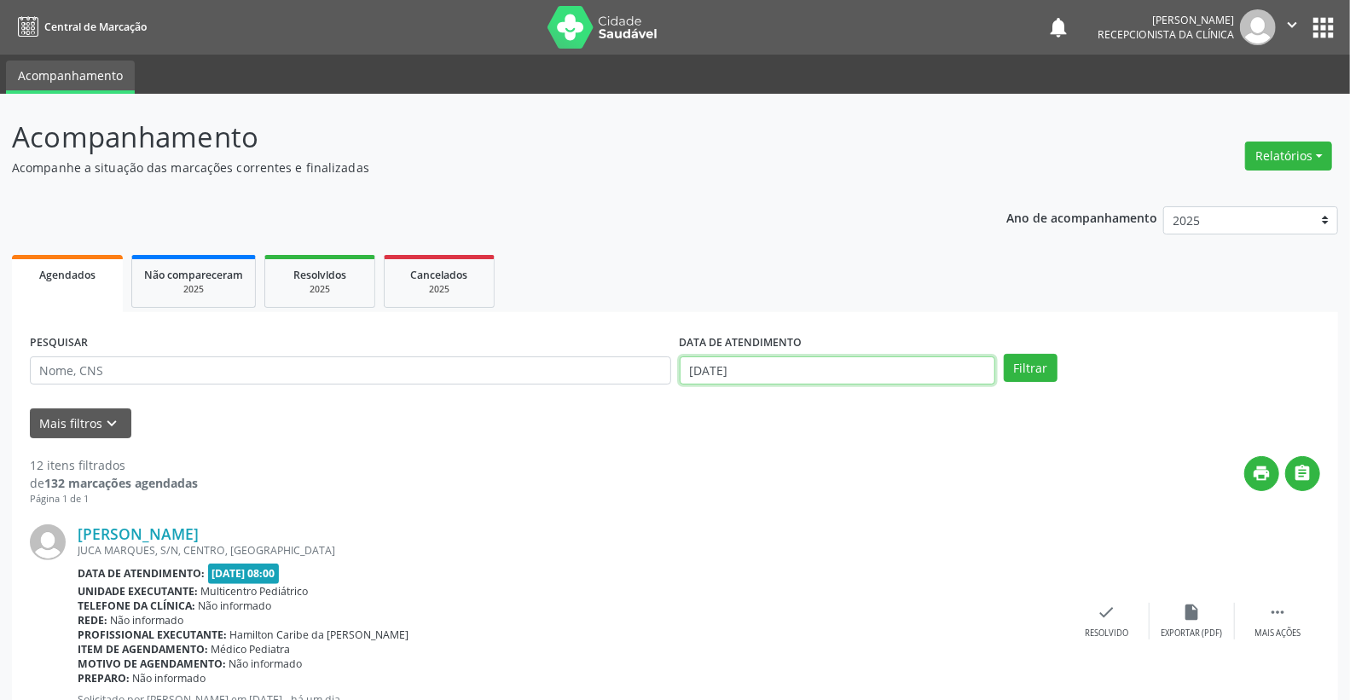
click at [867, 375] on input "[DATE]" at bounding box center [838, 370] width 316 height 29
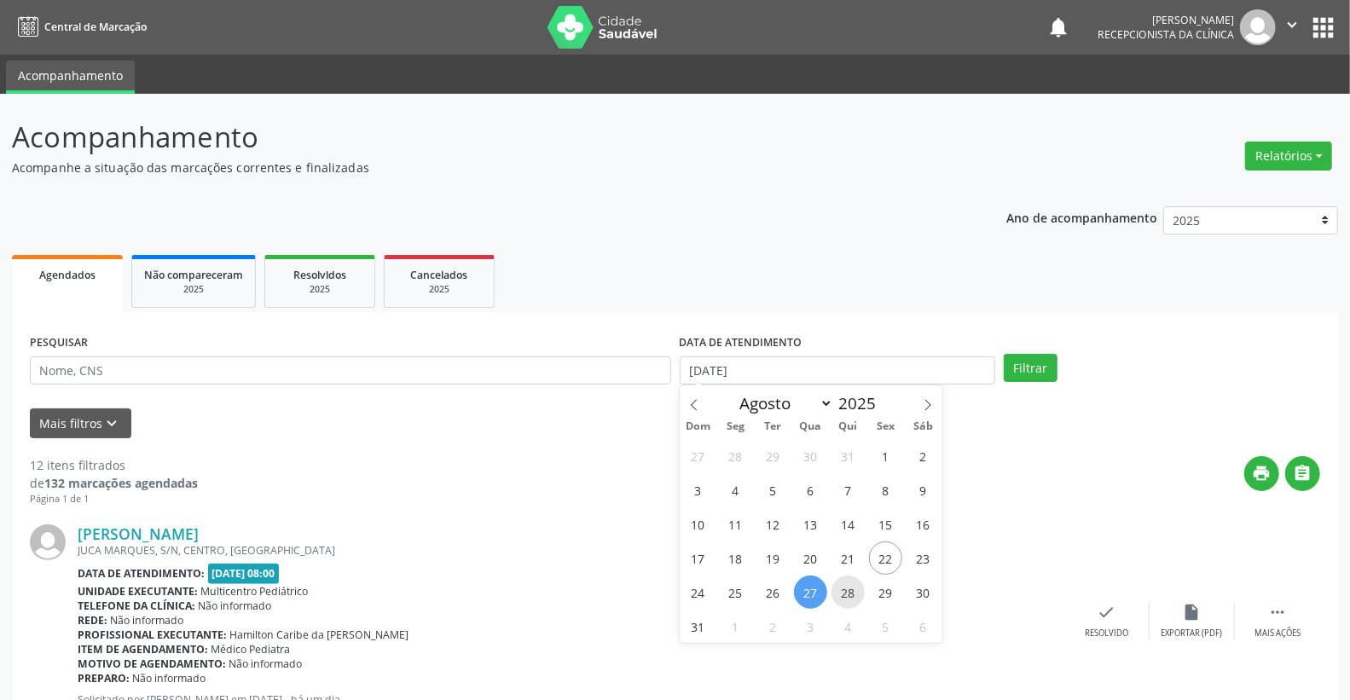
click at [854, 587] on span "28" at bounding box center [847, 592] width 33 height 33
type input "[DATE]"
click at [854, 587] on span "28" at bounding box center [847, 592] width 33 height 33
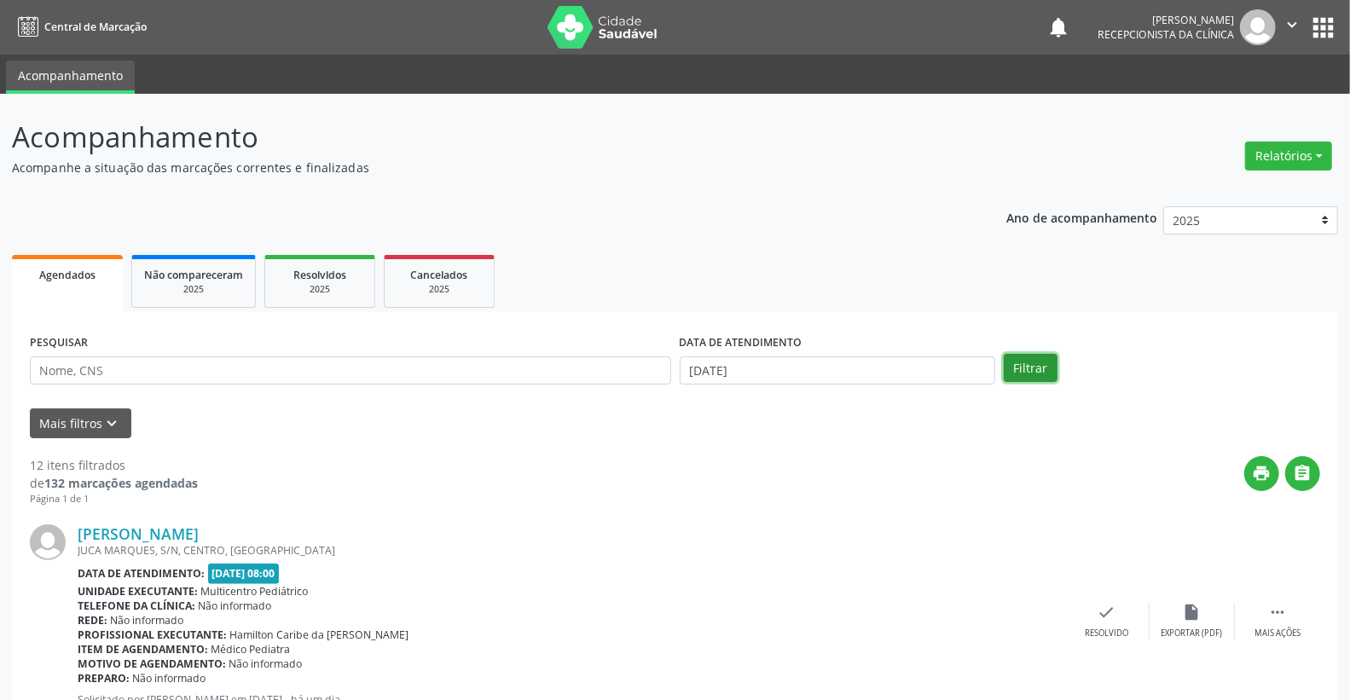
click at [1028, 364] on button "Filtrar" at bounding box center [1031, 368] width 54 height 29
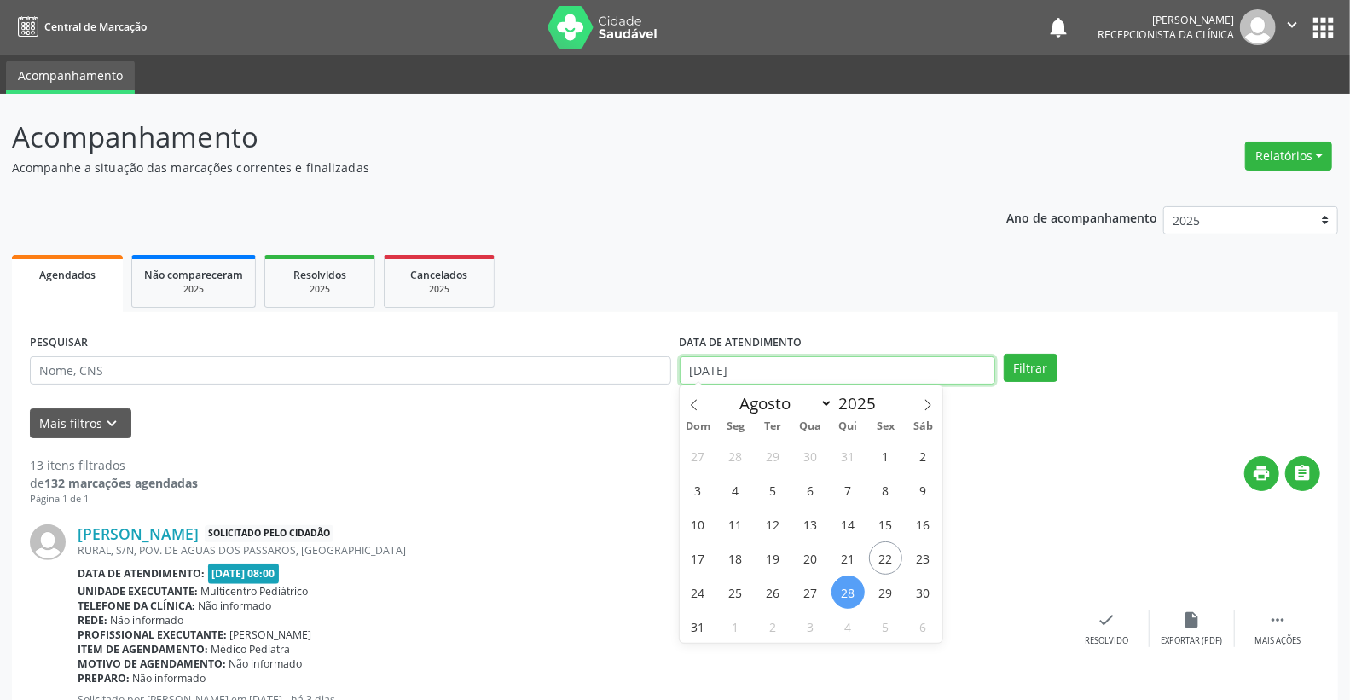
click at [825, 363] on input "[DATE]" at bounding box center [838, 370] width 316 height 29
click at [896, 588] on span "29" at bounding box center [885, 592] width 33 height 33
type input "[DATE]"
click at [896, 588] on span "29" at bounding box center [885, 592] width 33 height 33
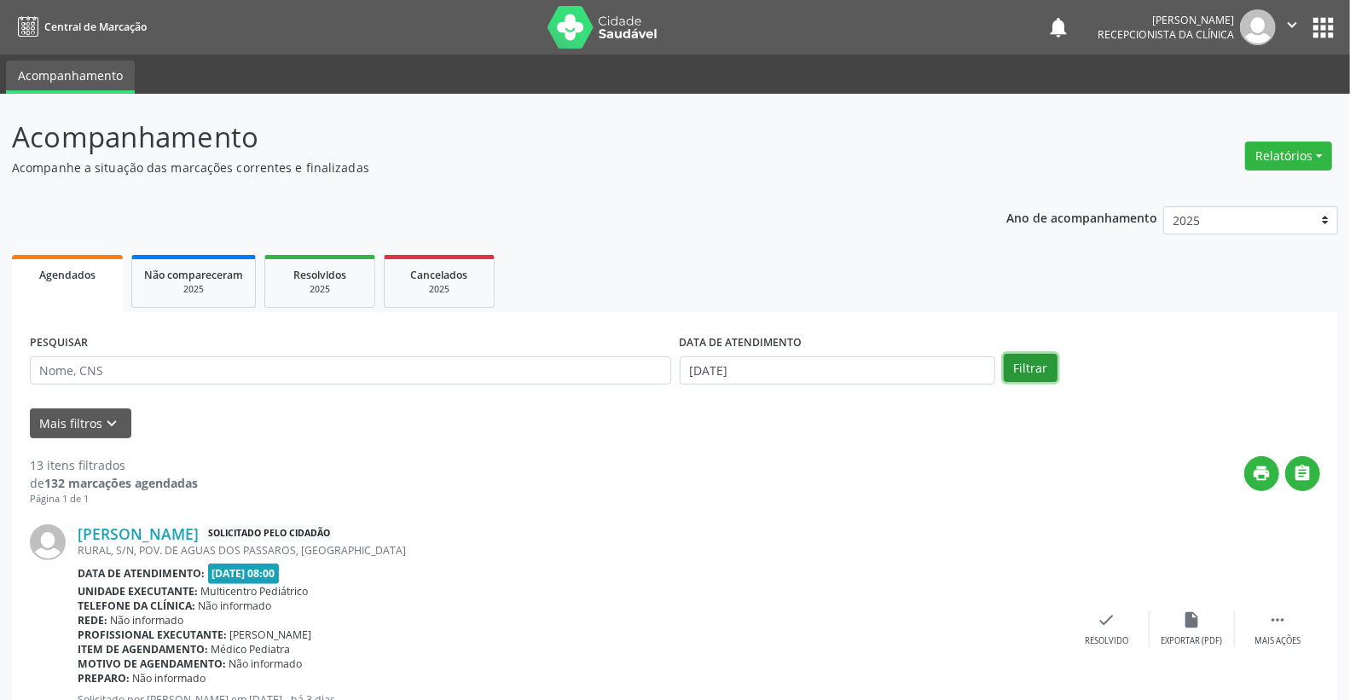
click at [1011, 378] on button "Filtrar" at bounding box center [1031, 368] width 54 height 29
click at [812, 385] on div "DATA DE ATENDIMENTO [DATE]" at bounding box center [837, 363] width 325 height 67
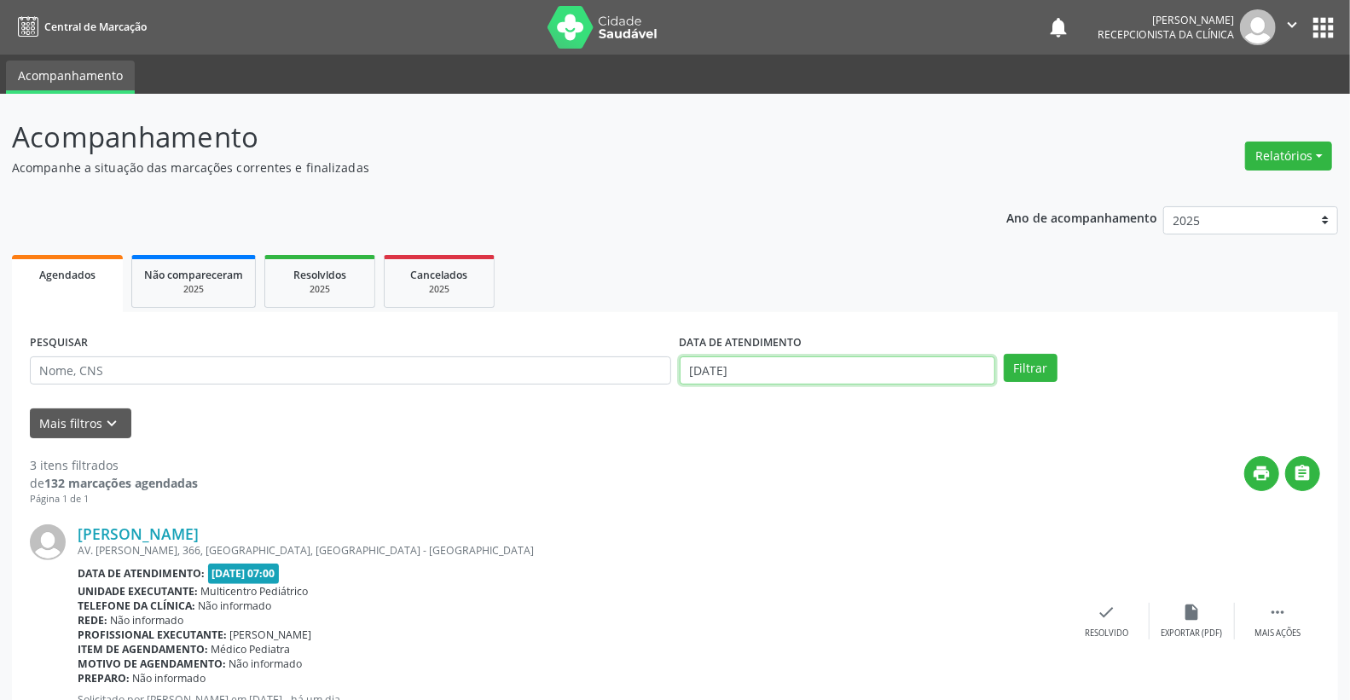
click at [814, 371] on input "[DATE]" at bounding box center [838, 370] width 316 height 29
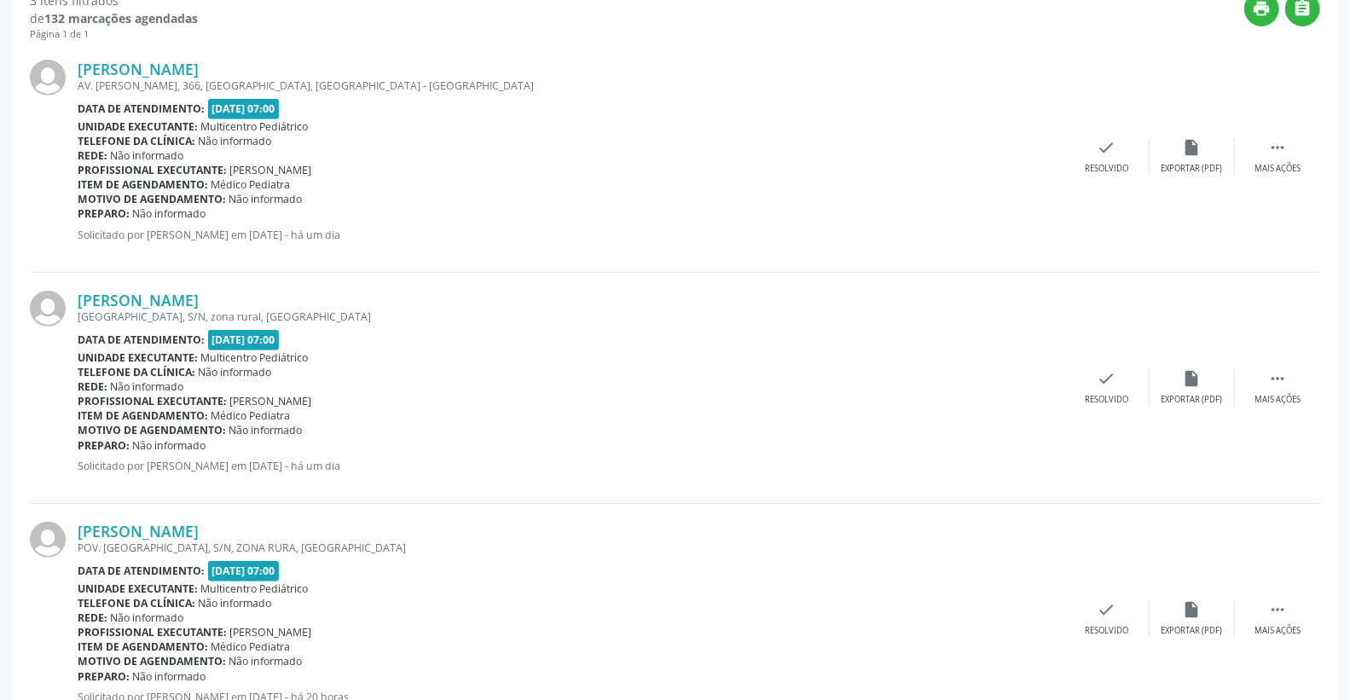
scroll to position [473, 0]
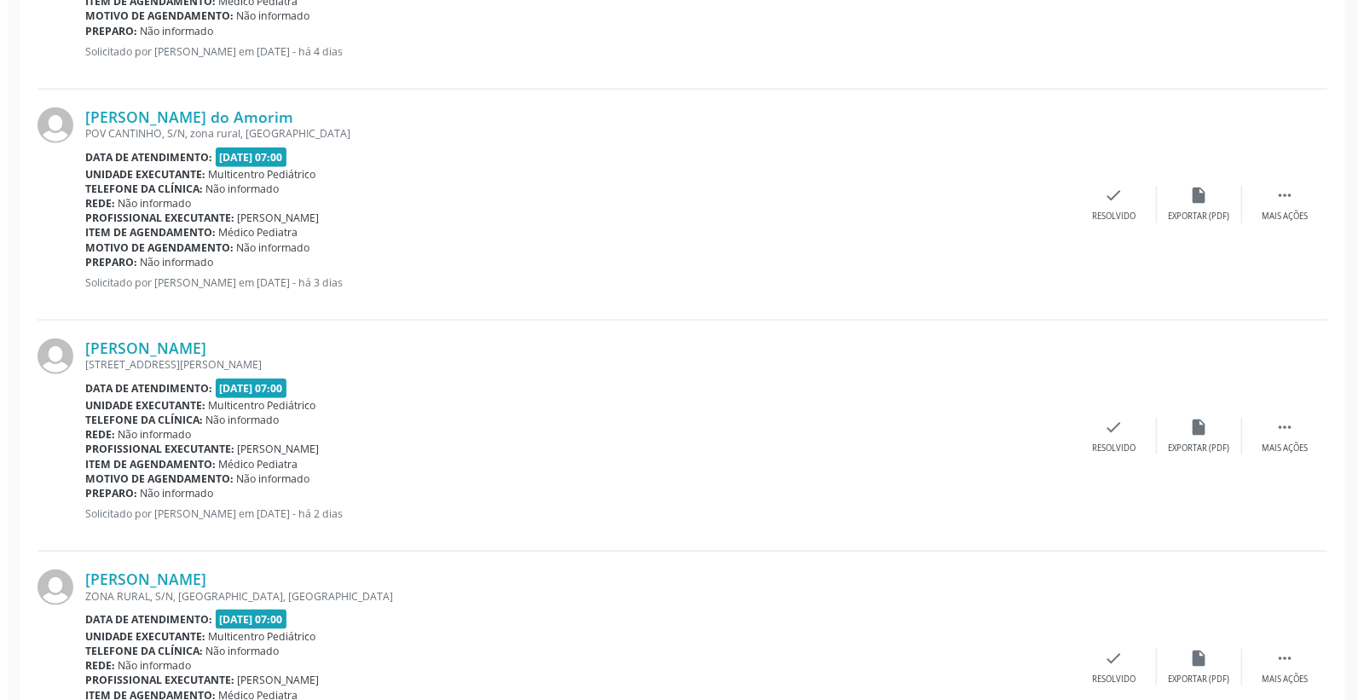
scroll to position [1032, 0]
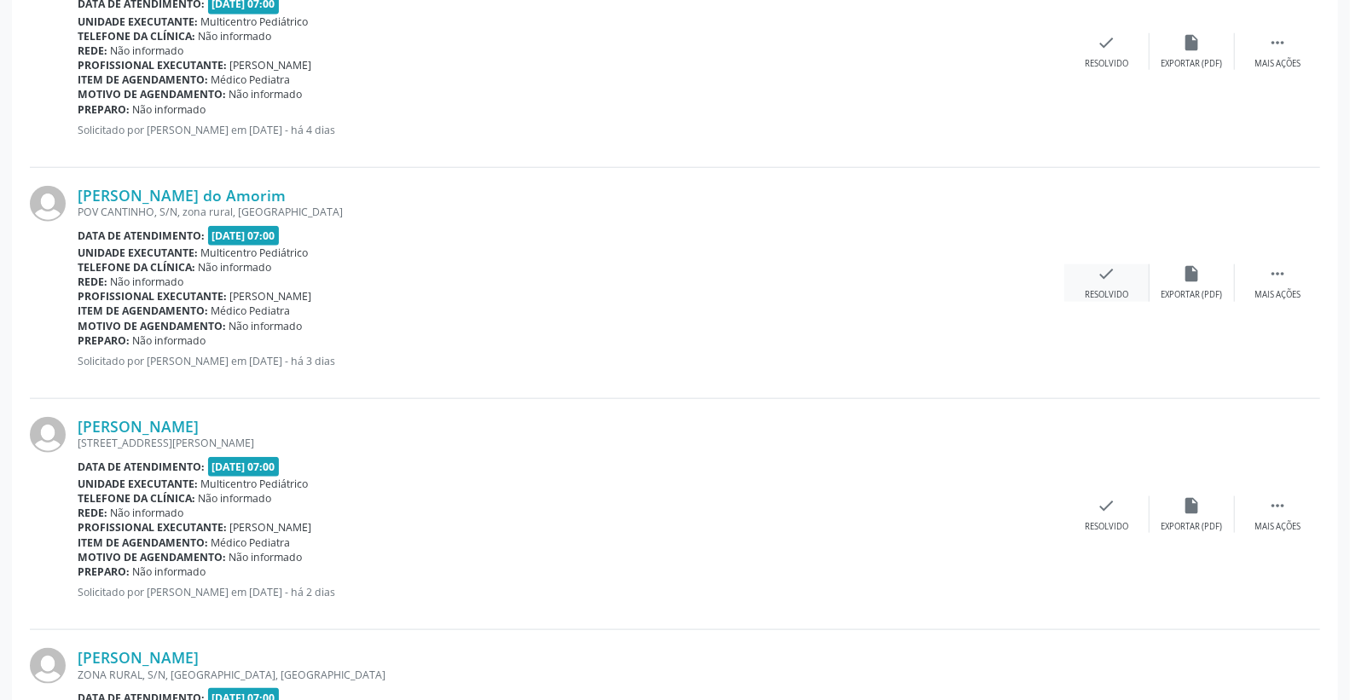
click at [1126, 279] on div "check Resolvido" at bounding box center [1106, 282] width 85 height 37
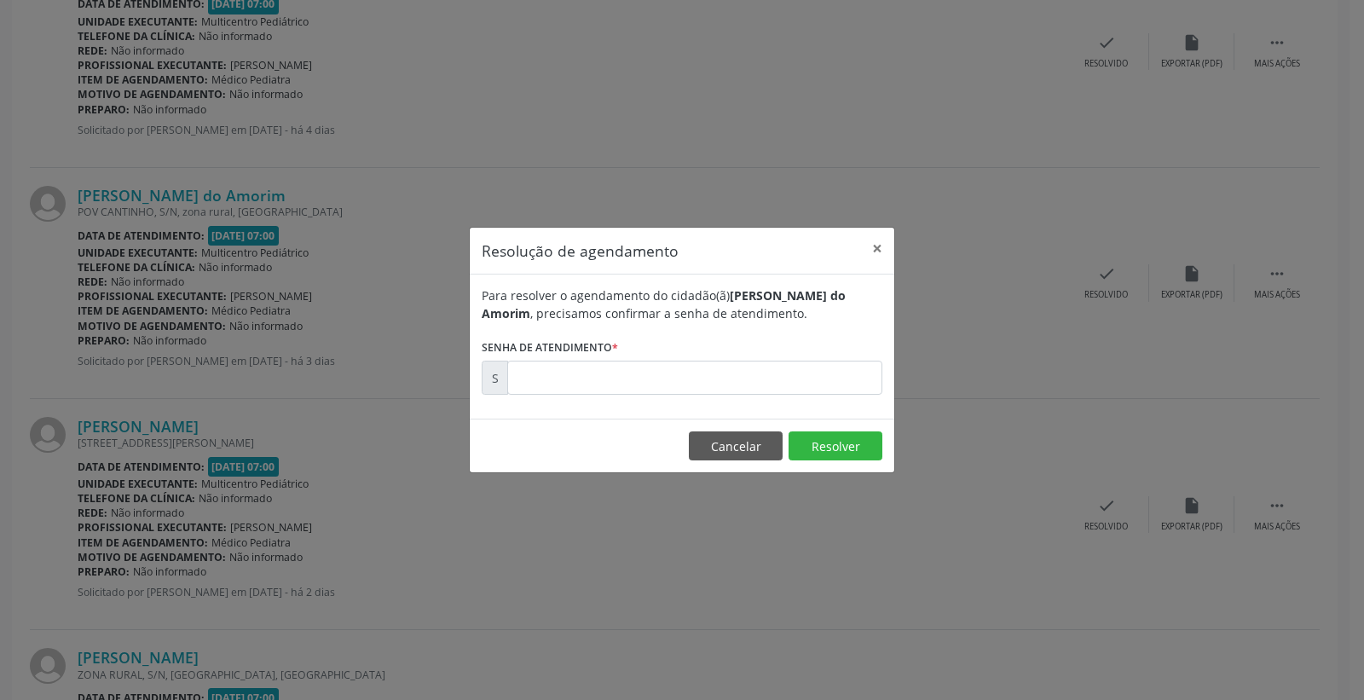
click at [849, 395] on div "Para resolver o agendamento do cidadão(ã) Lara Valentina Batista do Amorim , pr…" at bounding box center [682, 347] width 425 height 144
click at [846, 379] on input "text" at bounding box center [694, 378] width 375 height 34
type input "00172525"
click at [830, 436] on button "Resolver" at bounding box center [836, 446] width 94 height 29
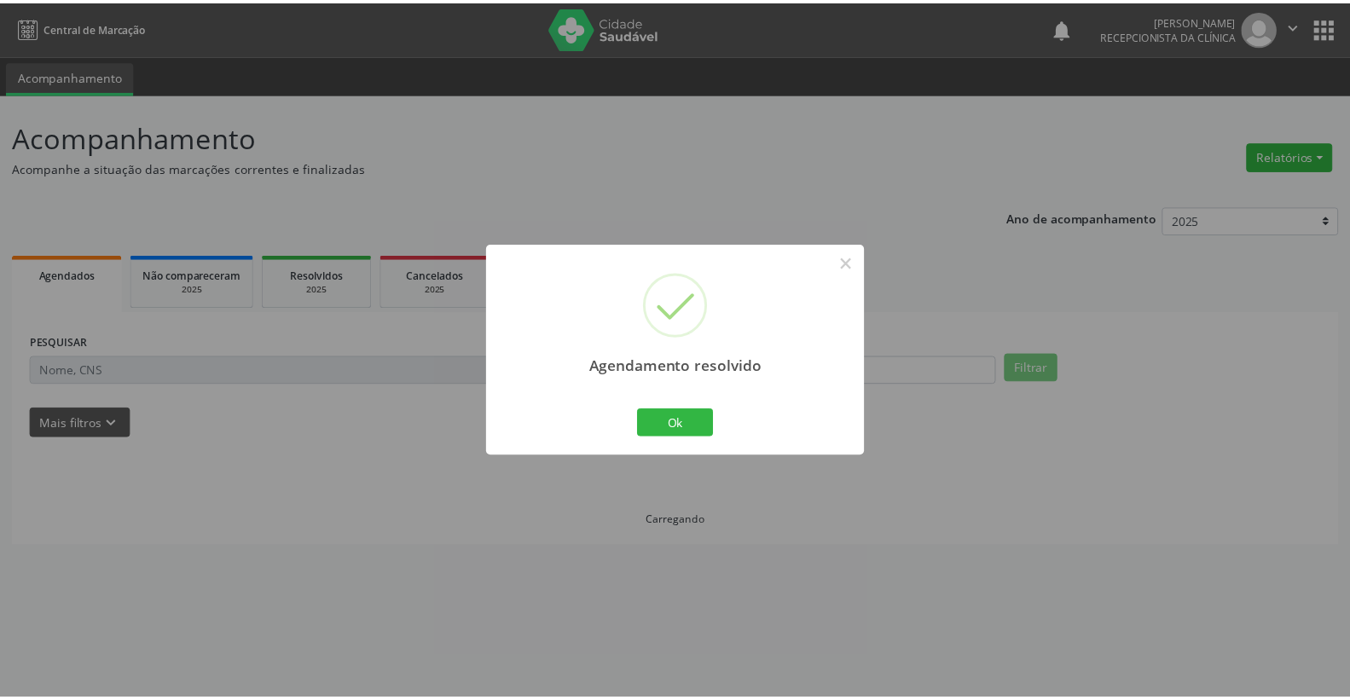
scroll to position [0, 0]
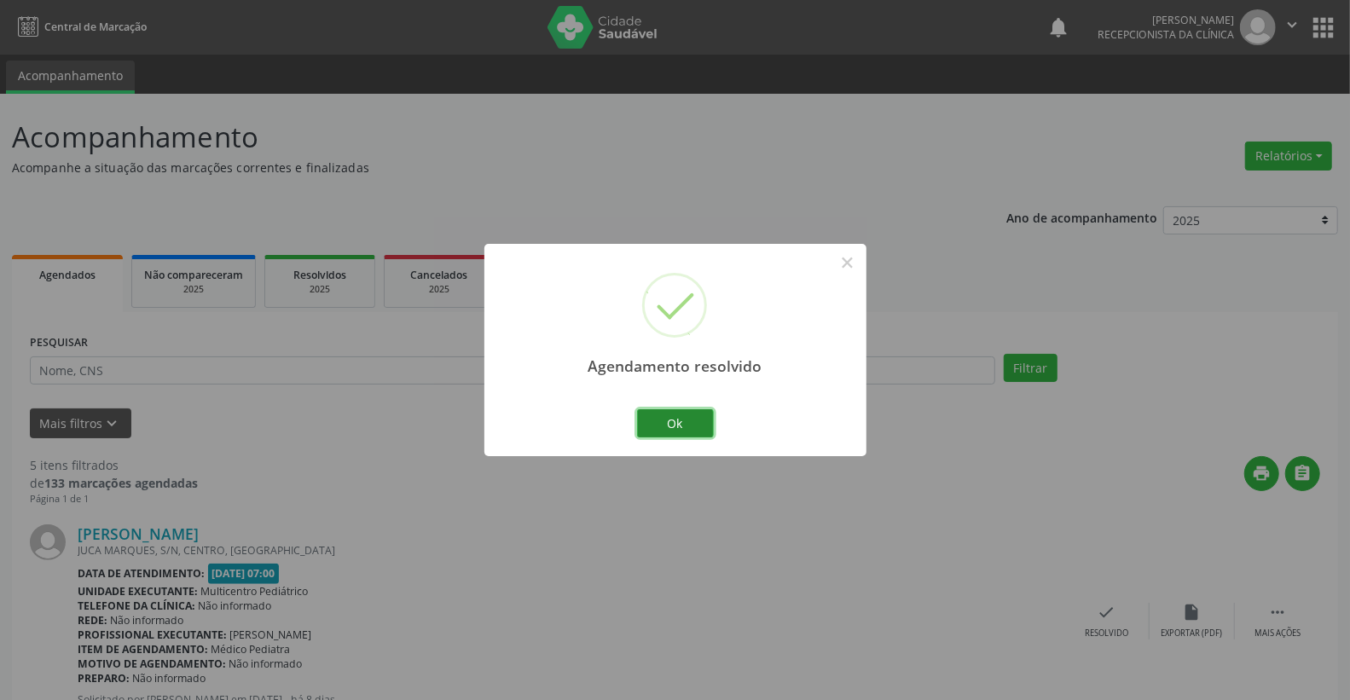
click at [686, 430] on button "Ok" at bounding box center [675, 423] width 77 height 29
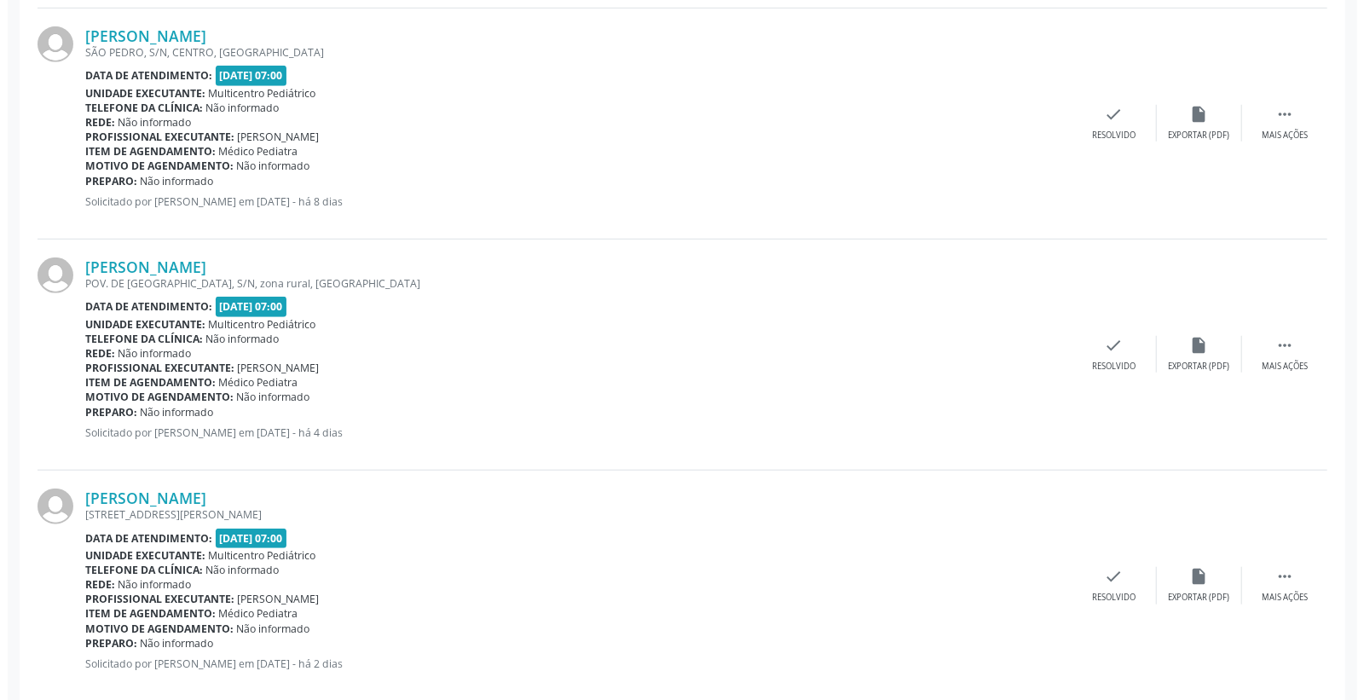
scroll to position [990, 0]
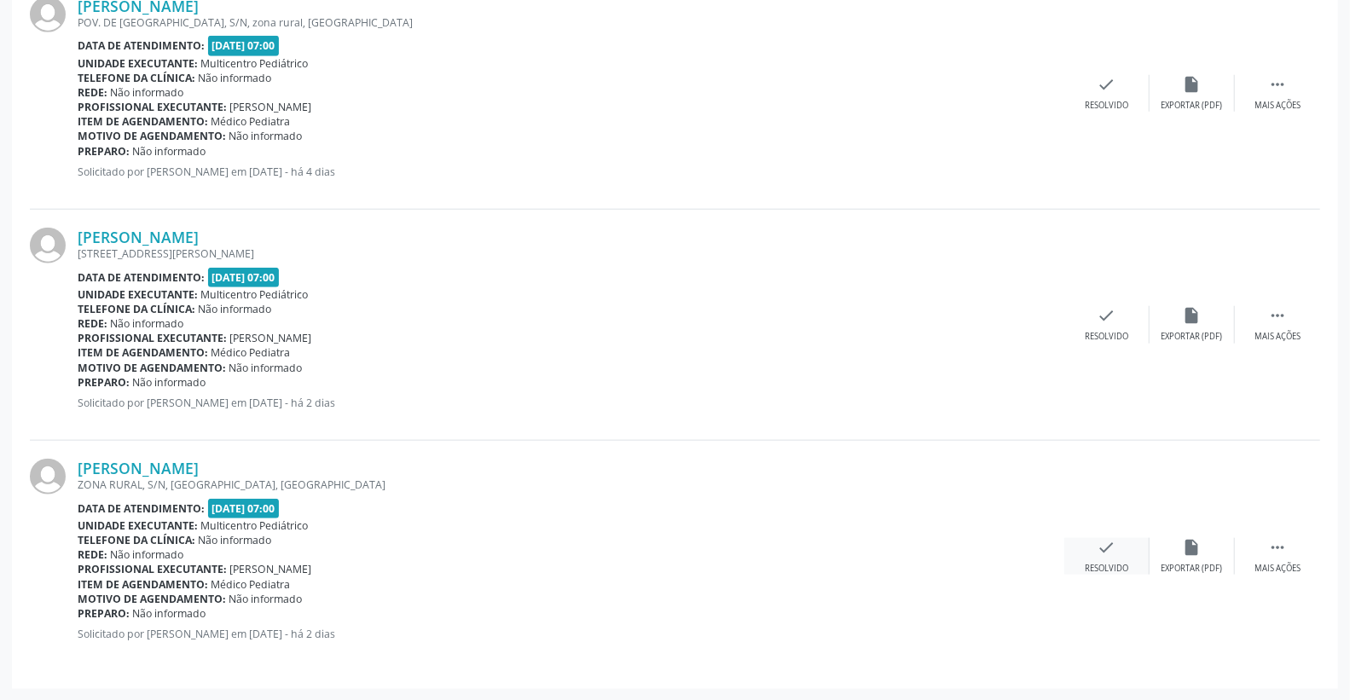
click at [1106, 546] on icon "check" at bounding box center [1107, 547] width 19 height 19
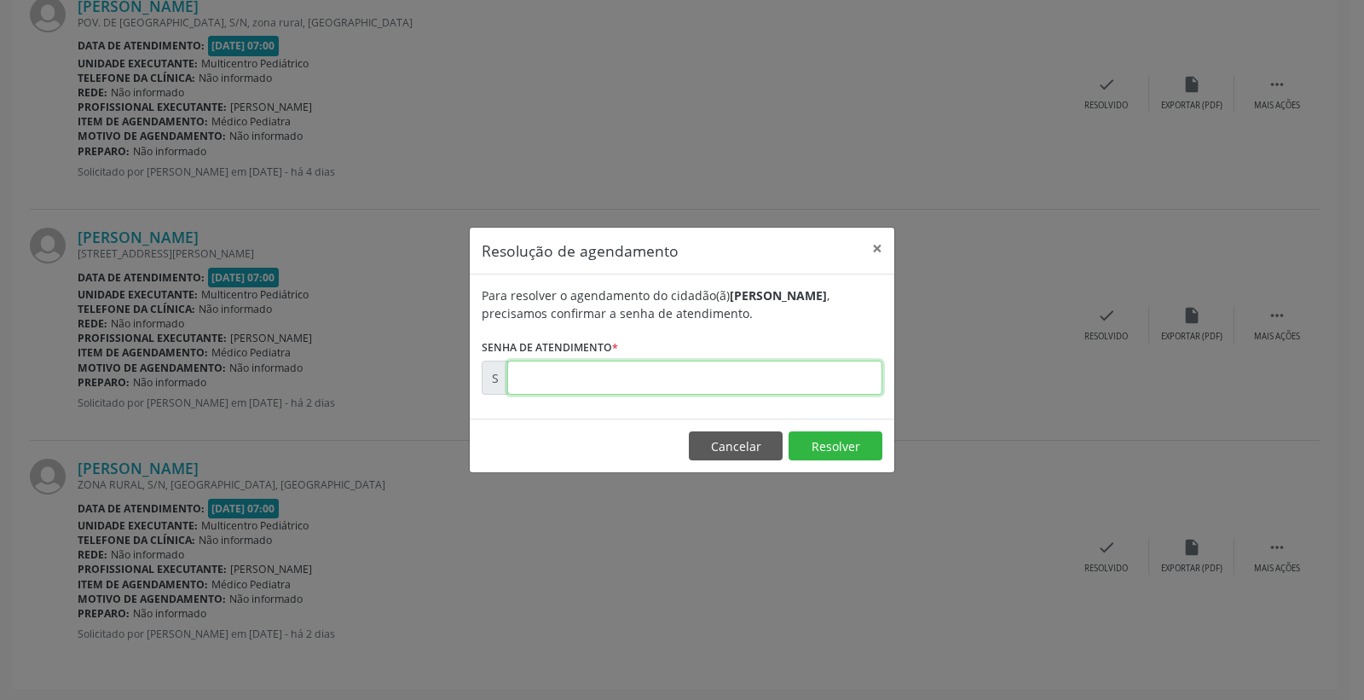
click at [750, 373] on input "text" at bounding box center [694, 378] width 375 height 34
type input "00172743"
click at [831, 453] on button "Resolver" at bounding box center [836, 446] width 94 height 29
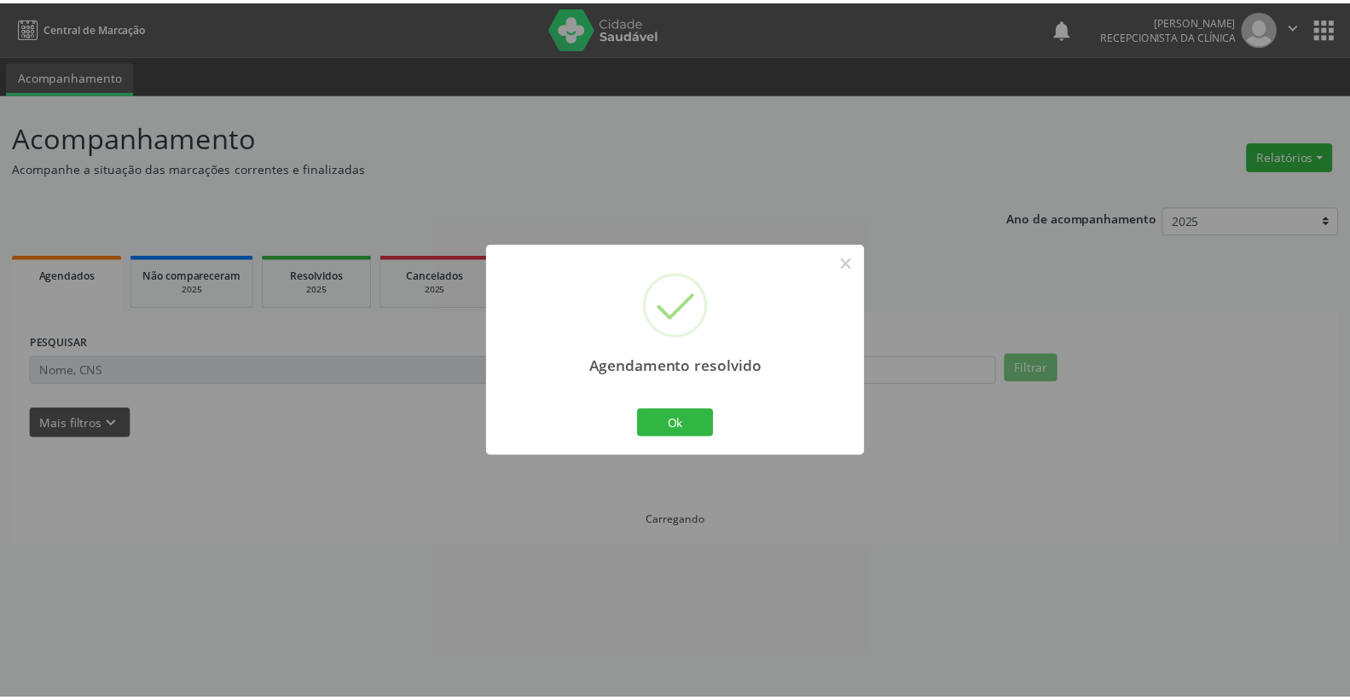
scroll to position [0, 0]
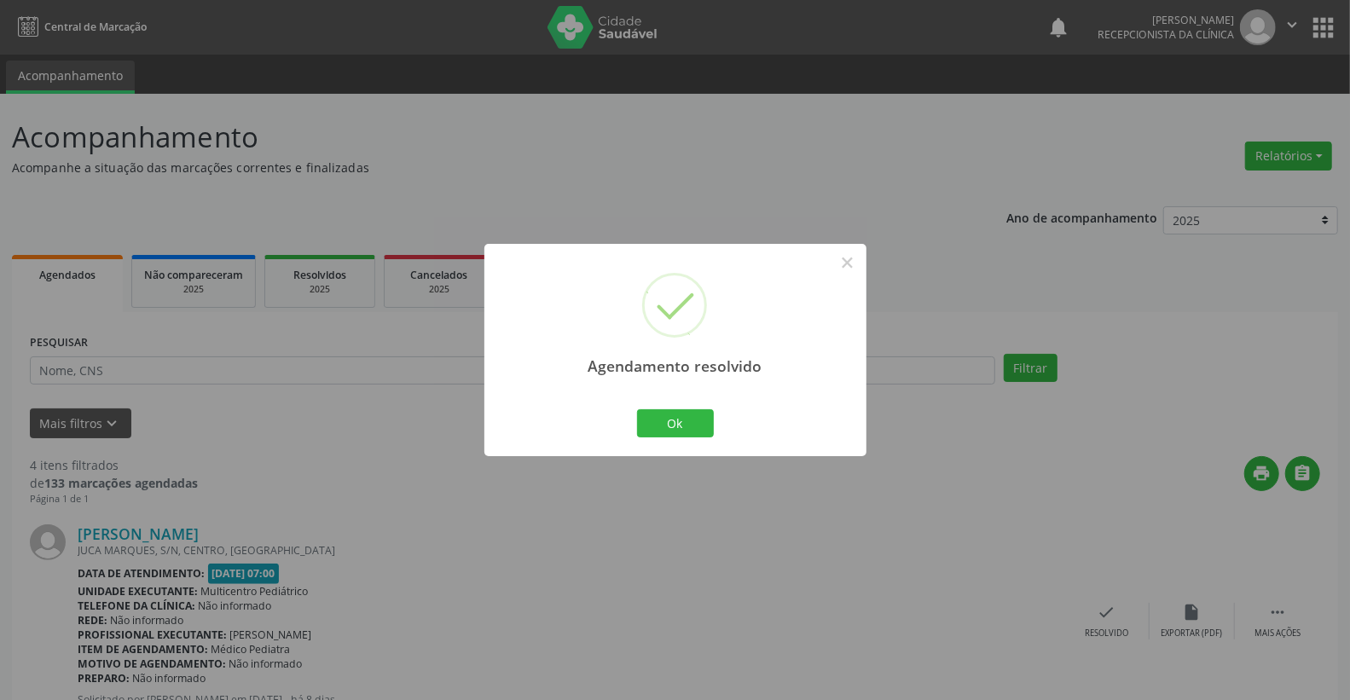
click at [682, 407] on div "Ok Cancel" at bounding box center [675, 423] width 84 height 36
click at [683, 419] on button "Ok" at bounding box center [675, 423] width 77 height 29
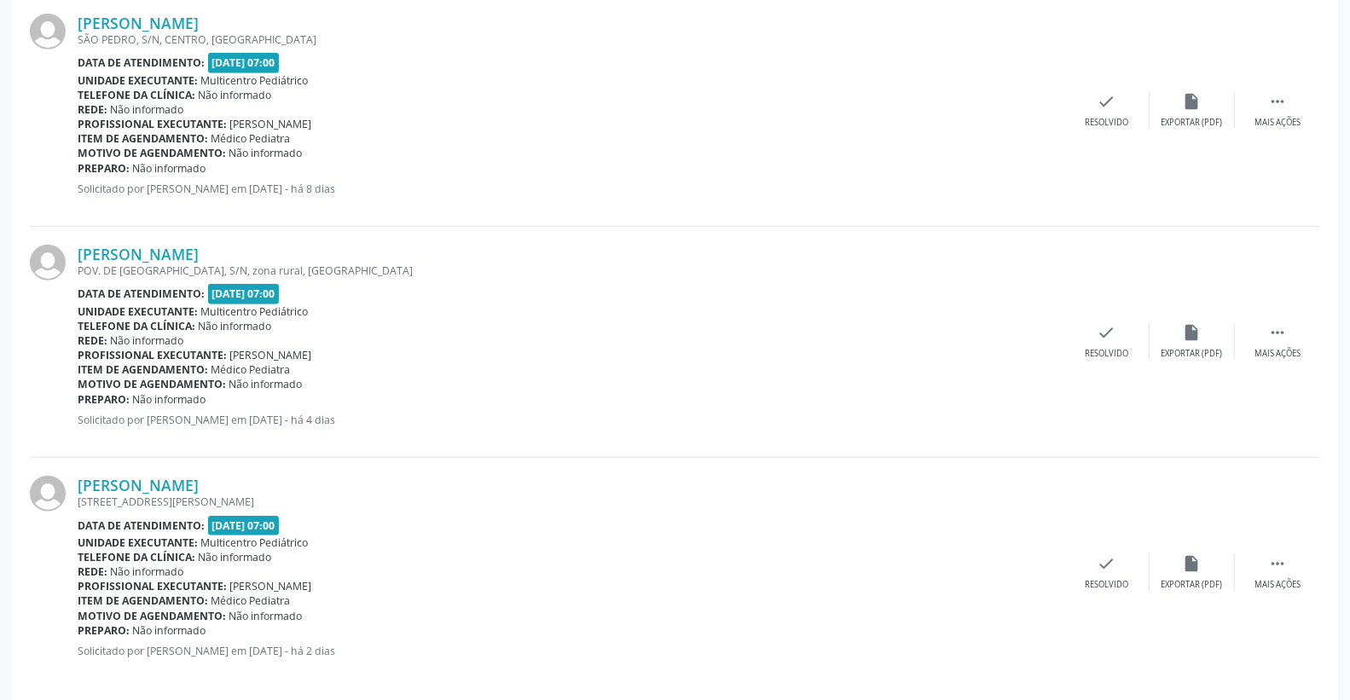
scroll to position [759, 0]
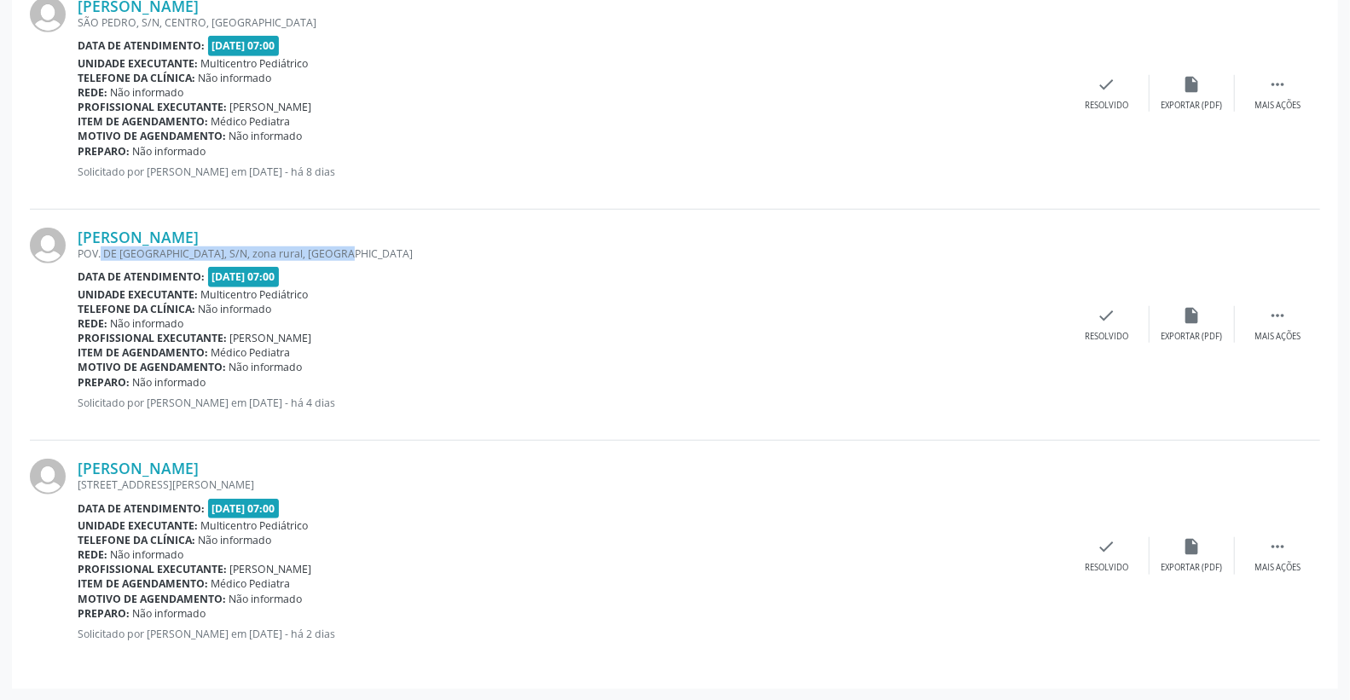
drag, startPoint x: 77, startPoint y: 256, endPoint x: 327, endPoint y: 259, distance: 250.7
click at [327, 259] on div "POV. DE [GEOGRAPHIC_DATA], S/N, zona rural, [GEOGRAPHIC_DATA]" at bounding box center [571, 253] width 987 height 14
click at [373, 264] on div "[PERSON_NAME] POV. DE [GEOGRAPHIC_DATA], S/N, zona rural, [GEOGRAPHIC_DATA] Dat…" at bounding box center [571, 325] width 987 height 194
drag, startPoint x: 119, startPoint y: 257, endPoint x: 398, endPoint y: 275, distance: 279.5
click at [398, 275] on div "[PERSON_NAME] POV. DE [GEOGRAPHIC_DATA], S/N, zona rural, [GEOGRAPHIC_DATA] Dat…" at bounding box center [571, 325] width 987 height 194
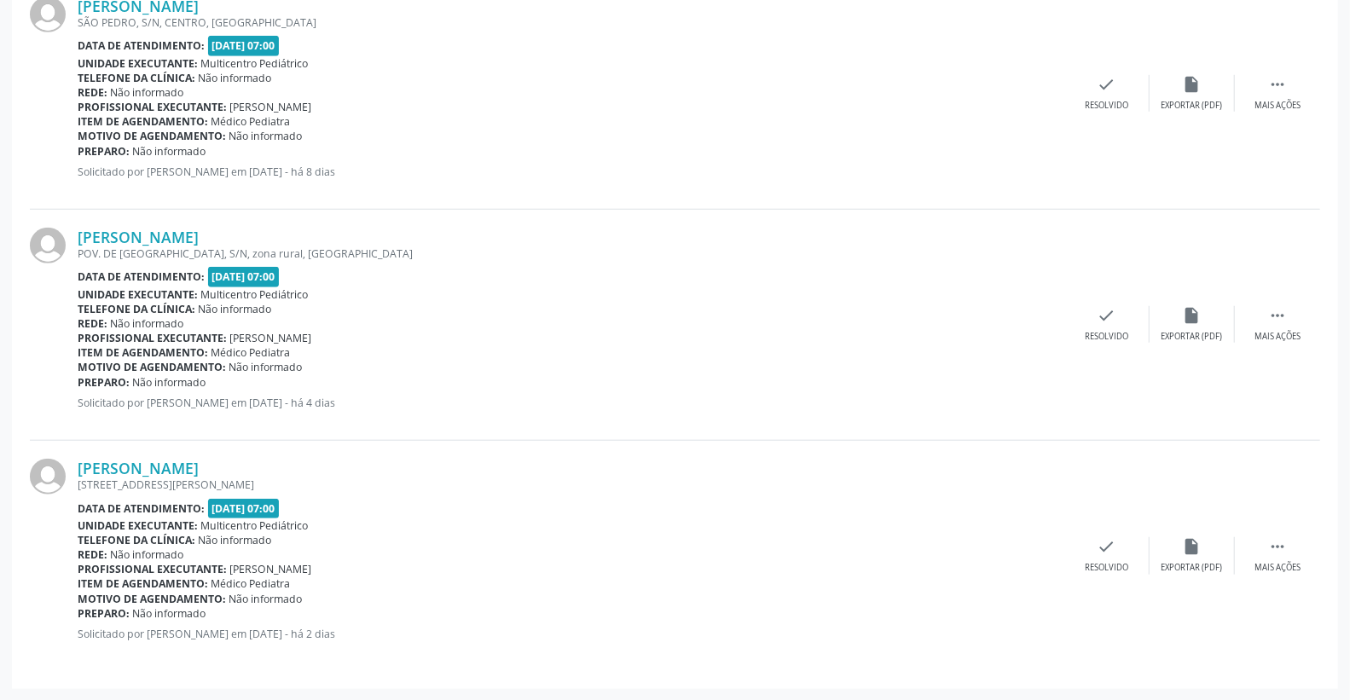
click at [403, 279] on div "Data de atendimento: 22/08/2025 - 07:00" at bounding box center [571, 277] width 987 height 20
drag, startPoint x: 104, startPoint y: 249, endPoint x: 463, endPoint y: 242, distance: 359.1
click at [435, 248] on div "POV. DE [GEOGRAPHIC_DATA], S/N, zona rural, [GEOGRAPHIC_DATA]" at bounding box center [571, 253] width 987 height 14
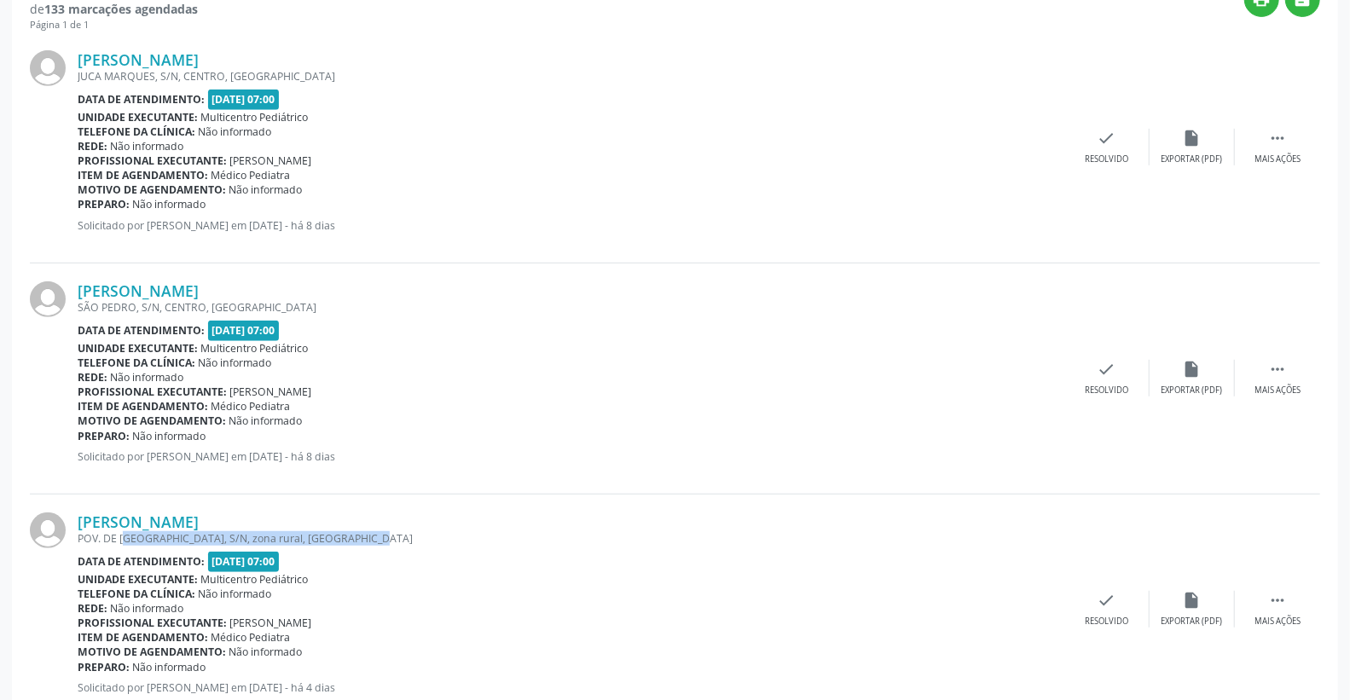
scroll to position [96, 0]
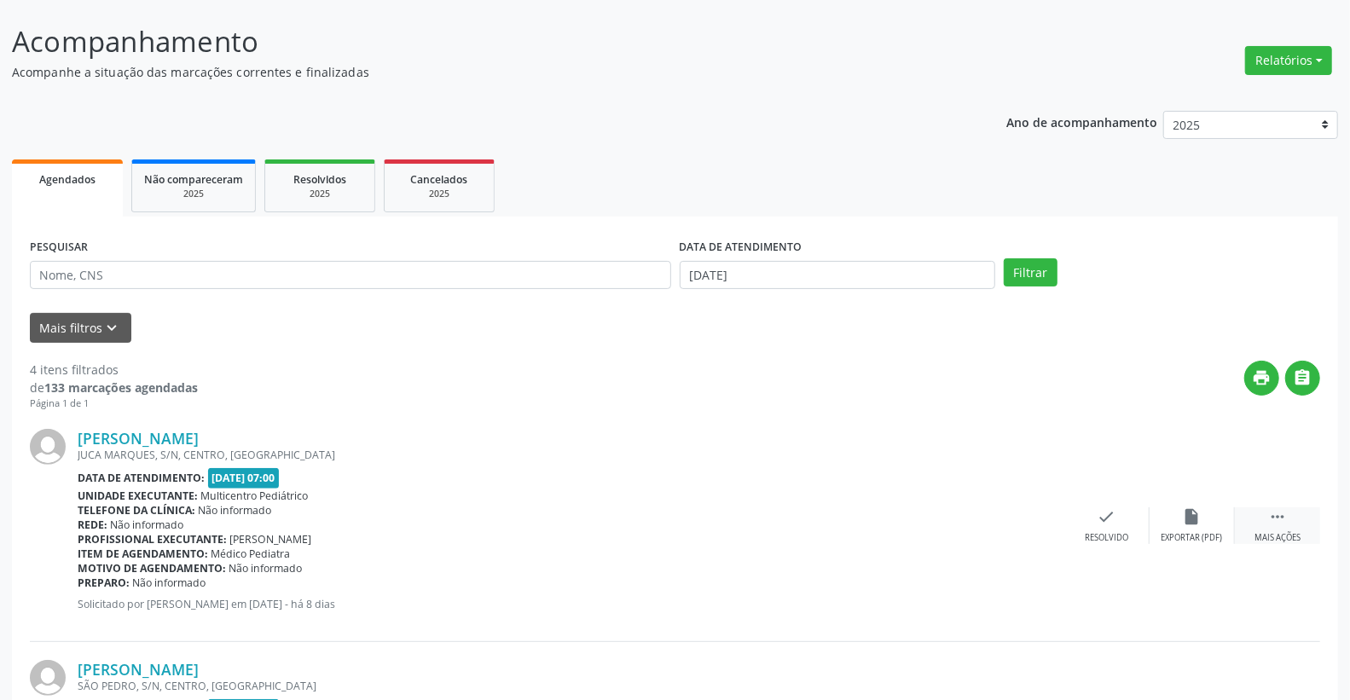
click at [1272, 513] on icon "" at bounding box center [1277, 516] width 19 height 19
click at [641, 421] on div "Maria Helena Farias Ribeiro JUCA MARQUES, S/N, CENTRO, Campo Formoso - BA Data …" at bounding box center [675, 526] width 1290 height 231
click at [1289, 518] on div " Menos ações" at bounding box center [1277, 525] width 85 height 37
click at [1277, 524] on icon "" at bounding box center [1277, 516] width 19 height 19
click at [1192, 520] on icon "alarm_off" at bounding box center [1192, 516] width 19 height 19
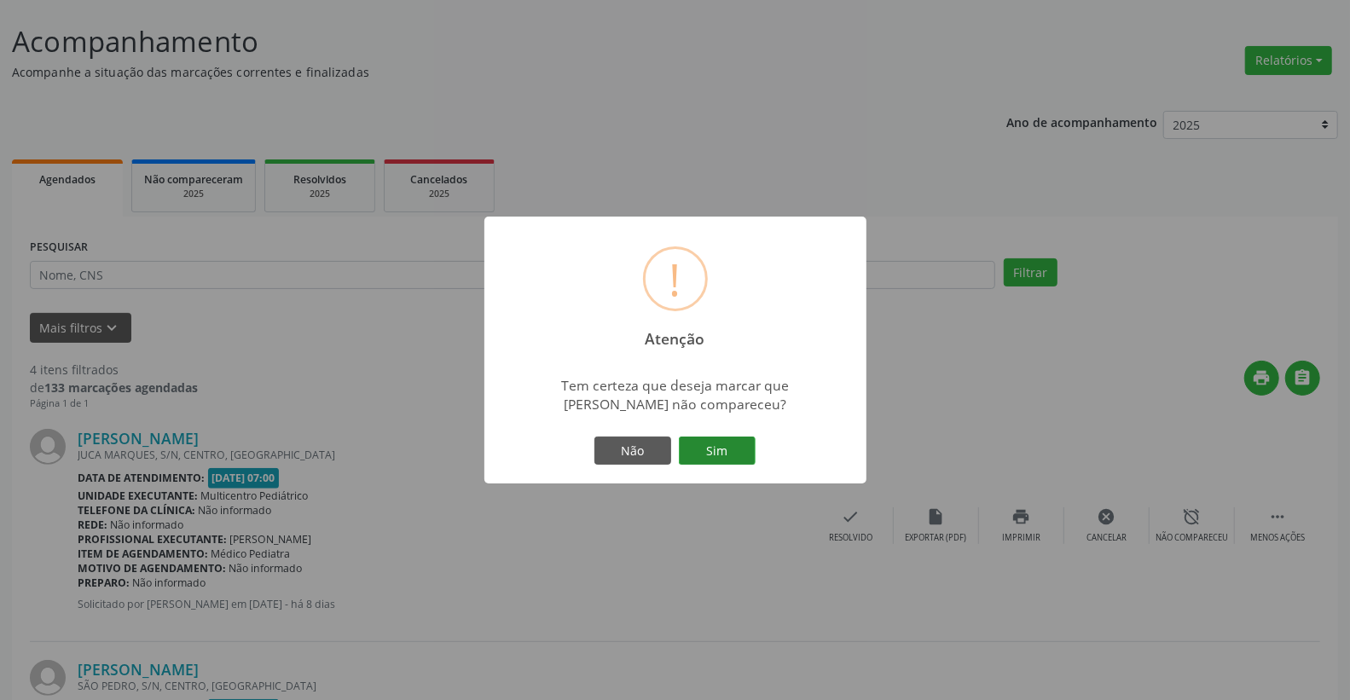
click at [754, 449] on button "Sim" at bounding box center [717, 451] width 77 height 29
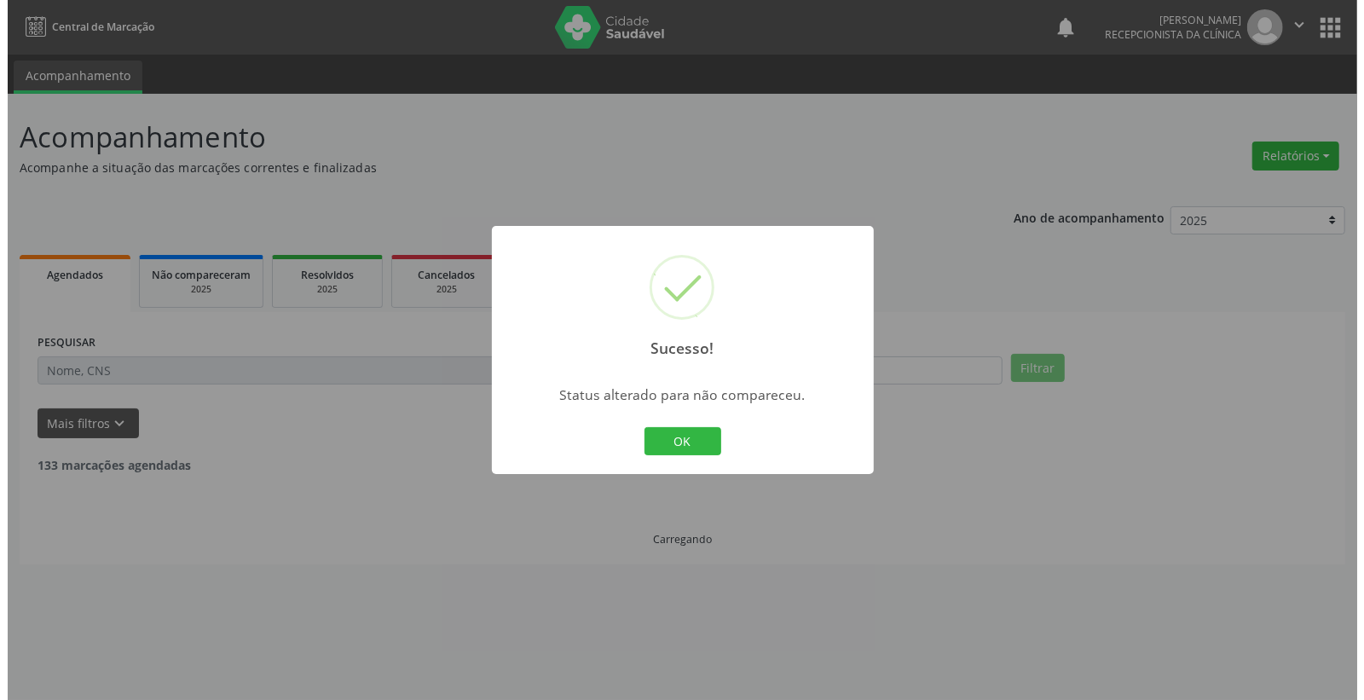
scroll to position [0, 0]
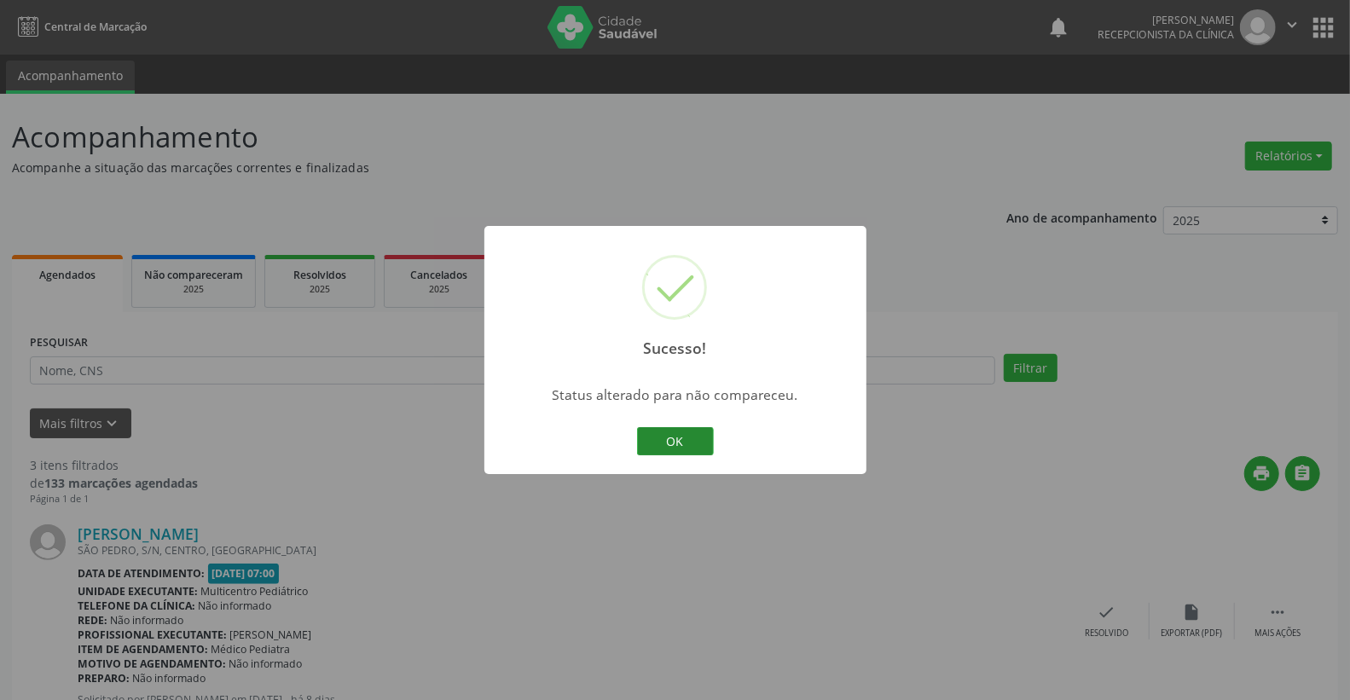
click at [704, 432] on button "OK" at bounding box center [675, 441] width 77 height 29
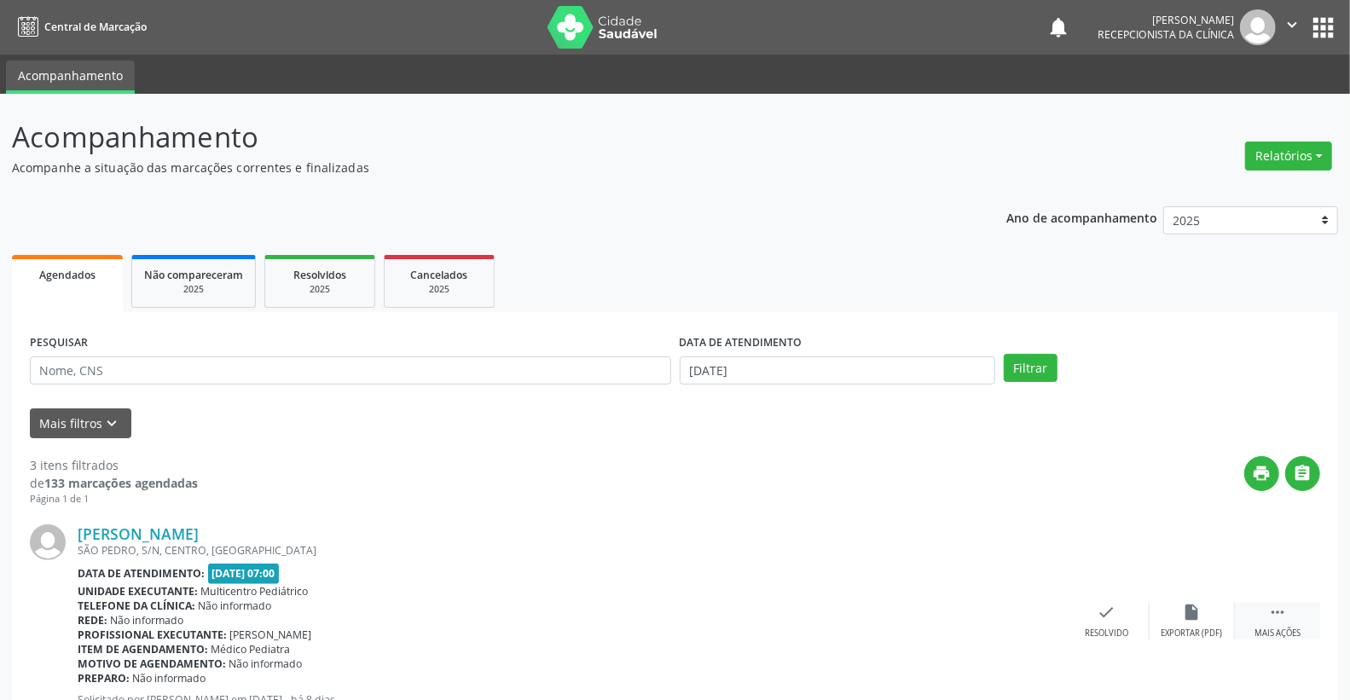
click at [1288, 618] on div " Mais ações" at bounding box center [1277, 621] width 85 height 37
click at [1202, 607] on div "alarm_off Não compareceu" at bounding box center [1192, 621] width 85 height 37
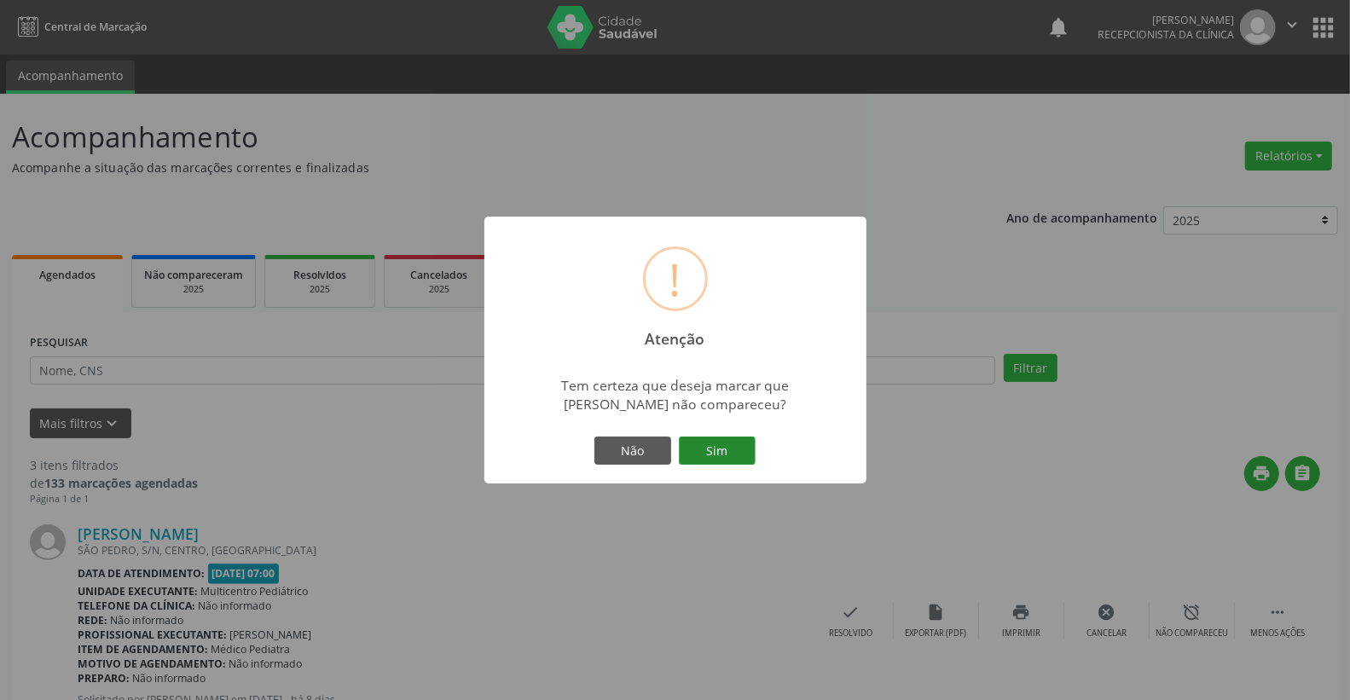
click at [733, 449] on button "Sim" at bounding box center [717, 451] width 77 height 29
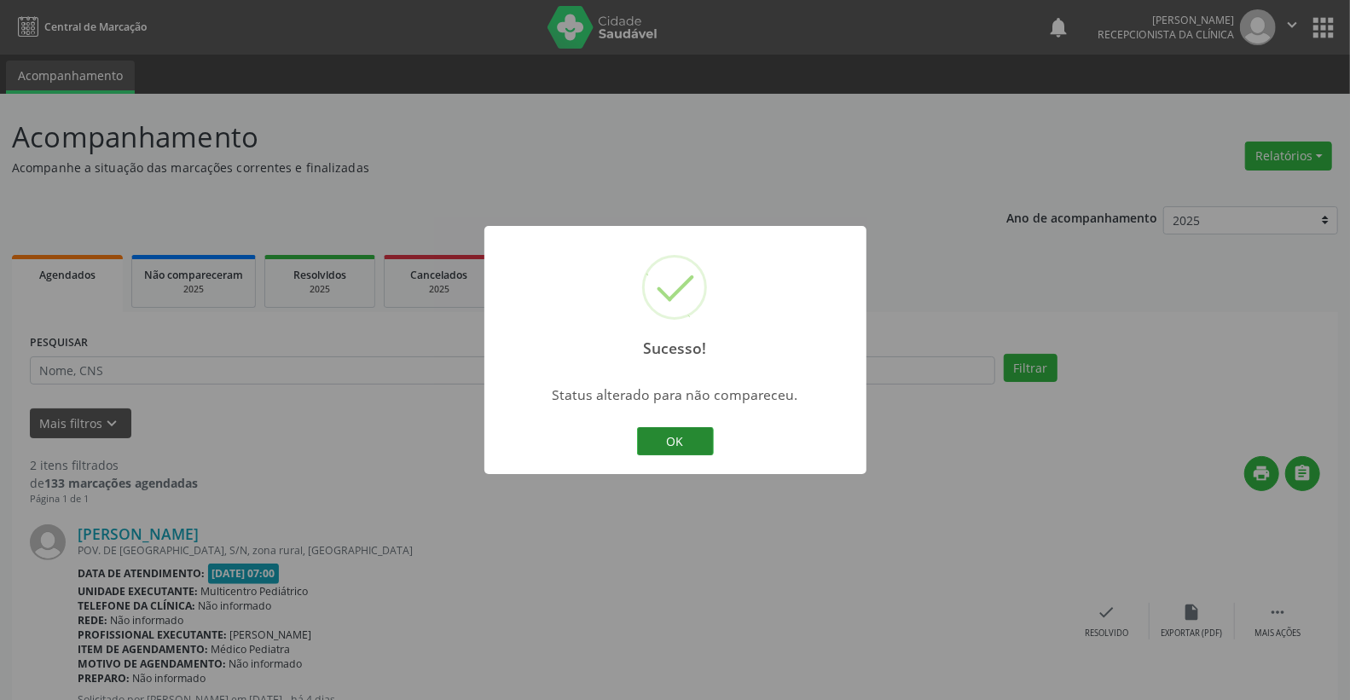
click at [681, 427] on button "OK" at bounding box center [675, 441] width 77 height 29
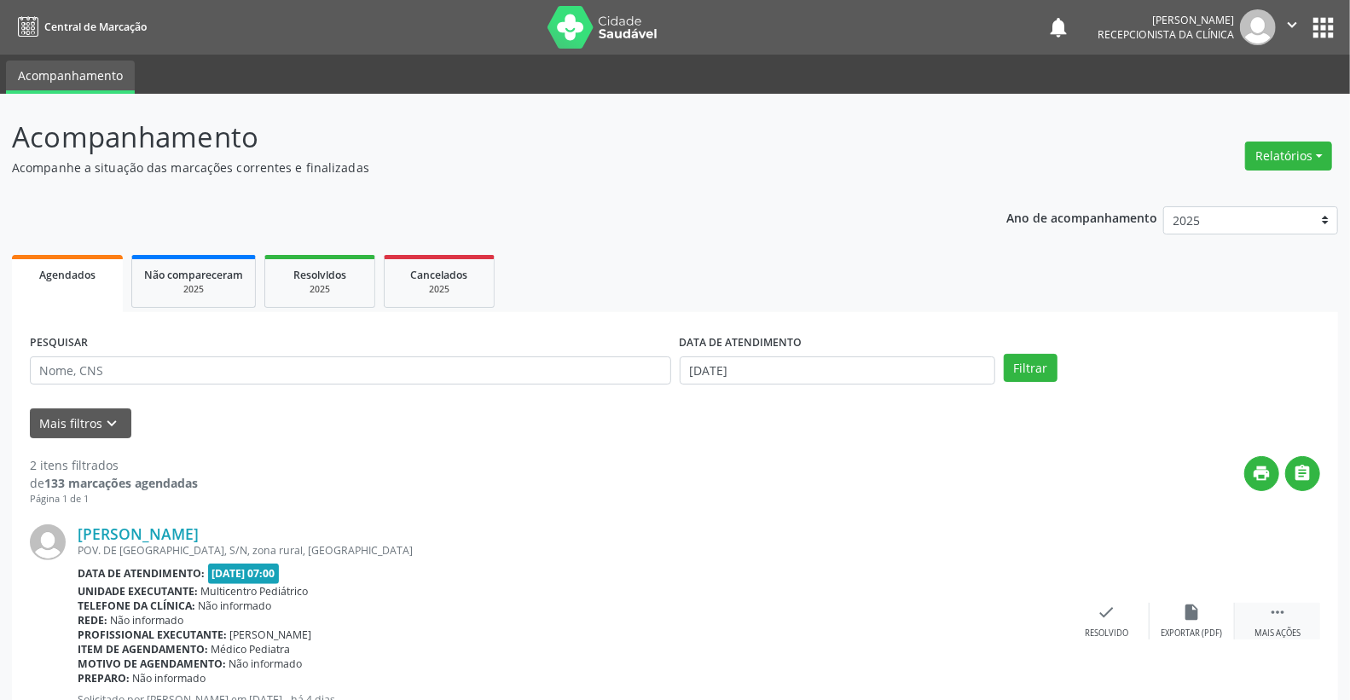
click at [1275, 612] on icon "" at bounding box center [1277, 612] width 19 height 19
click at [1190, 610] on icon "alarm_off" at bounding box center [1192, 612] width 19 height 19
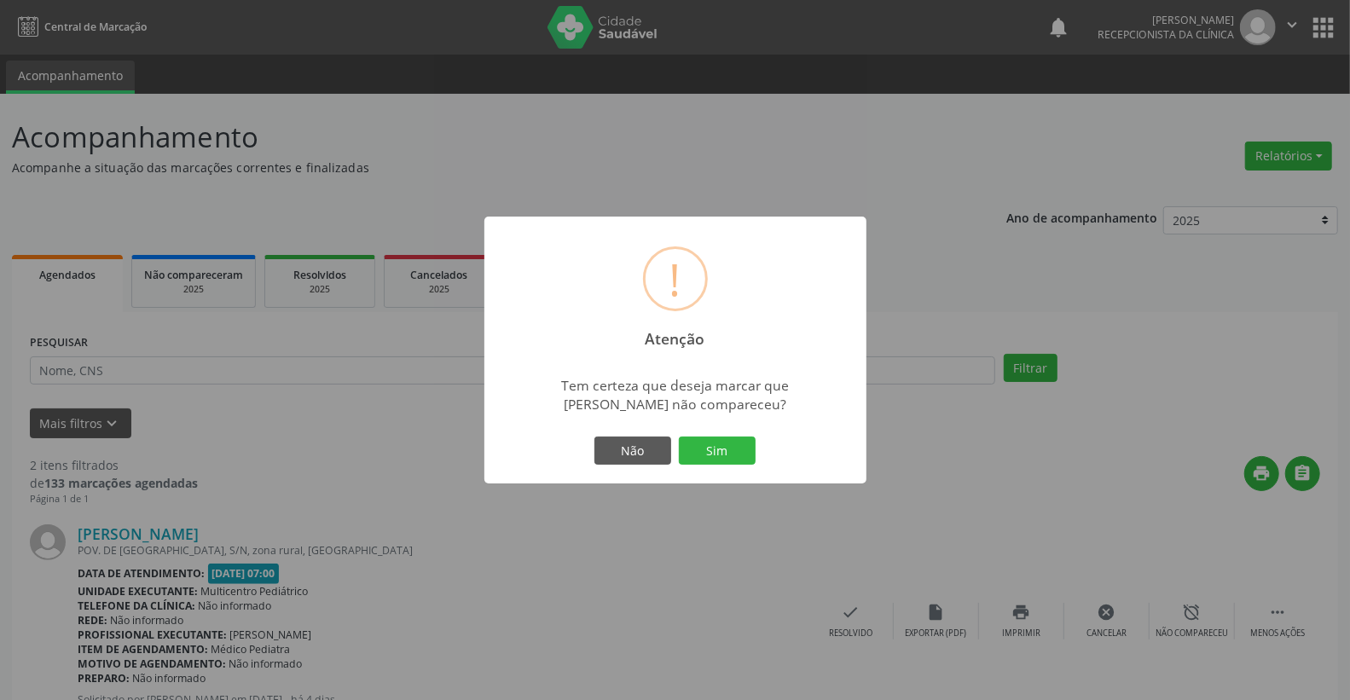
drag, startPoint x: 725, startPoint y: 456, endPoint x: 742, endPoint y: 456, distance: 17.1
click at [726, 455] on button "Sim" at bounding box center [717, 451] width 77 height 29
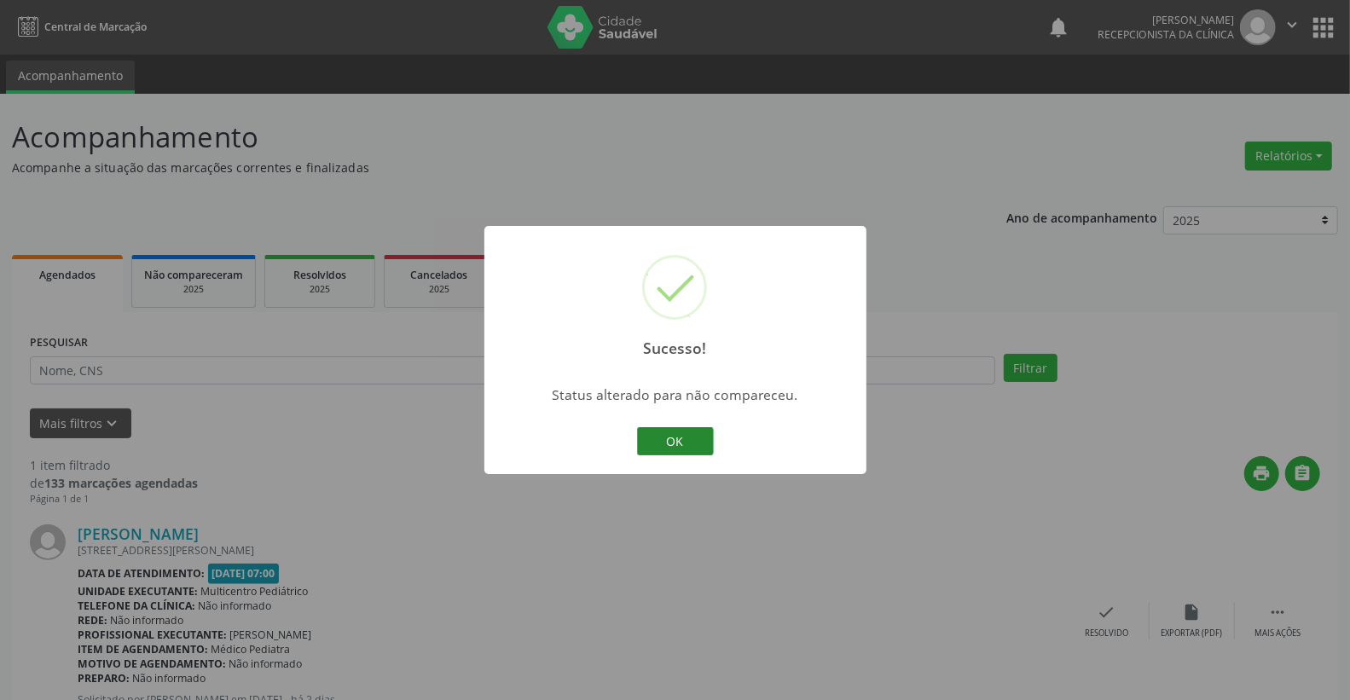
drag, startPoint x: 699, startPoint y: 435, endPoint x: 796, endPoint y: 450, distance: 98.4
click at [702, 436] on button "OK" at bounding box center [675, 441] width 77 height 29
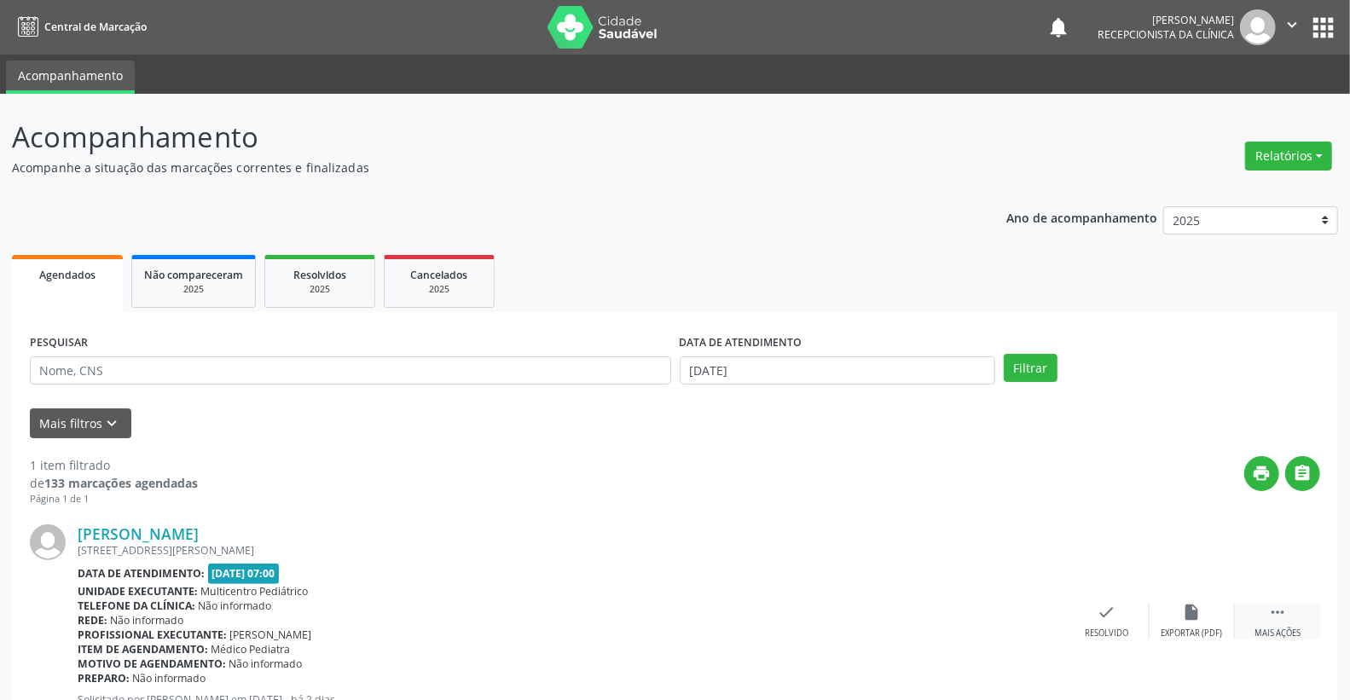
click at [1272, 603] on icon "" at bounding box center [1277, 612] width 19 height 19
click at [1196, 607] on icon "alarm_off" at bounding box center [1192, 612] width 19 height 19
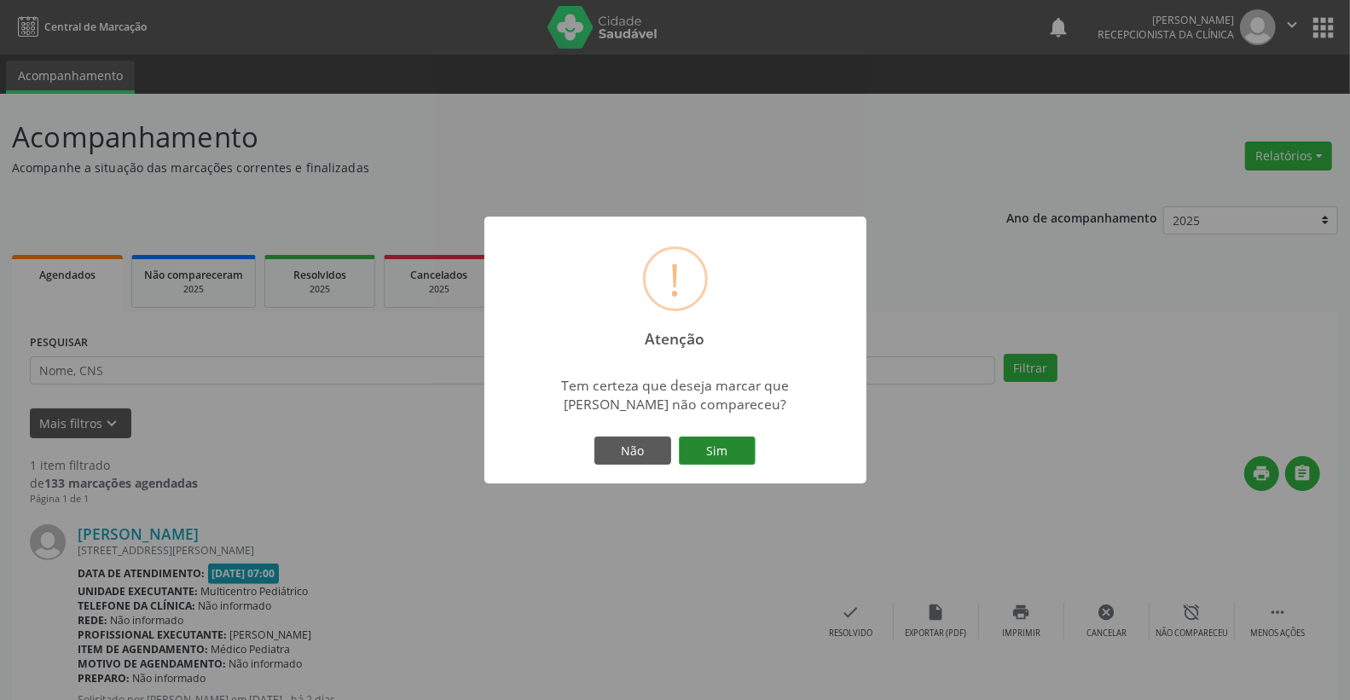
click at [720, 446] on button "Sim" at bounding box center [717, 451] width 77 height 29
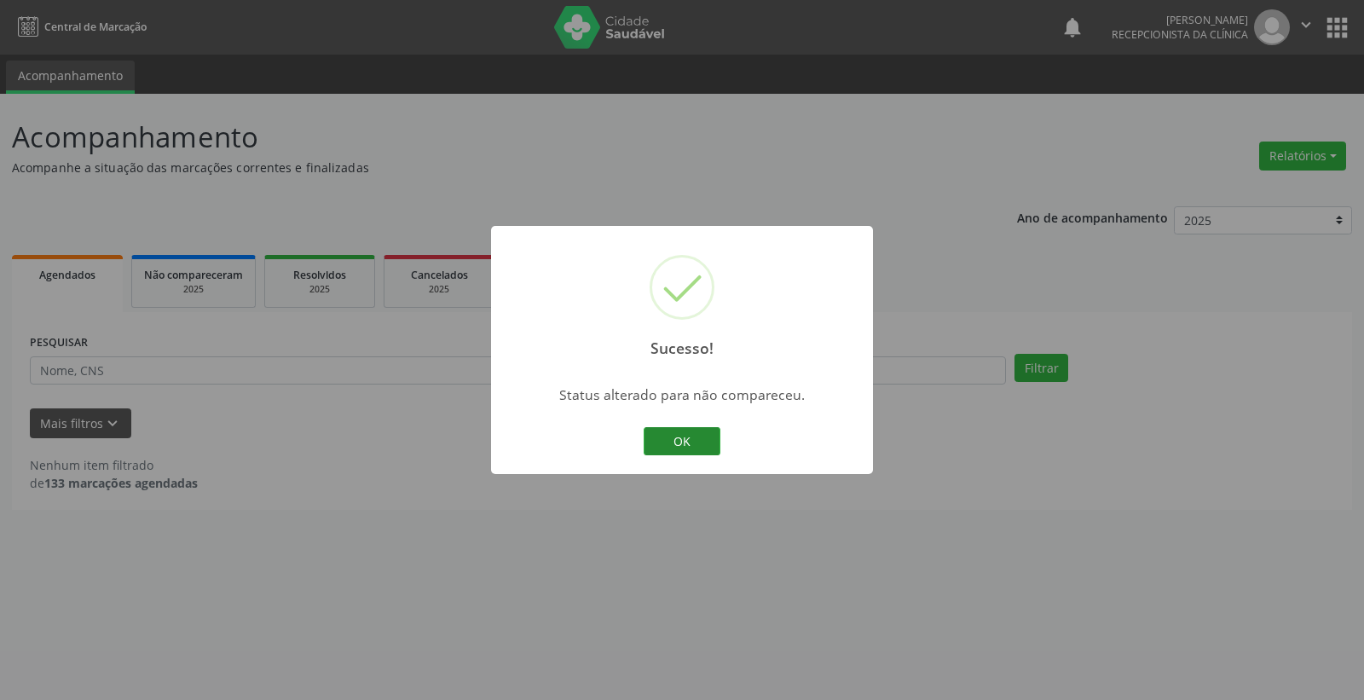
click at [699, 441] on button "OK" at bounding box center [682, 441] width 77 height 29
